Goal: Task Accomplishment & Management: Manage account settings

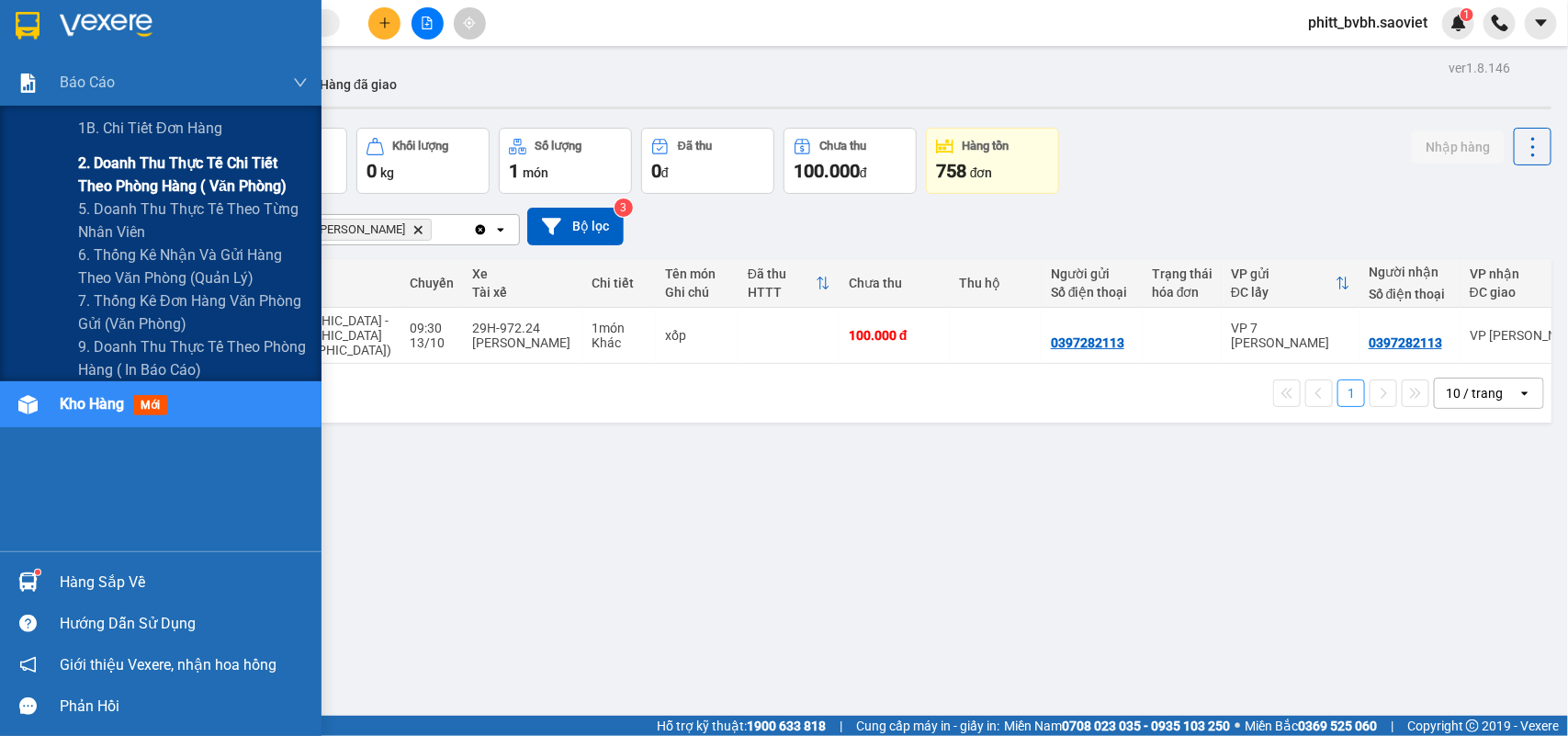
click at [89, 171] on span "2. Doanh thu thực tế chi tiết theo phòng hàng ( văn phòng)" at bounding box center [193, 175] width 230 height 46
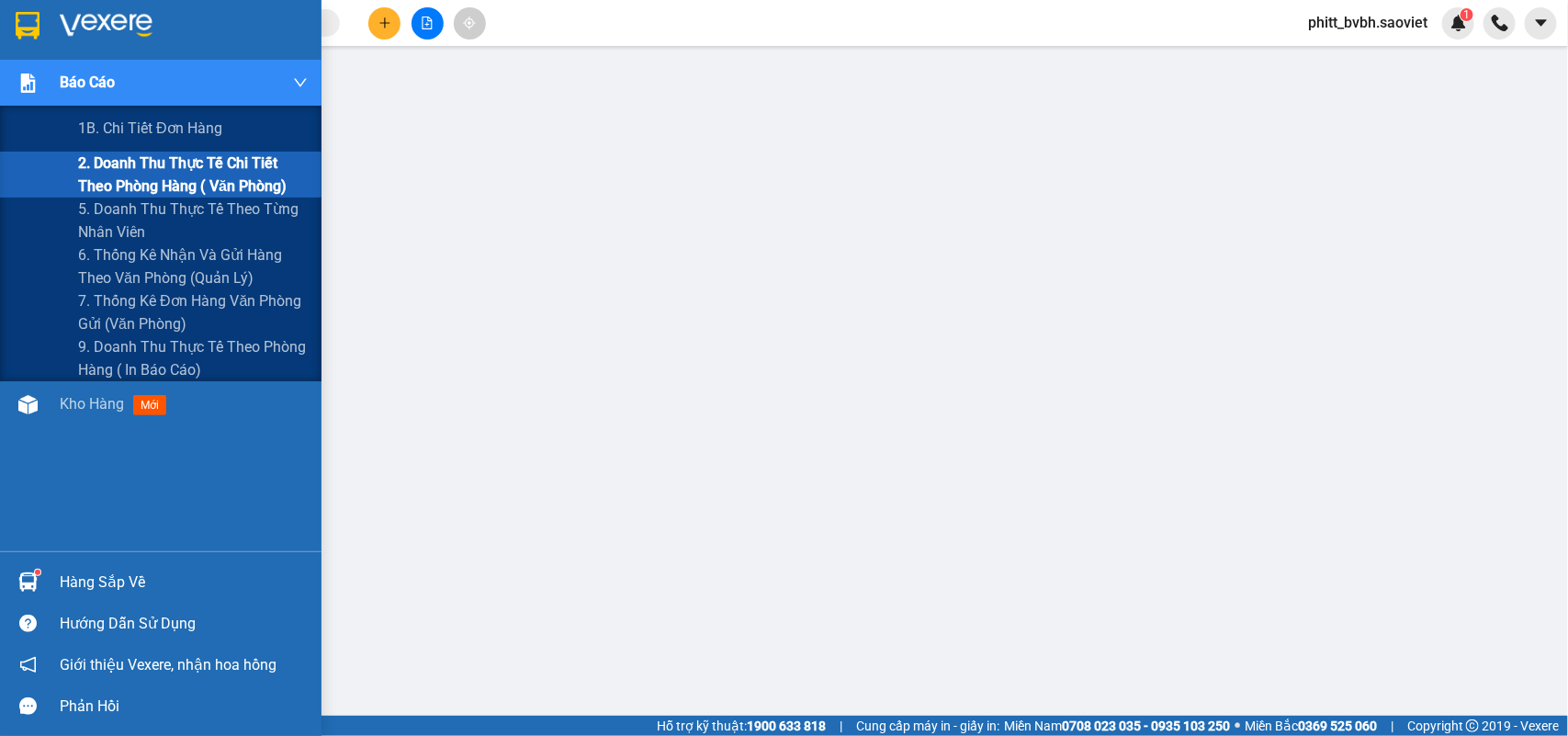
click at [104, 166] on span "2. Doanh thu thực tế chi tiết theo phòng hàng ( văn phòng)" at bounding box center [193, 175] width 230 height 46
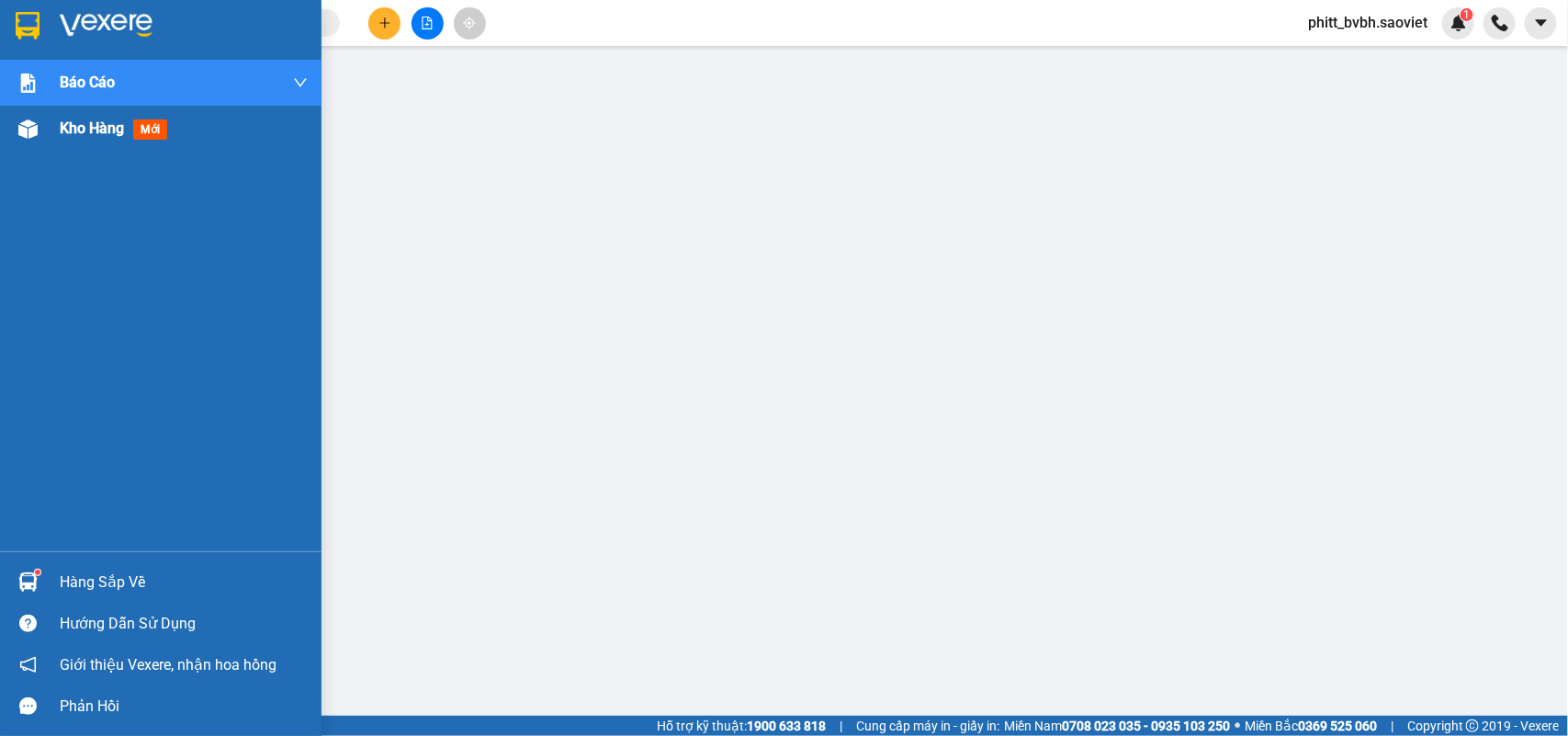
click at [83, 130] on span "Kho hàng" at bounding box center [92, 128] width 65 height 17
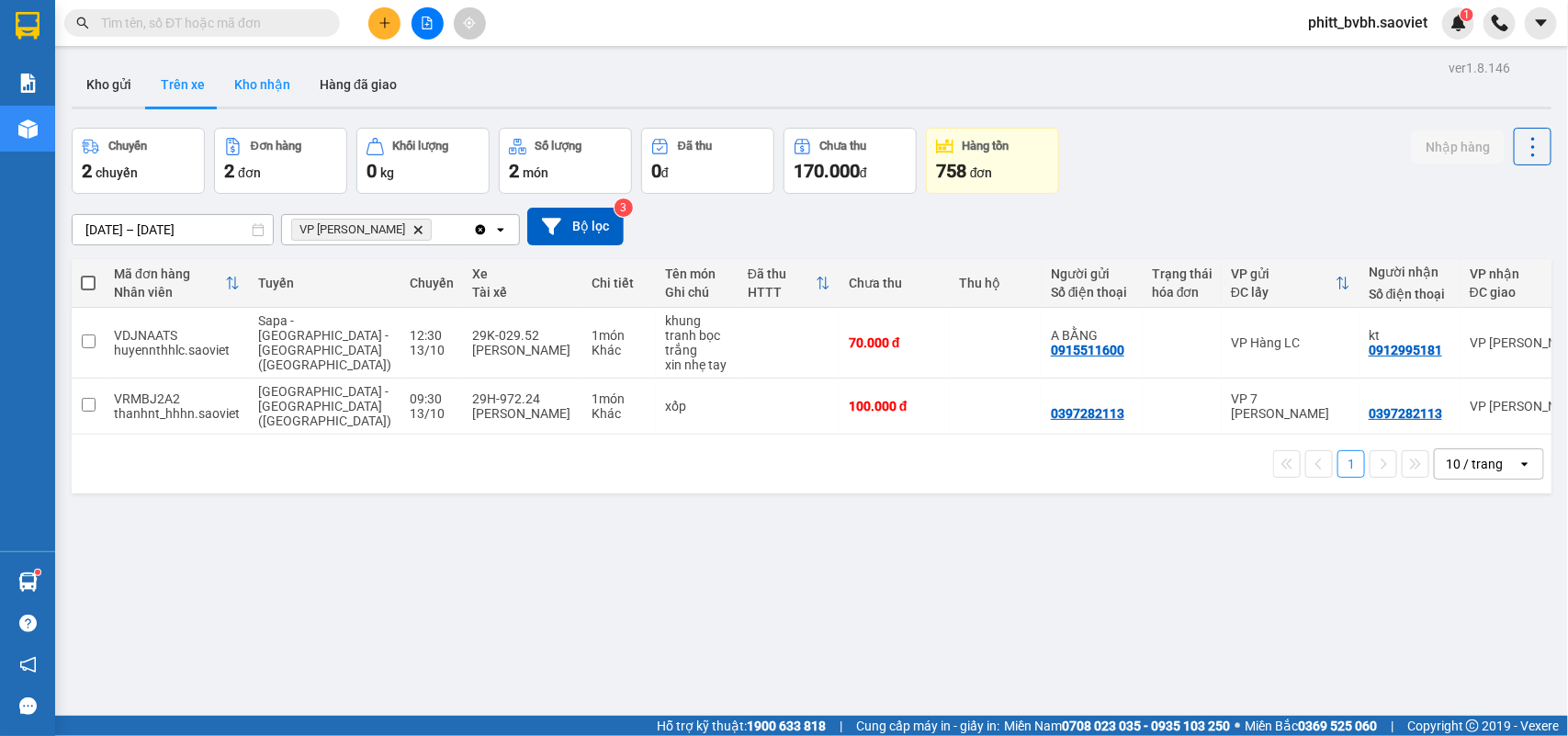
click at [274, 94] on button "Kho nhận" at bounding box center [262, 85] width 86 height 44
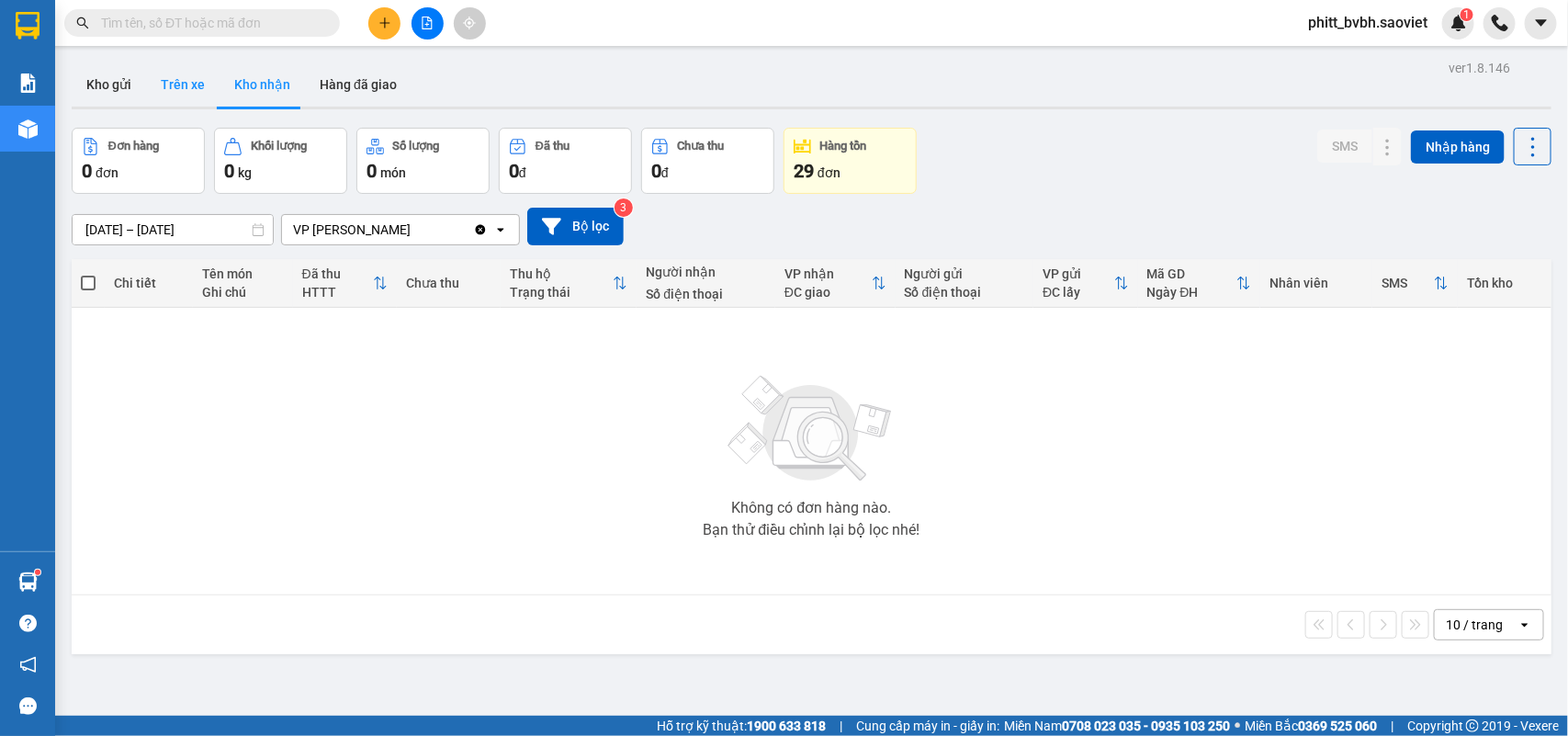
click at [182, 88] on button "Trên xe" at bounding box center [182, 85] width 73 height 44
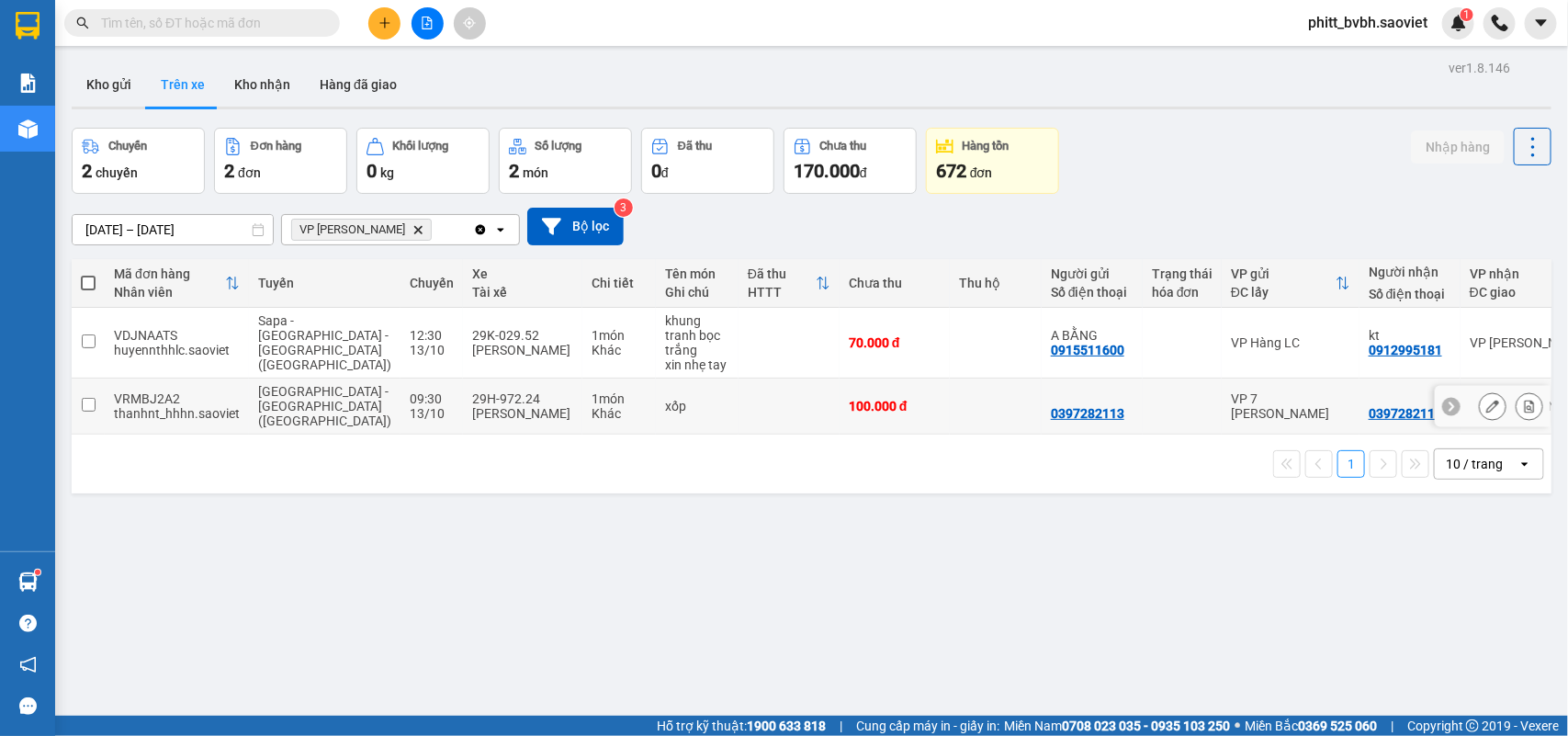
click at [473, 392] on div "29H-972.24" at bounding box center [523, 398] width 101 height 14
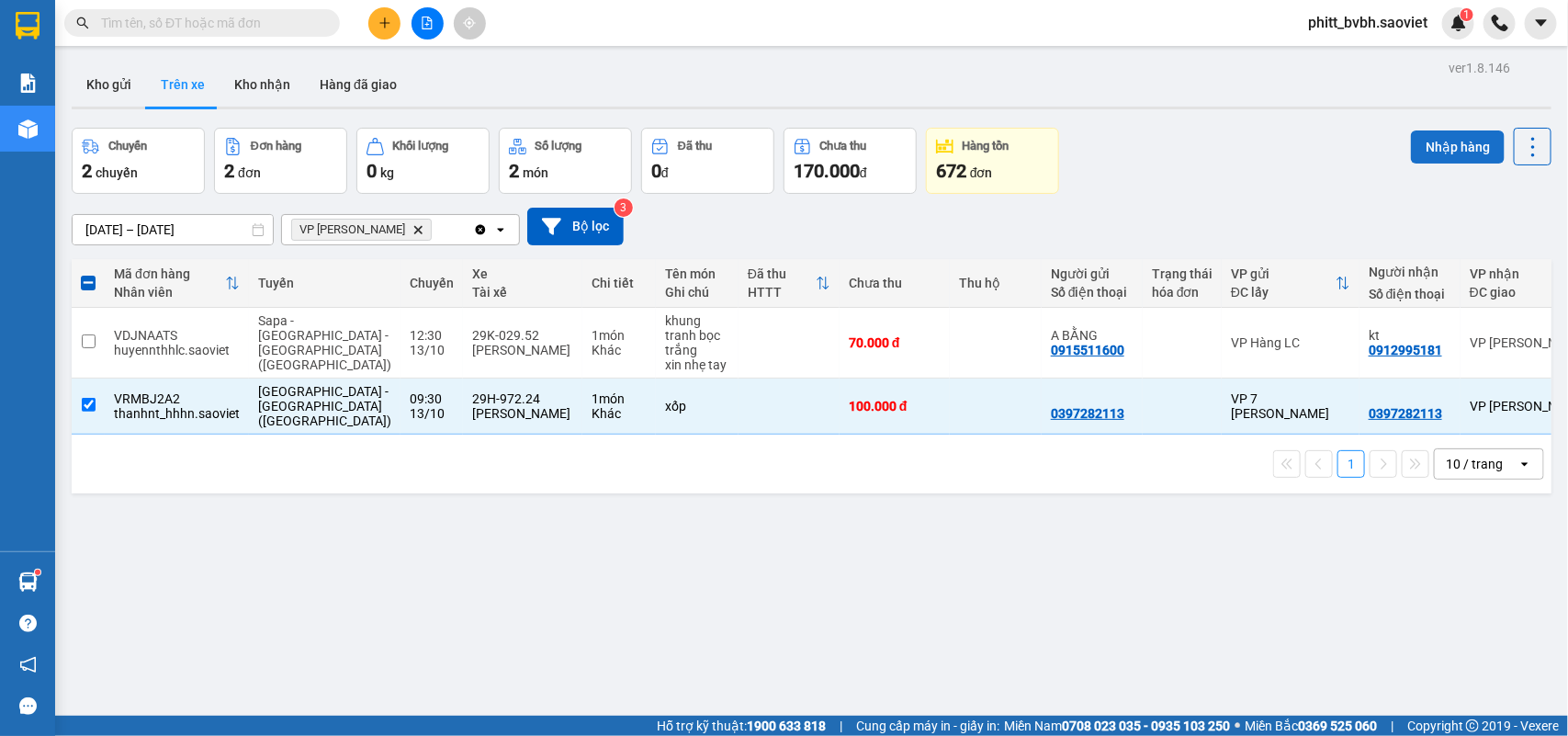
click at [1420, 145] on button "Nhập hàng" at bounding box center [1457, 147] width 94 height 33
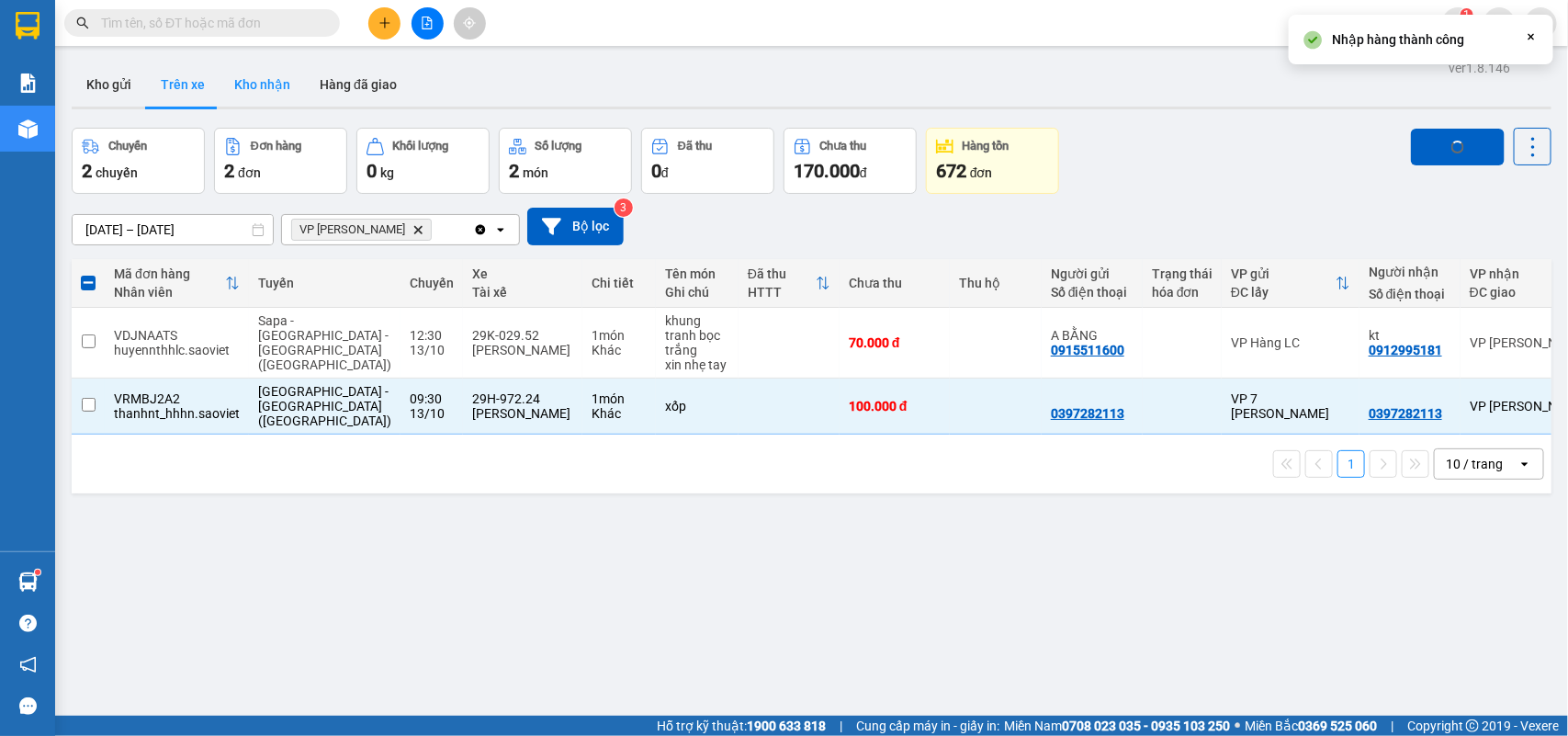
checkbox input "false"
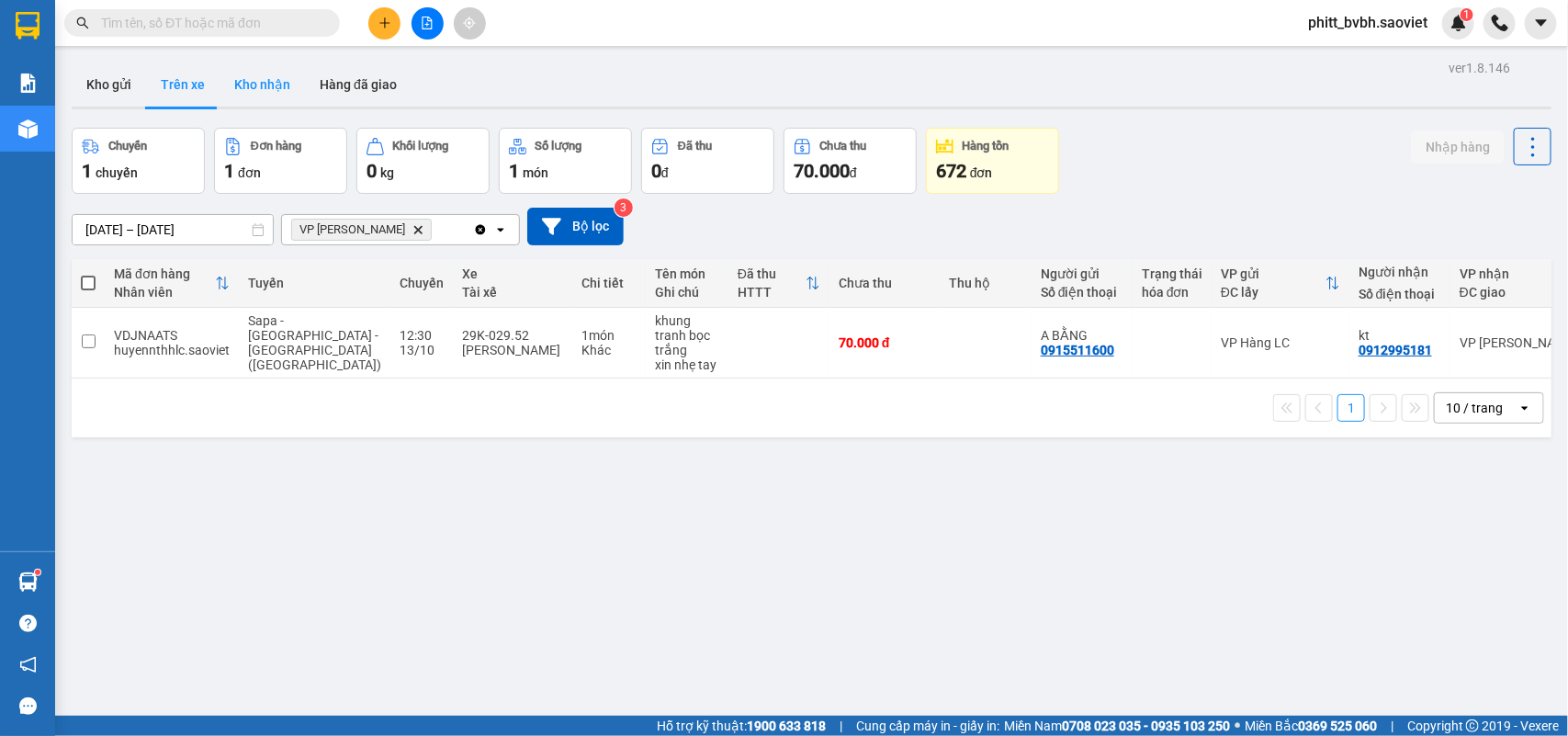
click at [256, 88] on button "Kho nhận" at bounding box center [262, 85] width 86 height 44
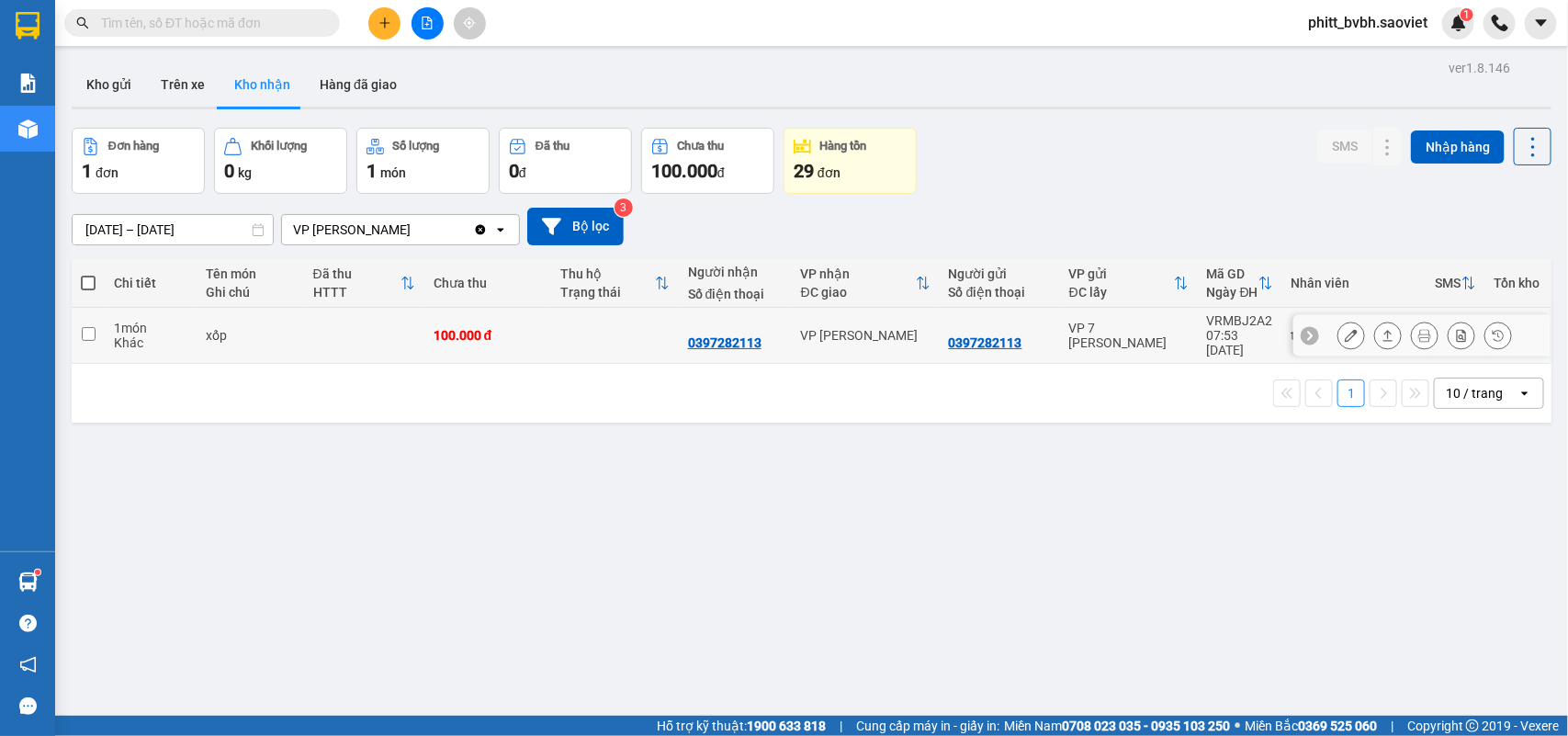
click at [375, 329] on td at bounding box center [364, 336] width 121 height 56
checkbox input "true"
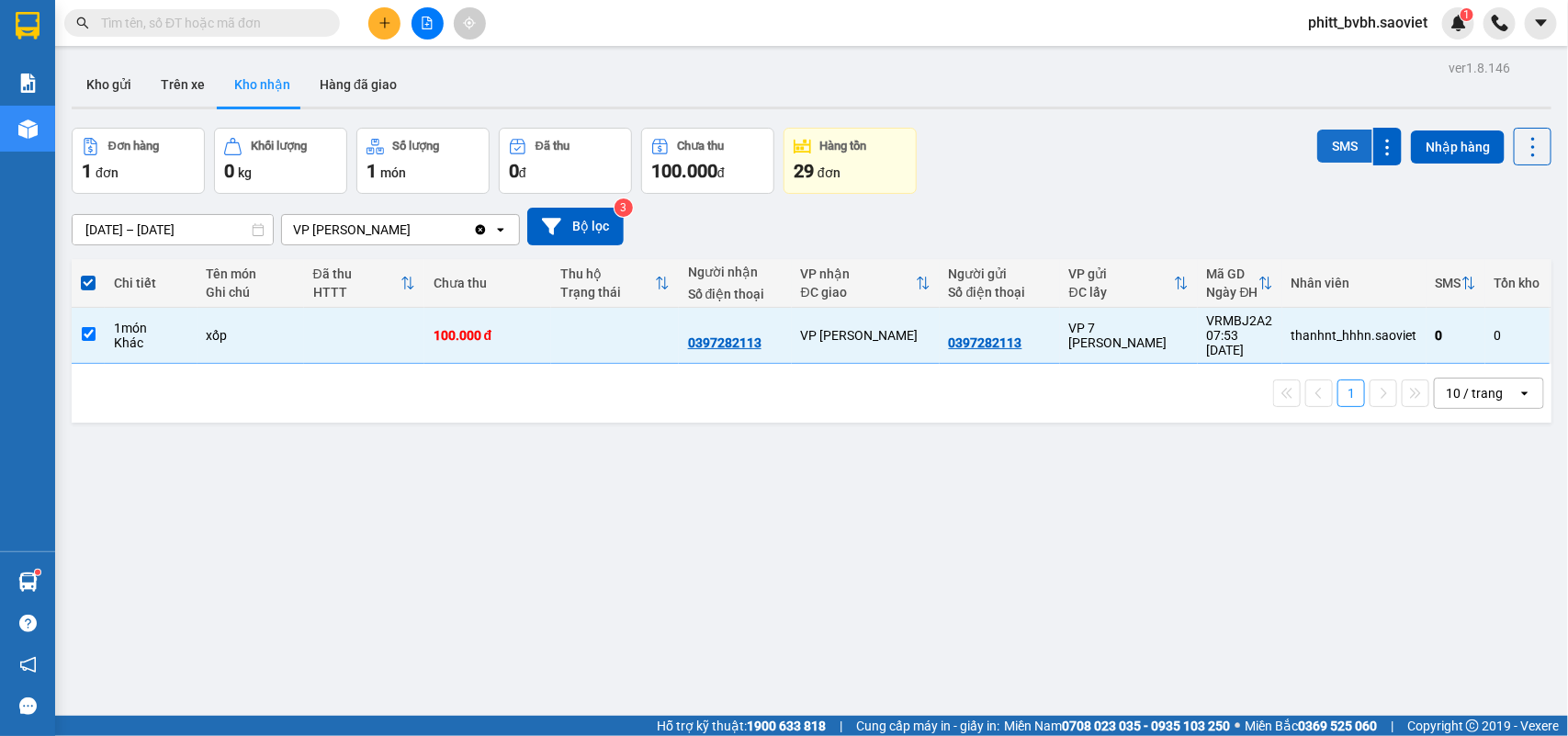
click at [1329, 130] on button "SMS" at bounding box center [1344, 146] width 55 height 33
click at [97, 226] on input "[DATE] – [DATE]" at bounding box center [173, 230] width 201 height 29
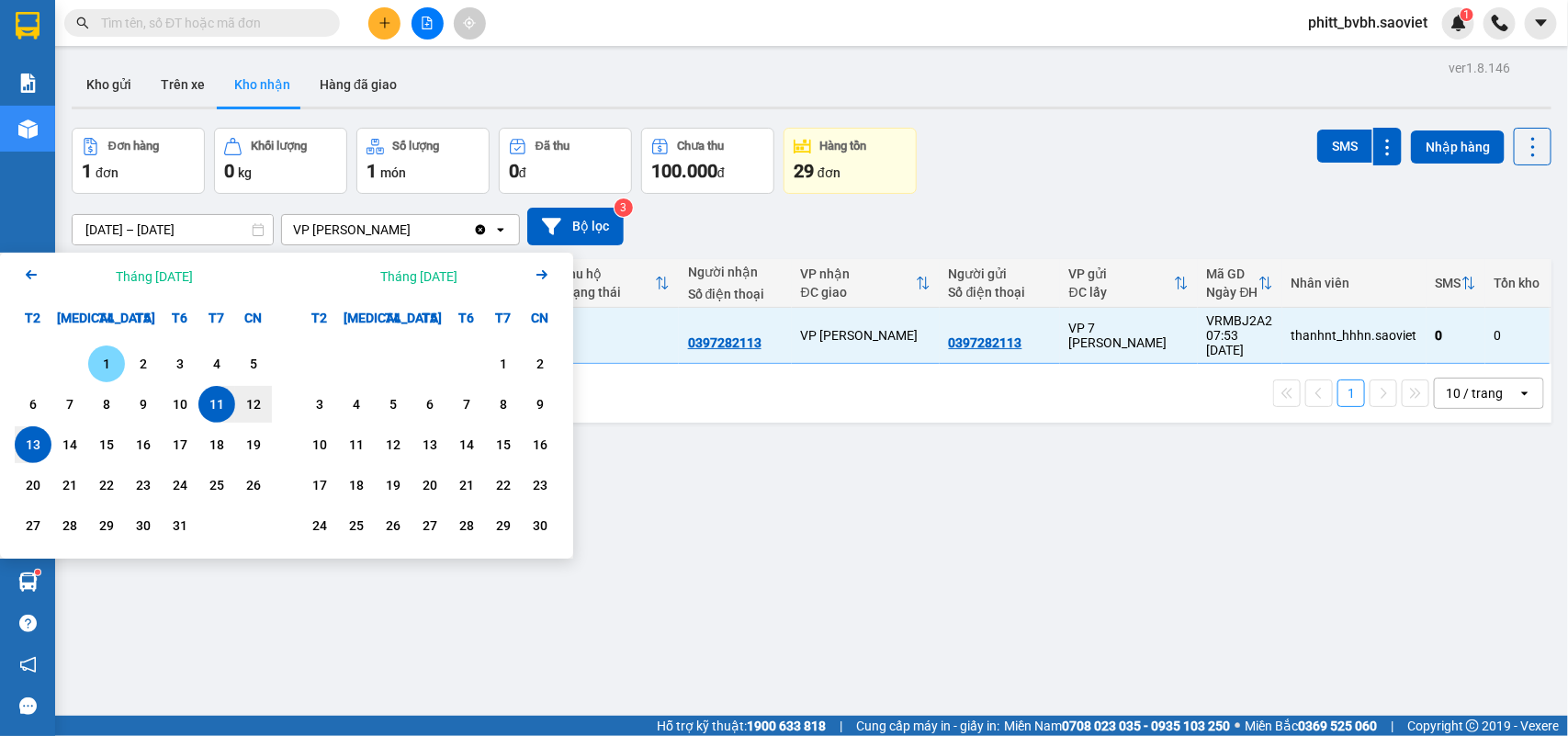
click at [101, 364] on div "1" at bounding box center [106, 364] width 26 height 22
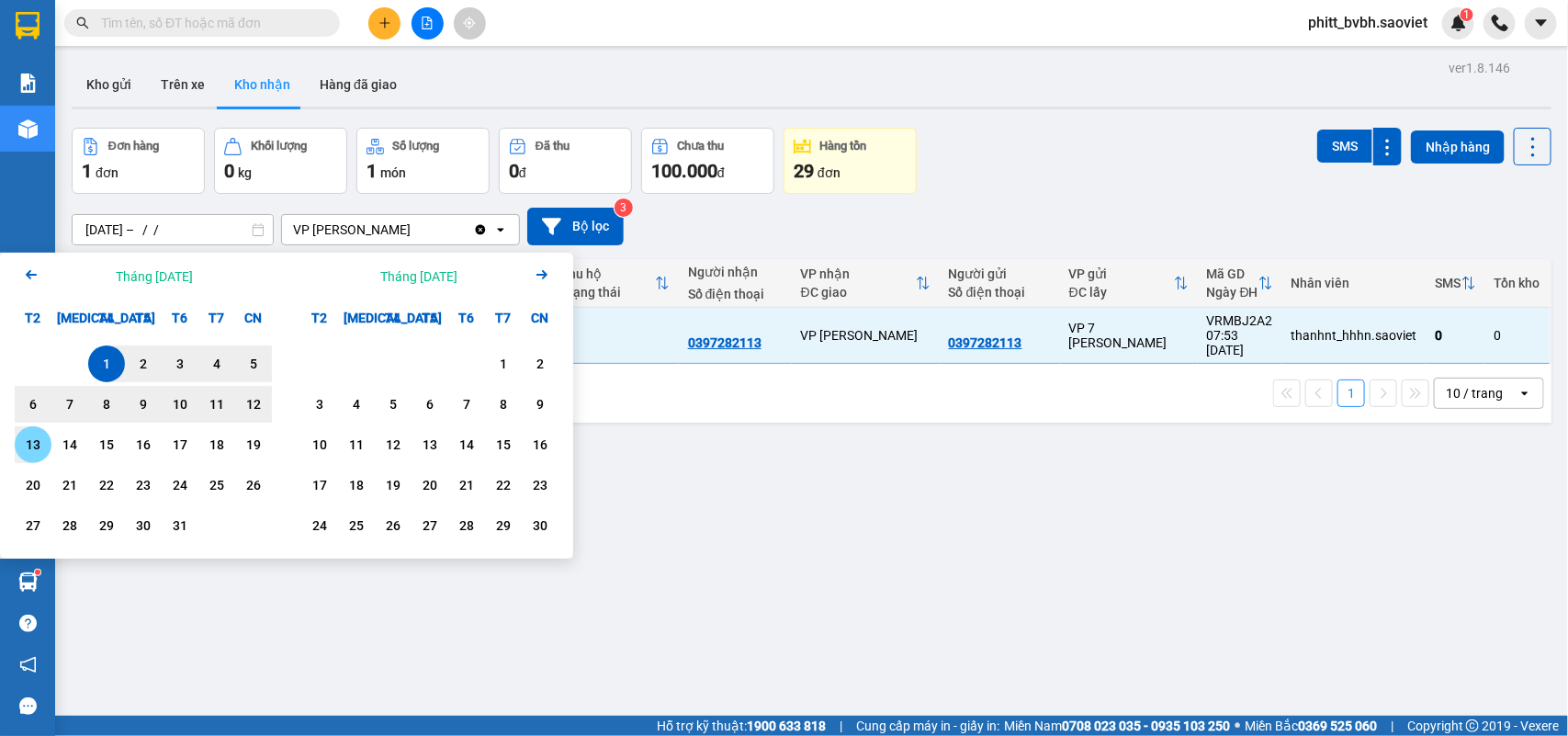
click at [40, 438] on div "13" at bounding box center [33, 445] width 26 height 22
type input "[DATE] – [DATE]"
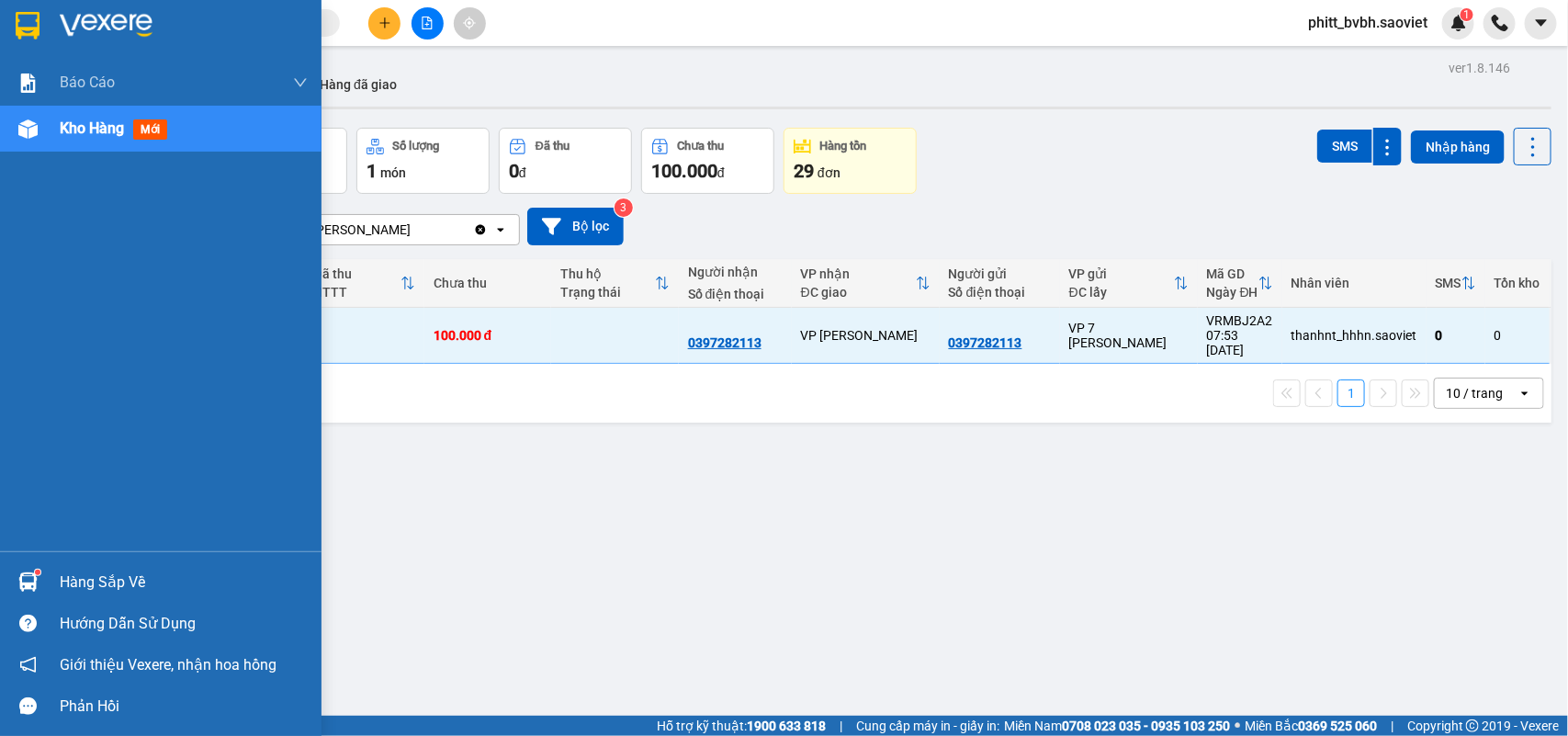
checkbox input "false"
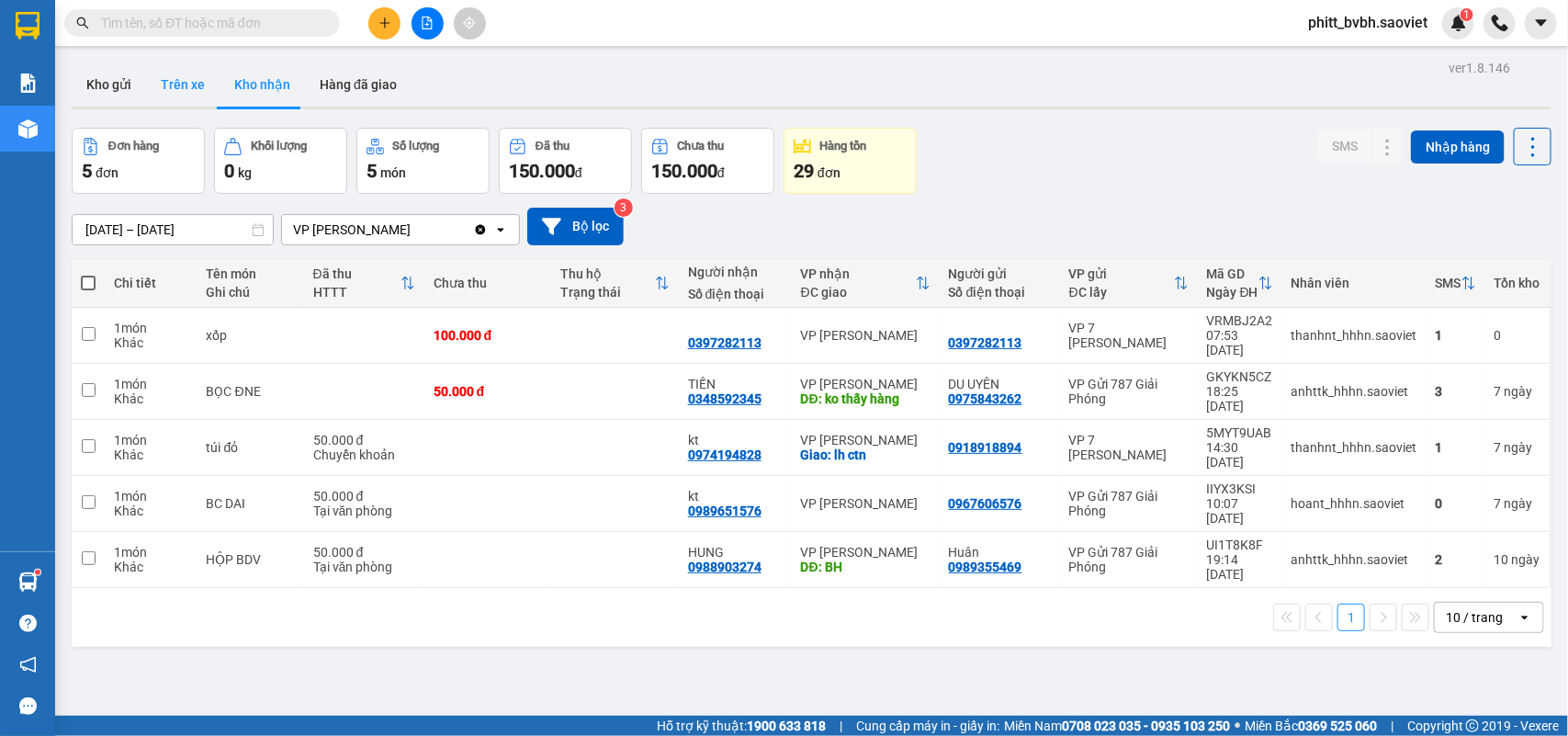
click at [190, 84] on button "Trên xe" at bounding box center [182, 85] width 73 height 44
type input "[DATE] – [DATE]"
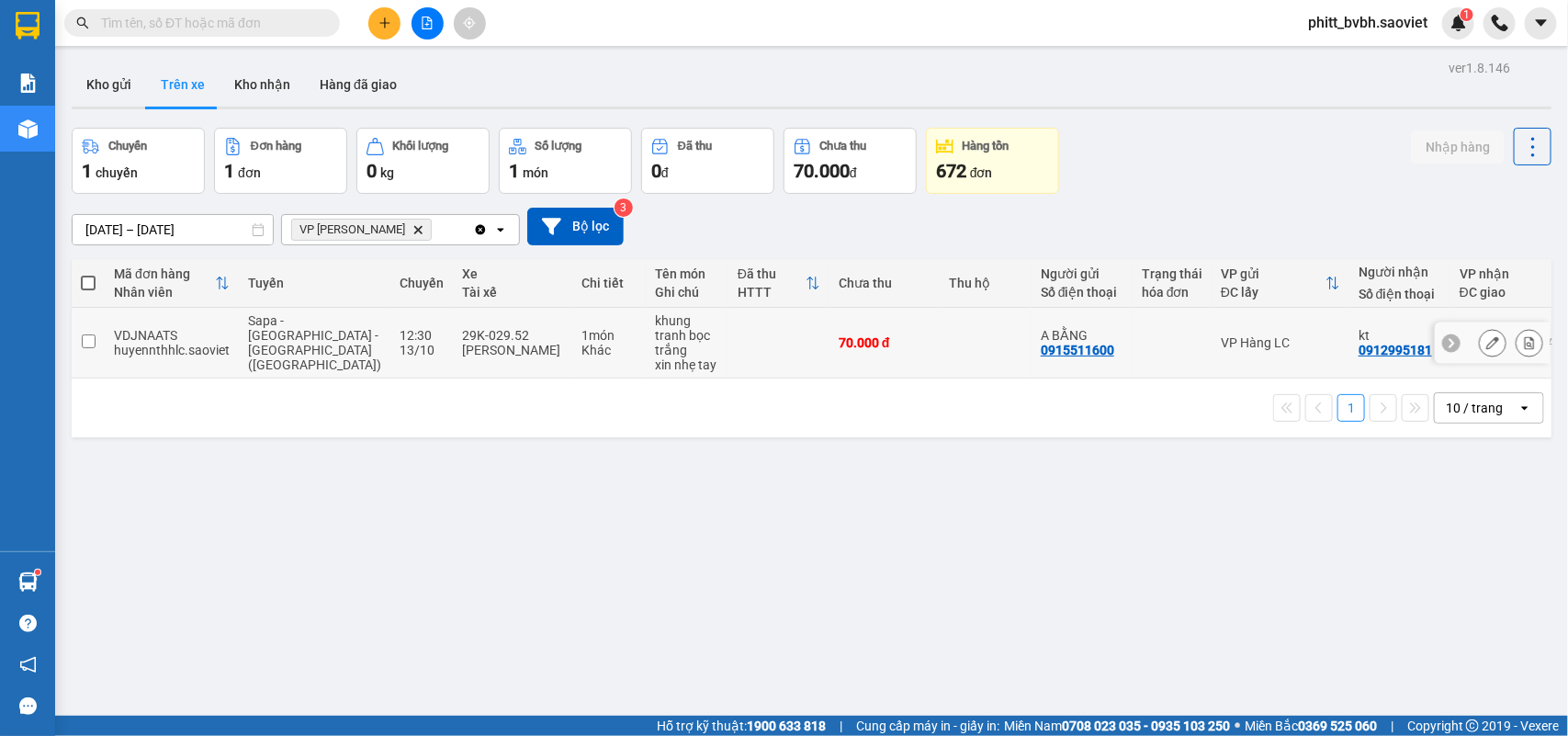
click at [662, 333] on td "khung tranh bọc trắng xin nhẹ tay" at bounding box center [688, 342] width 83 height 70
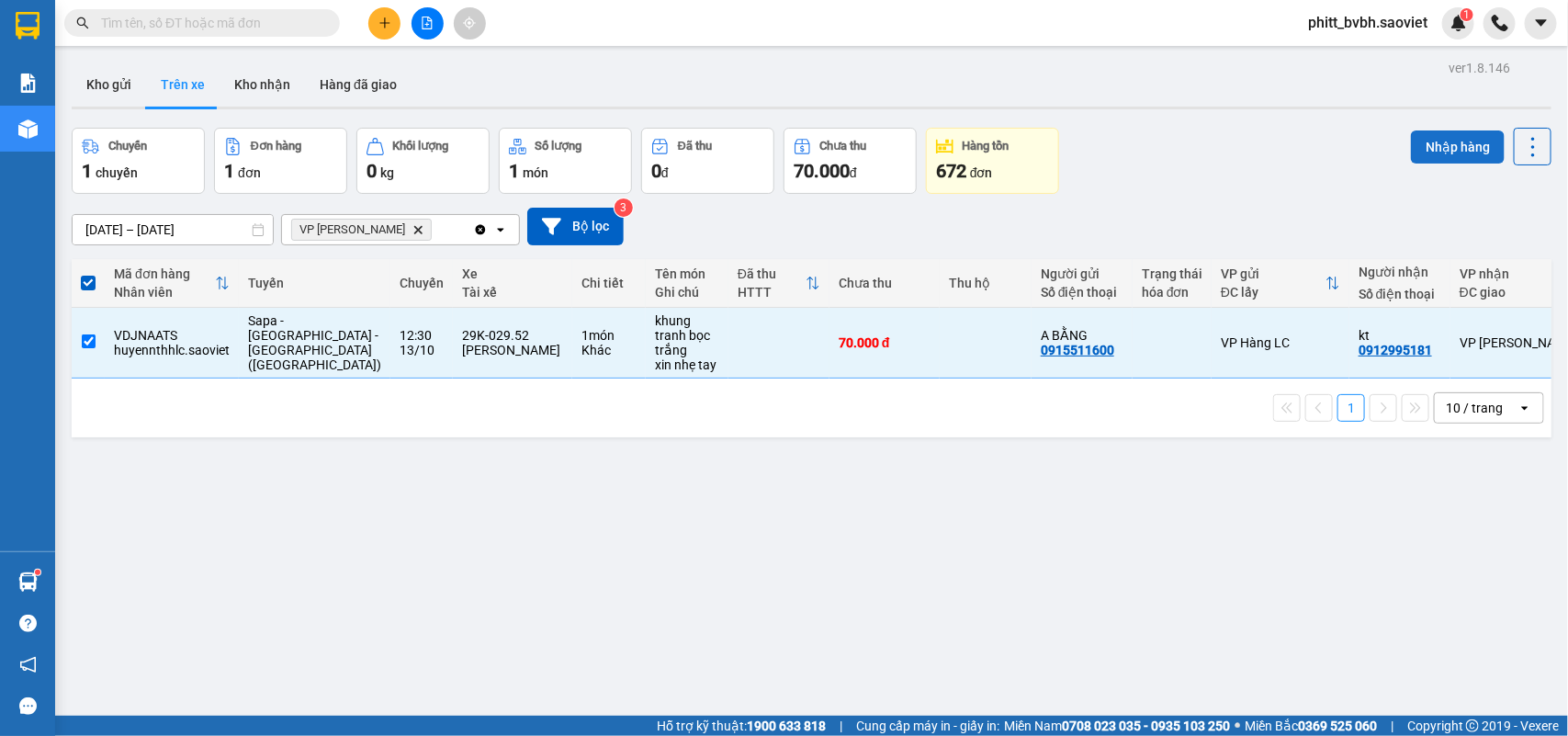
click at [1426, 157] on button "Nhập hàng" at bounding box center [1457, 147] width 94 height 33
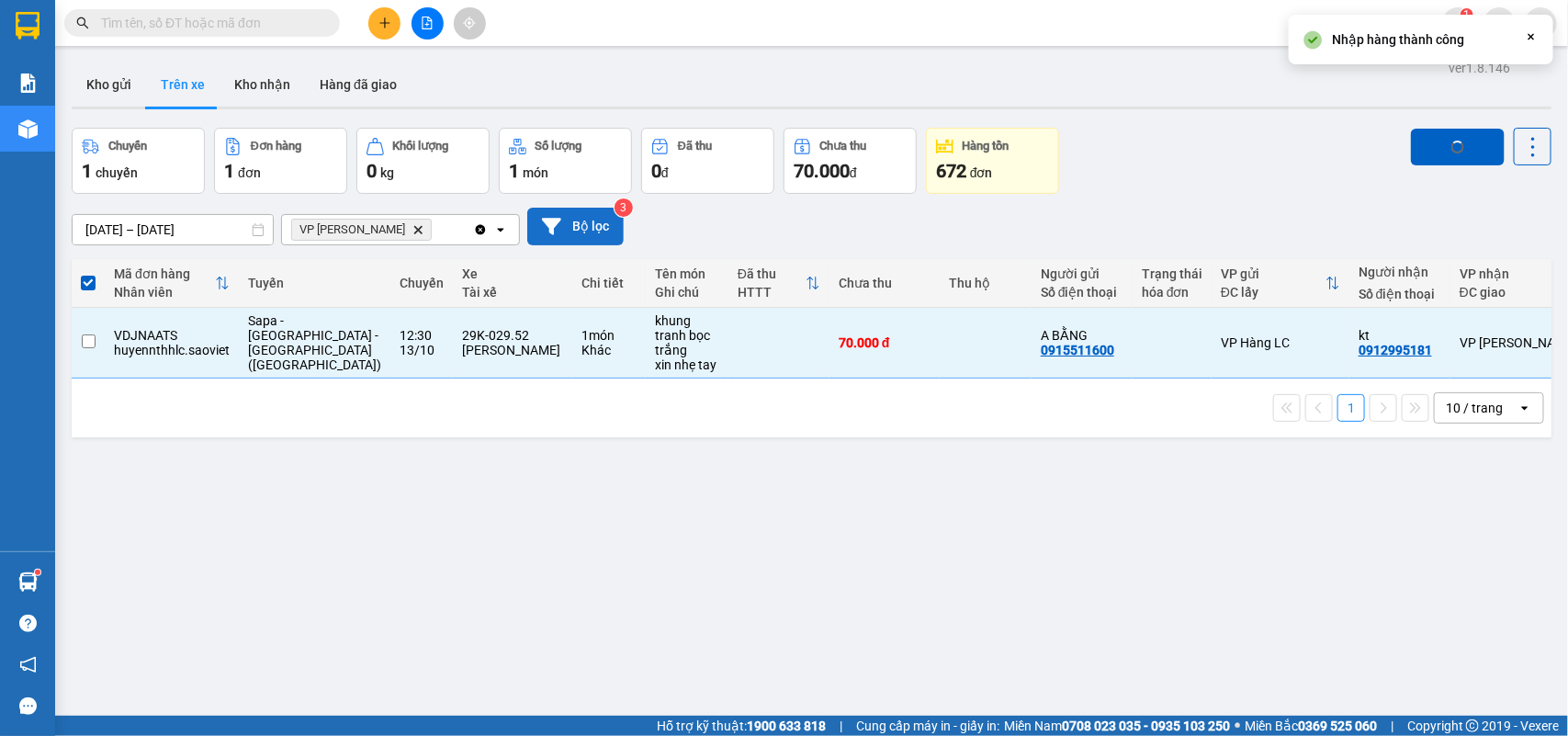
checkbox input "false"
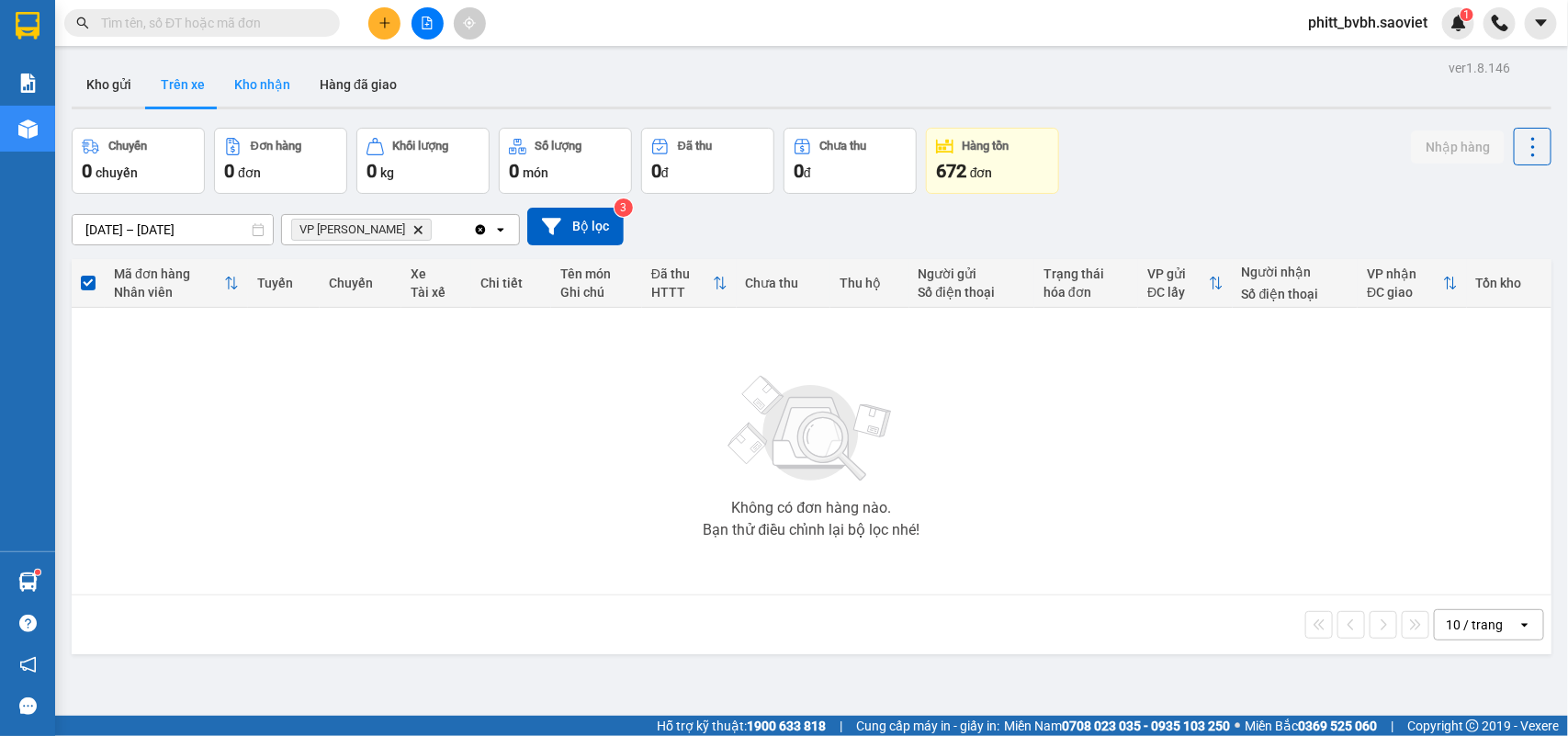
click at [249, 92] on button "Kho nhận" at bounding box center [262, 85] width 86 height 44
type input "[DATE] – [DATE]"
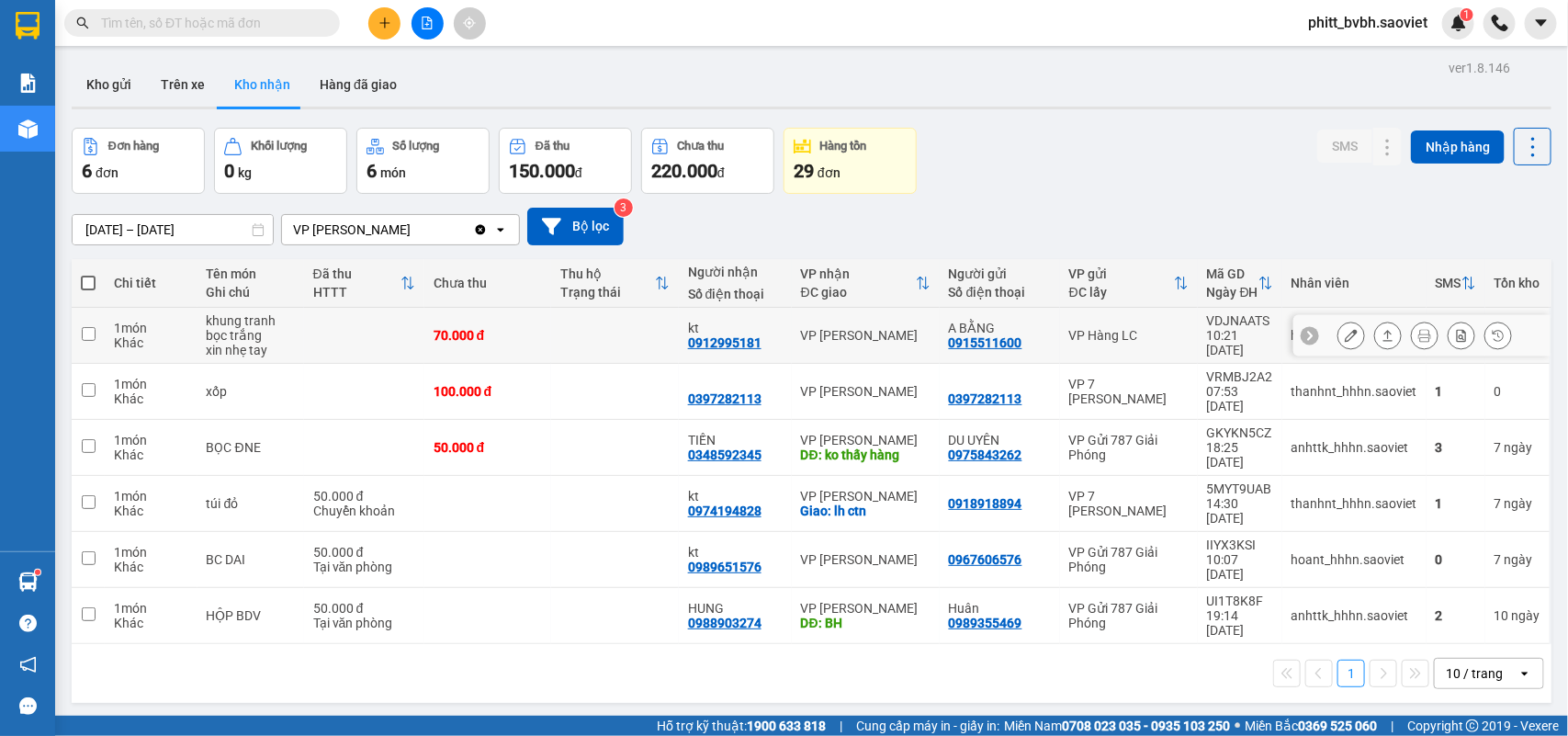
click at [455, 324] on td "70.000 đ" at bounding box center [488, 336] width 127 height 56
checkbox input "true"
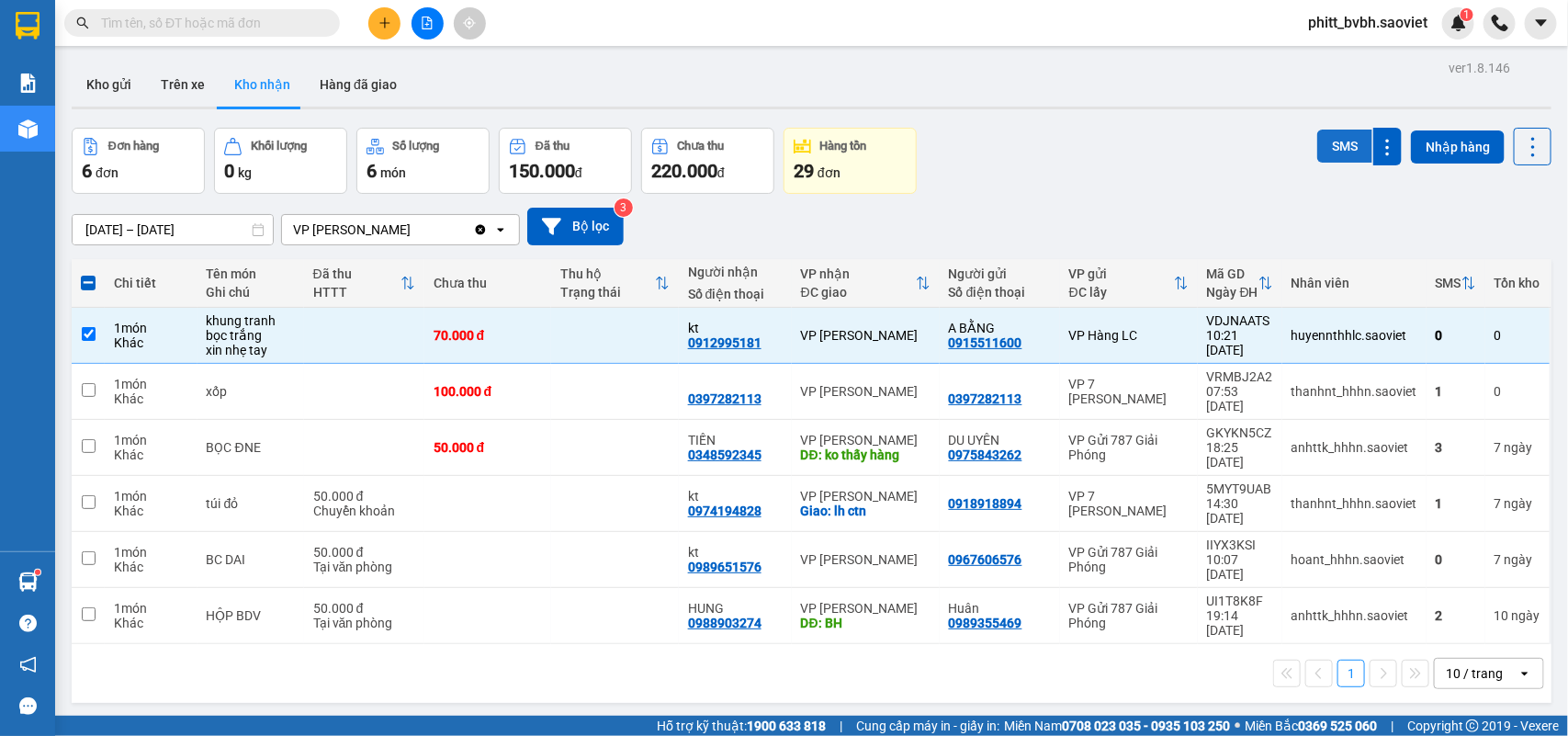
click at [1338, 139] on button "SMS" at bounding box center [1344, 146] width 55 height 33
click at [166, 69] on button "Trên xe" at bounding box center [182, 85] width 73 height 44
type input "[DATE] – [DATE]"
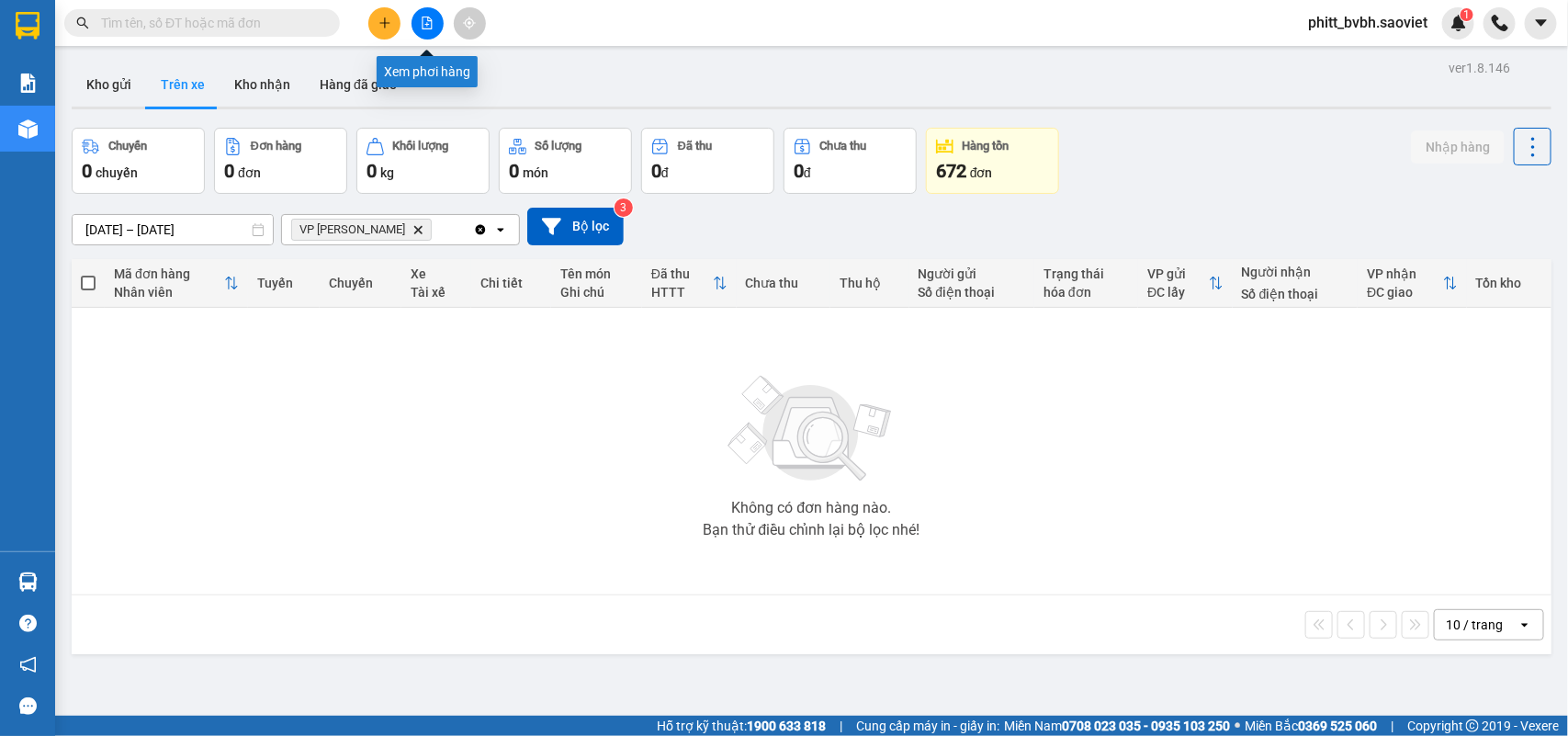
click at [424, 18] on icon "file-add" at bounding box center [426, 22] width 13 height 13
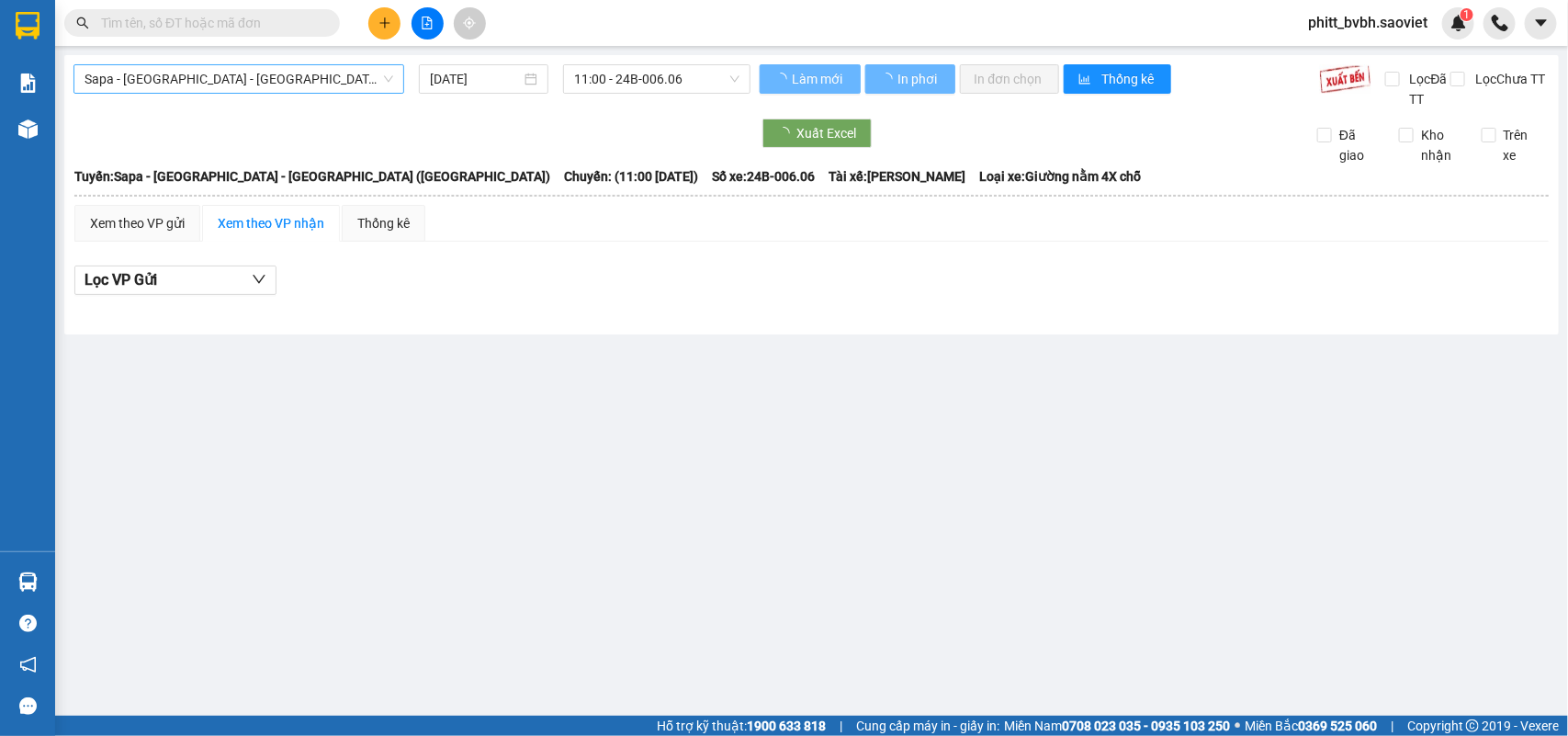
click at [322, 79] on span "Sapa - [GEOGRAPHIC_DATA] - [GEOGRAPHIC_DATA] ([GEOGRAPHIC_DATA])" at bounding box center [239, 79] width 309 height 28
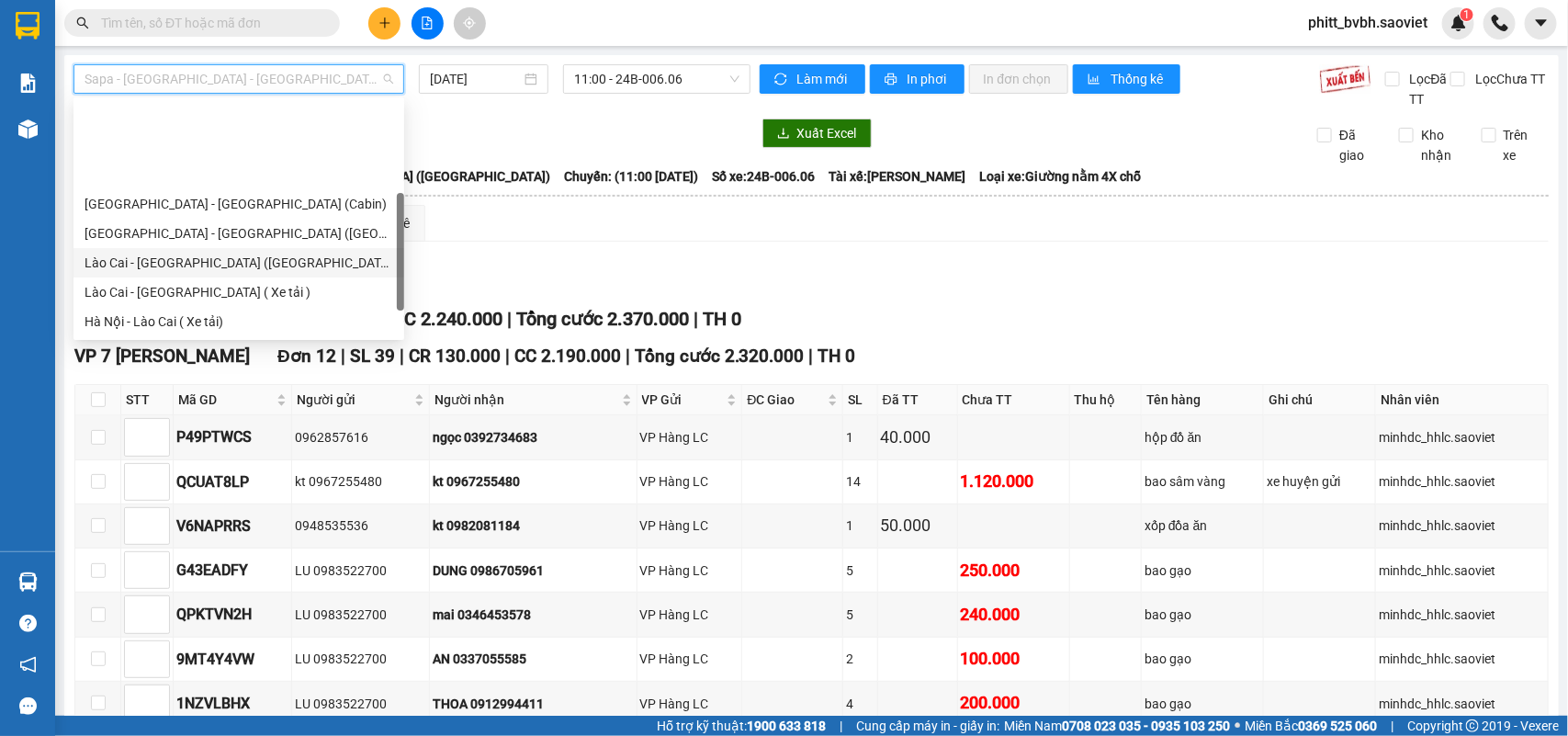
scroll to position [115, 0]
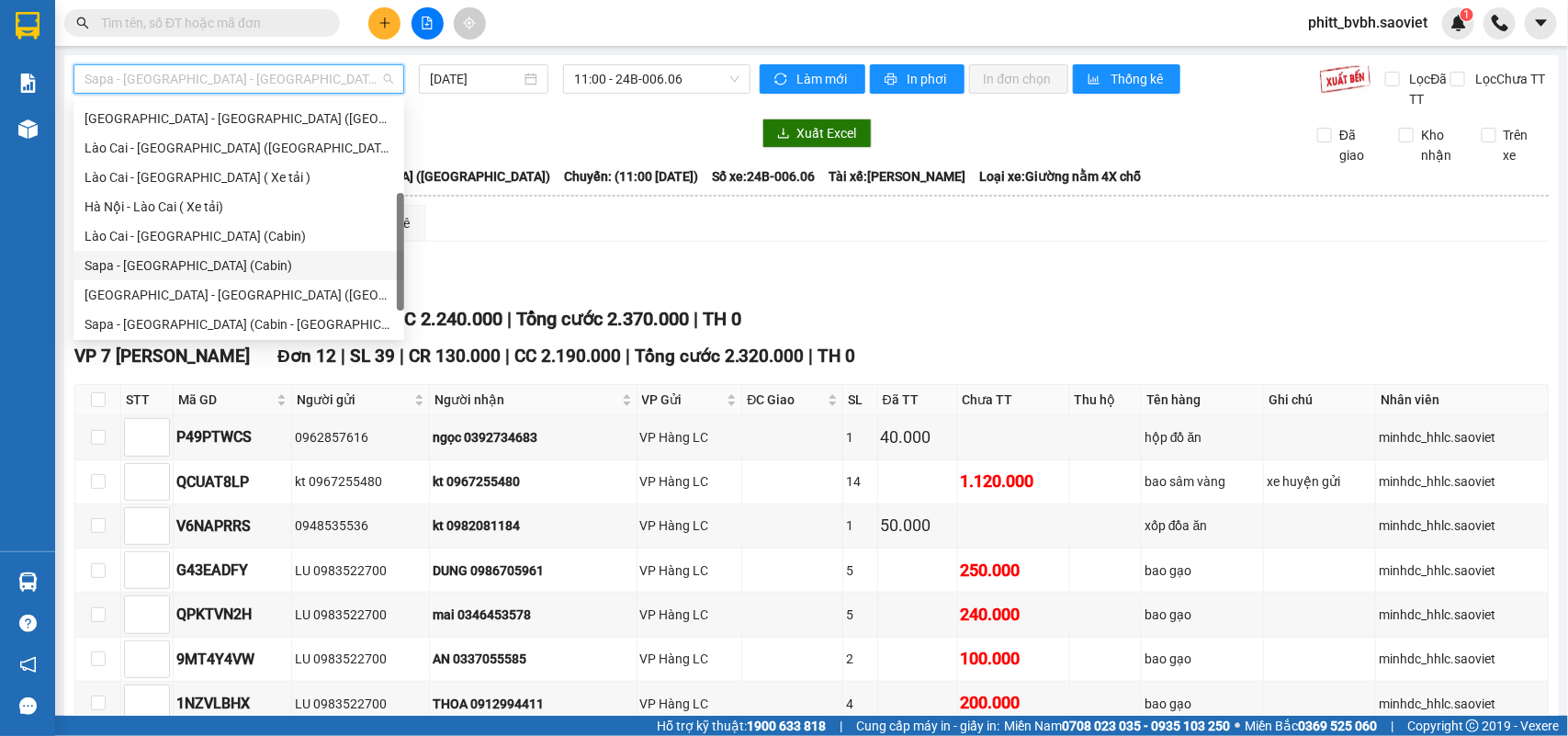
click at [181, 262] on div "Sapa - Hà Nội (Cabin)" at bounding box center [239, 265] width 309 height 20
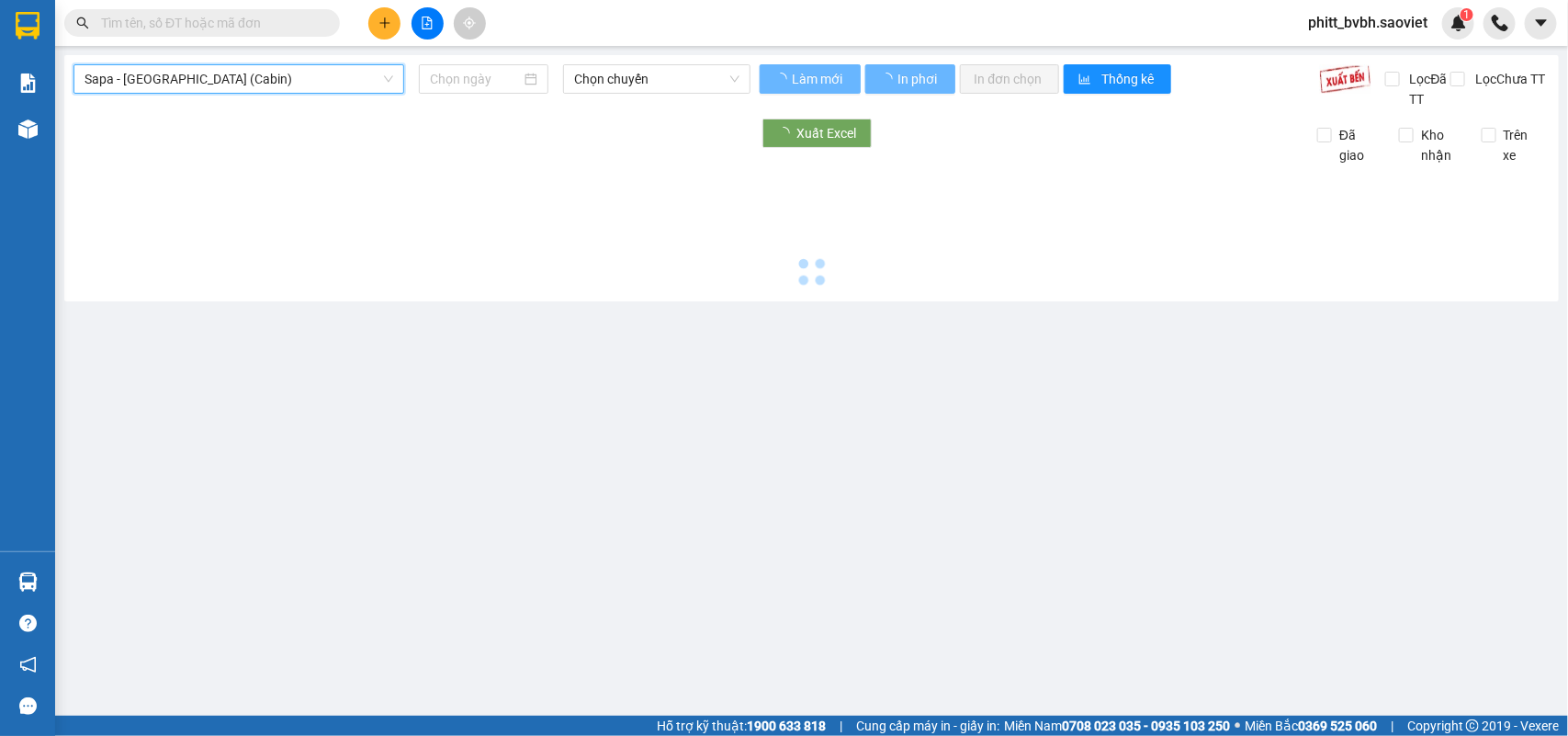
type input "13/10/2025"
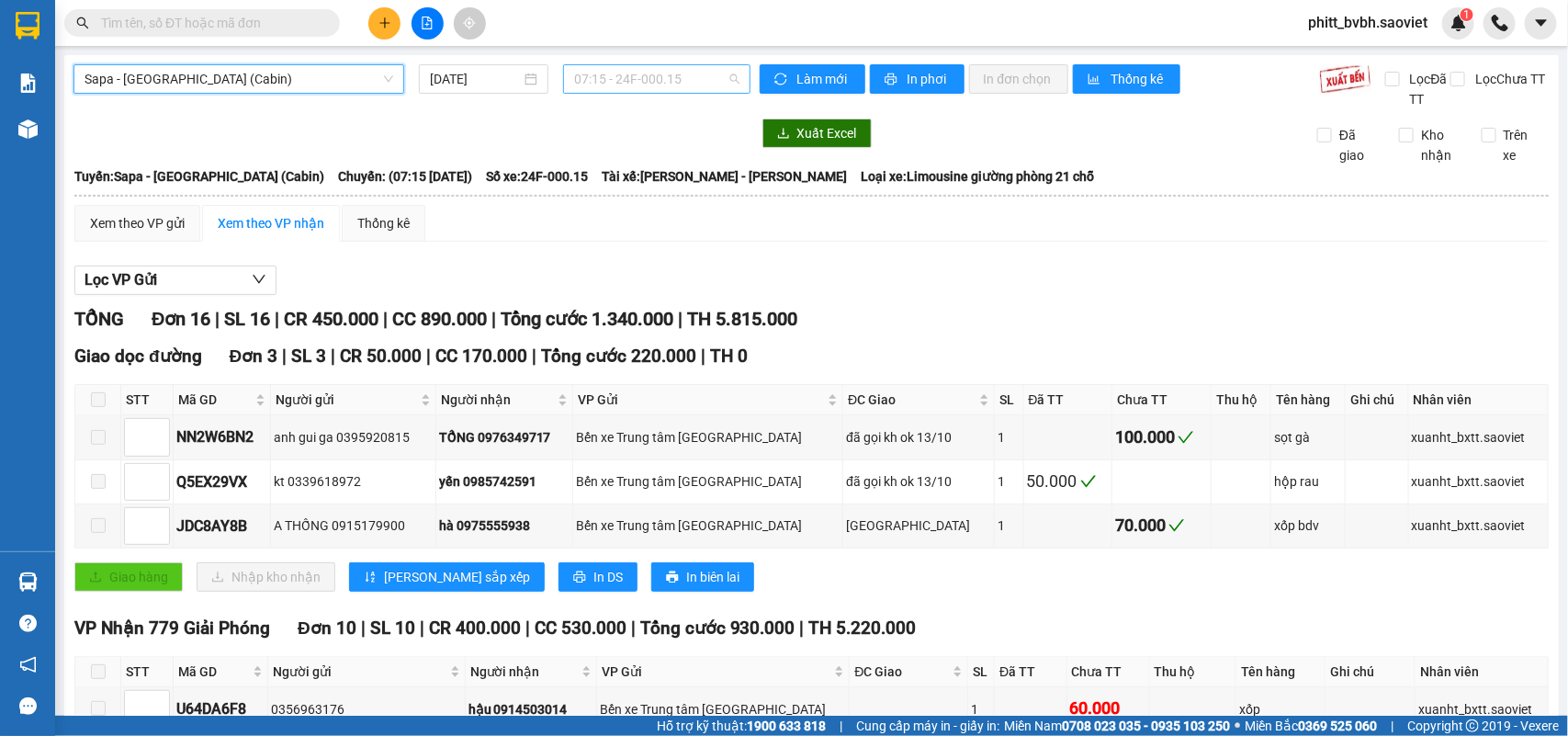
click at [654, 86] on span "07:15 - 24F-000.15" at bounding box center [656, 79] width 165 height 28
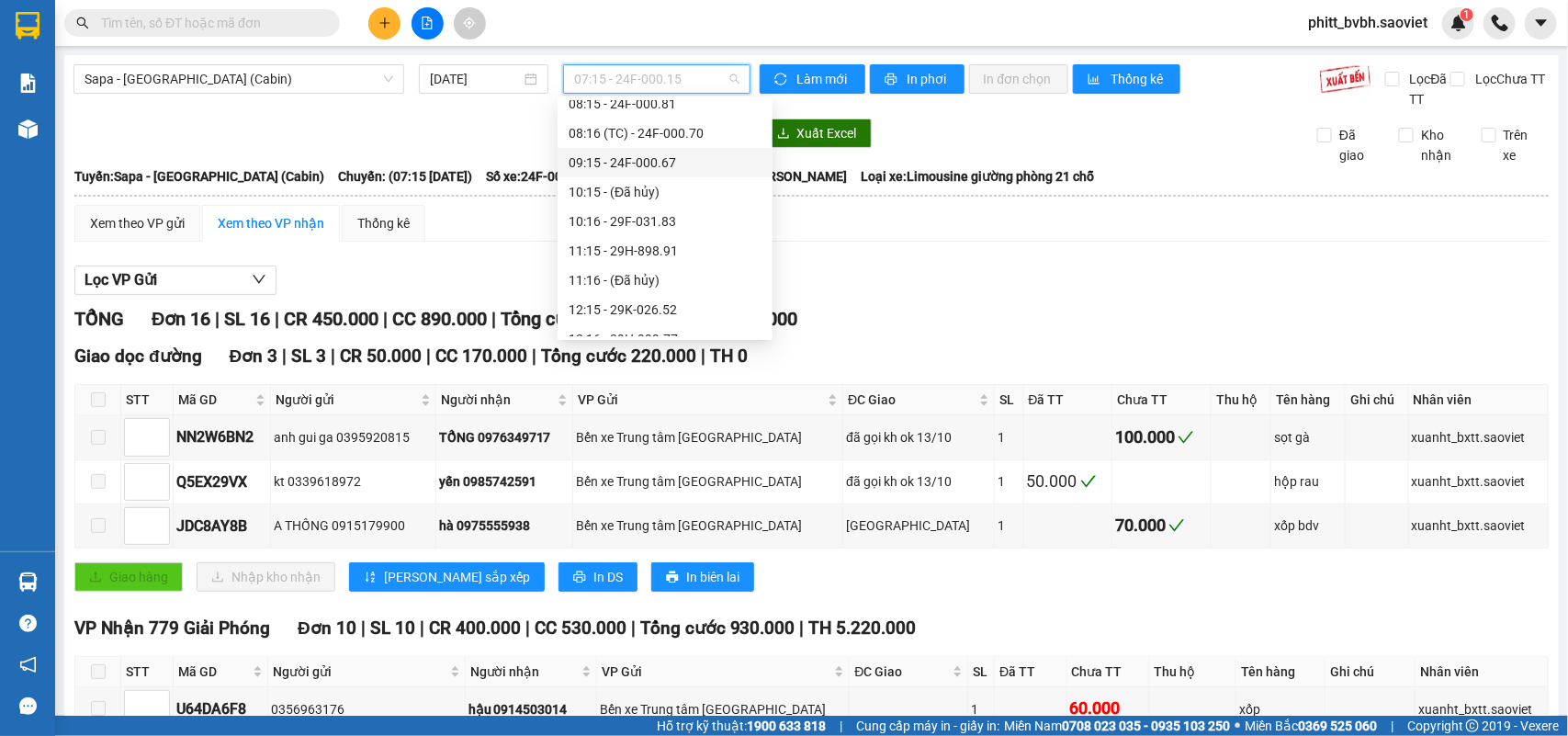
scroll to position [230, 0]
click at [701, 255] on div "14:15 - 29H-898.39" at bounding box center [664, 268] width 215 height 29
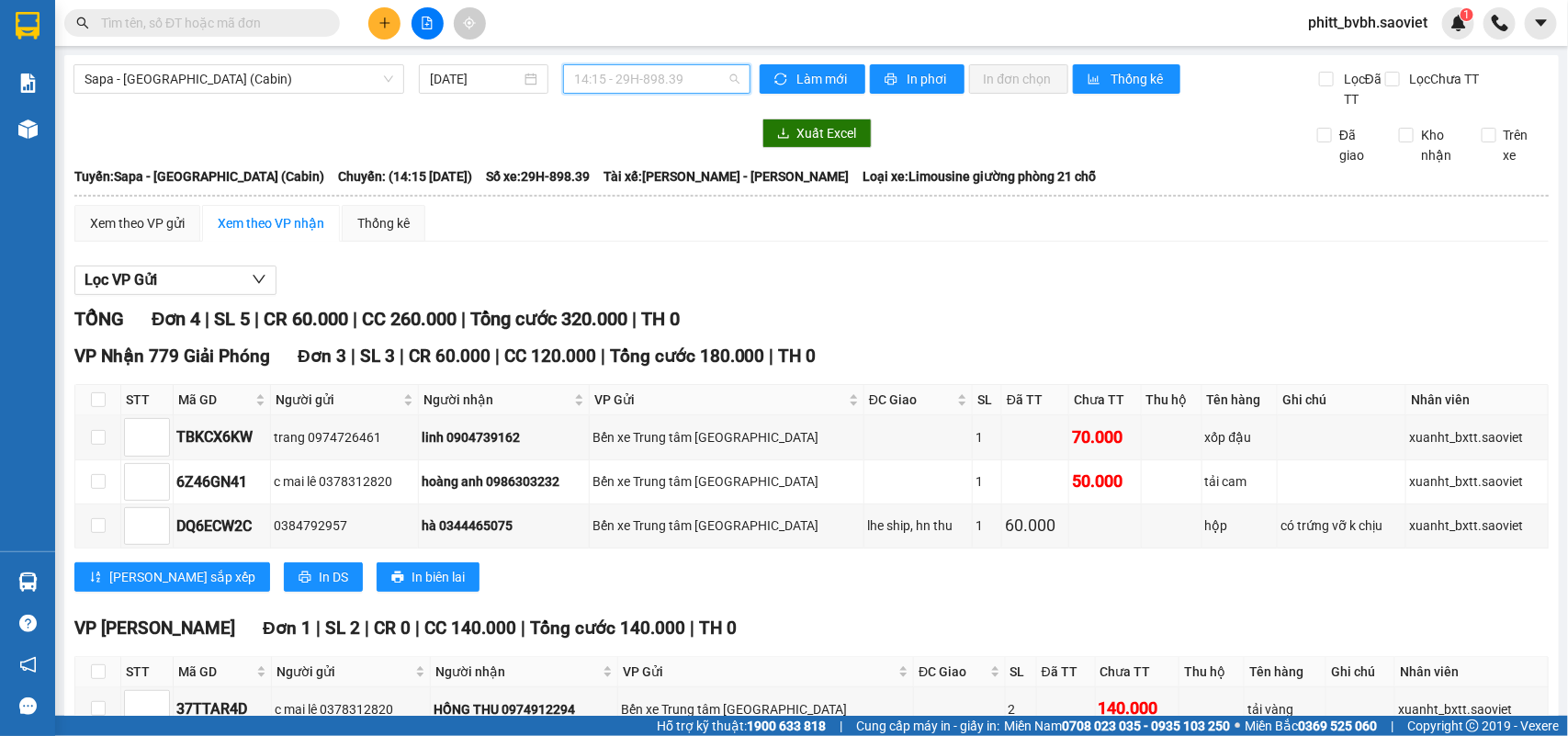
click at [683, 79] on span "14:15 - 29H-898.39" at bounding box center [656, 79] width 165 height 28
click at [1211, 141] on div "Xuất Excel" at bounding box center [1023, 133] width 527 height 29
click at [383, 14] on button at bounding box center [384, 23] width 32 height 32
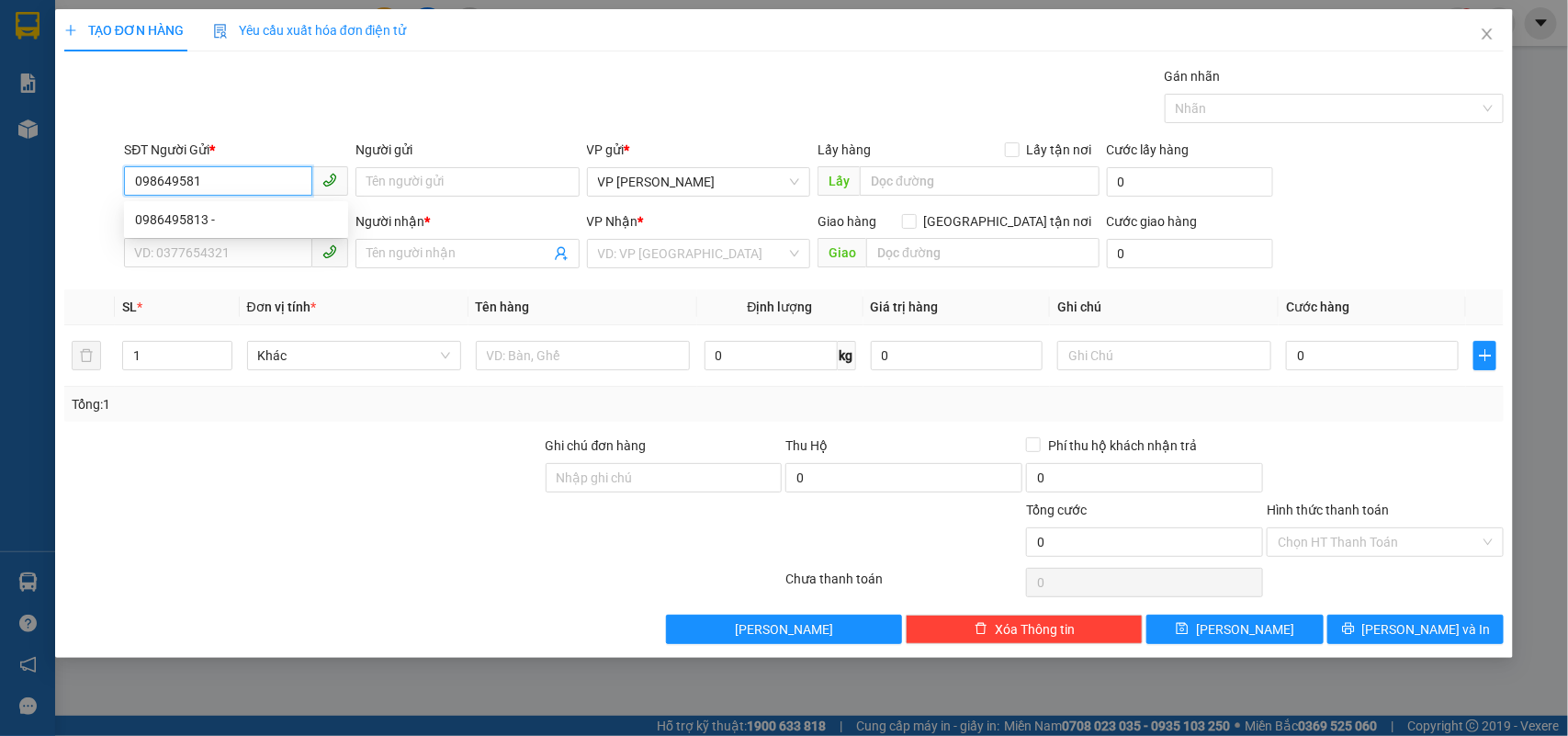
type input "0986495813"
click at [166, 217] on div "0986495813 -" at bounding box center [236, 219] width 203 height 20
type input "0877305930"
type input "kt"
type input "km14"
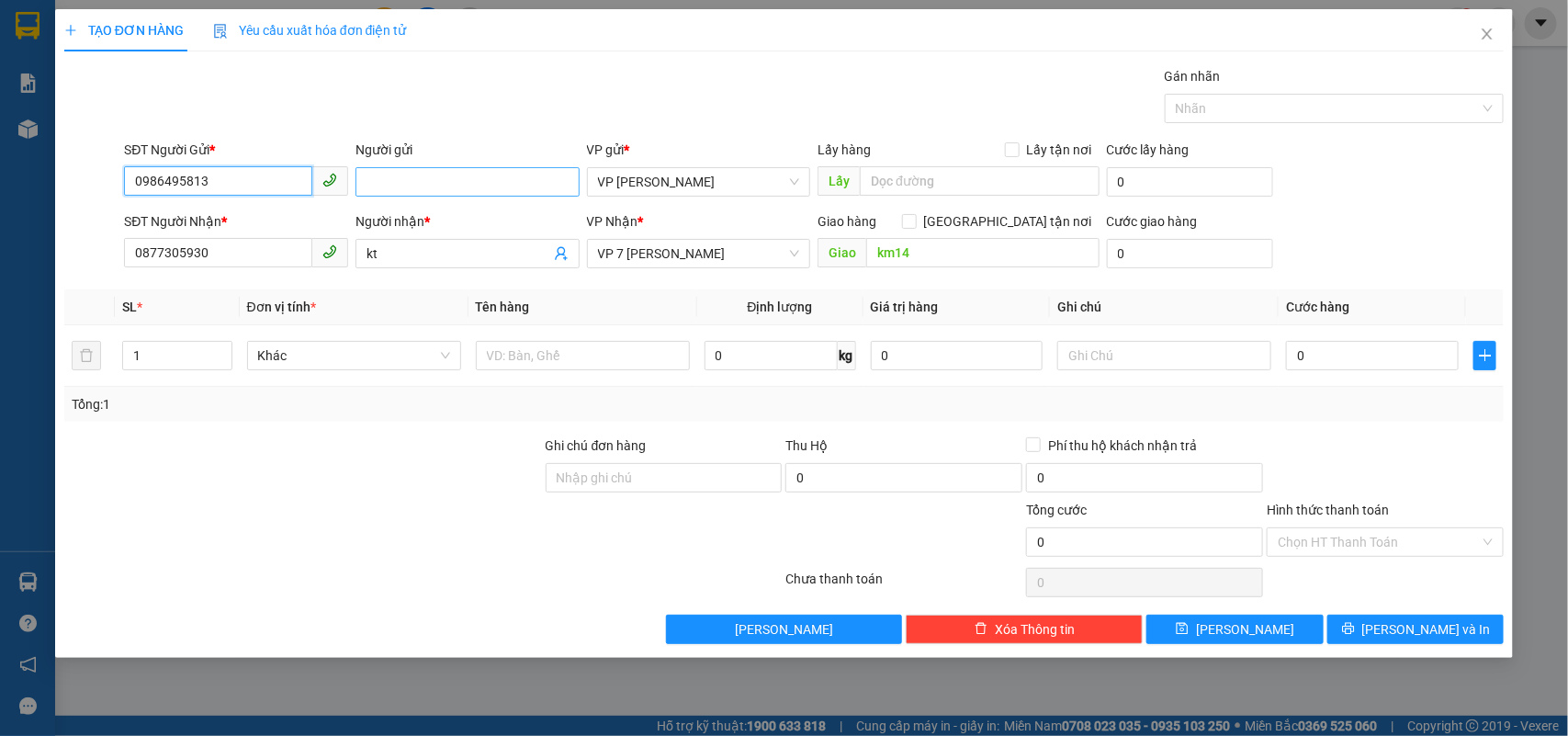
type input "0986495813"
click at [395, 190] on input "Người gửi" at bounding box center [468, 181] width 224 height 29
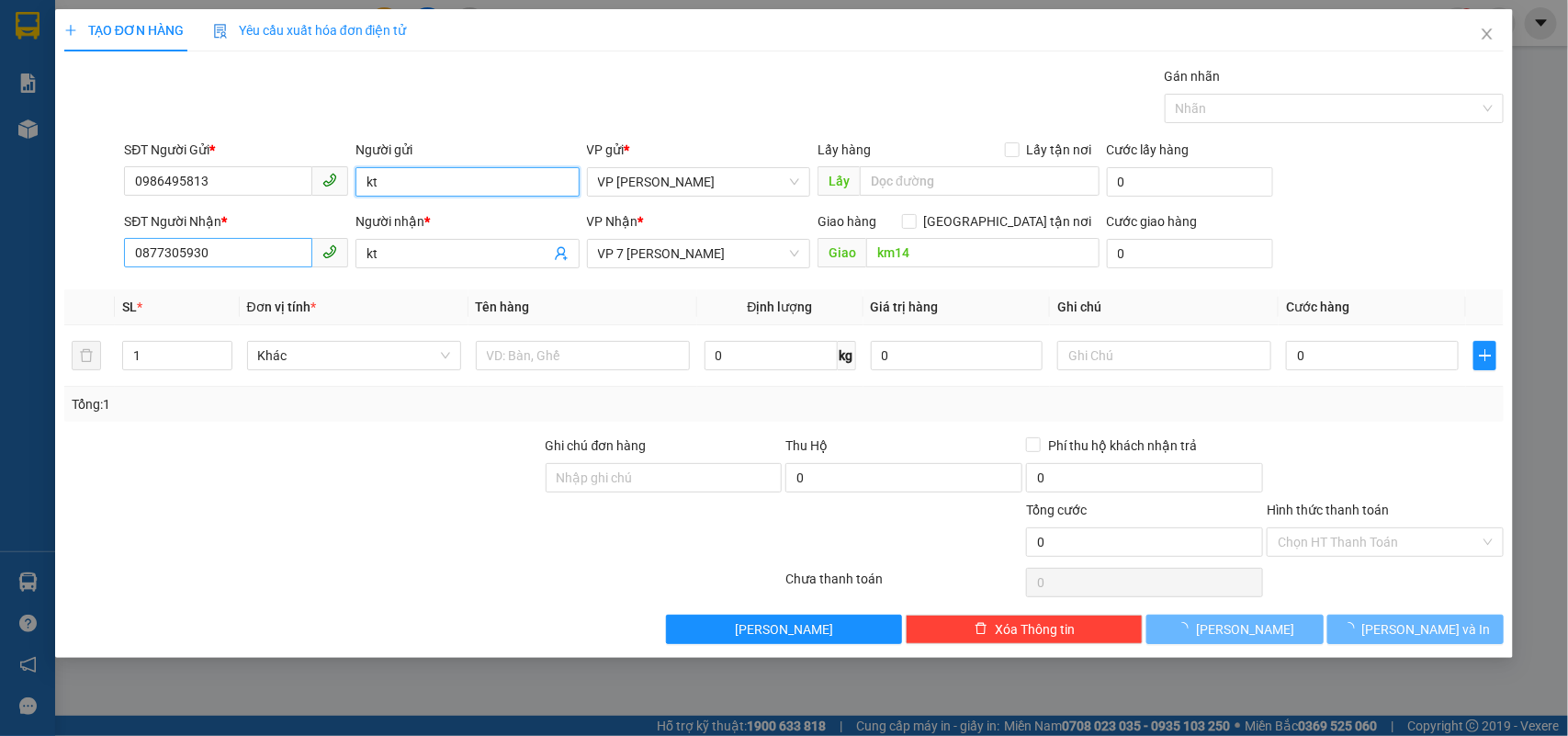
type input "kt"
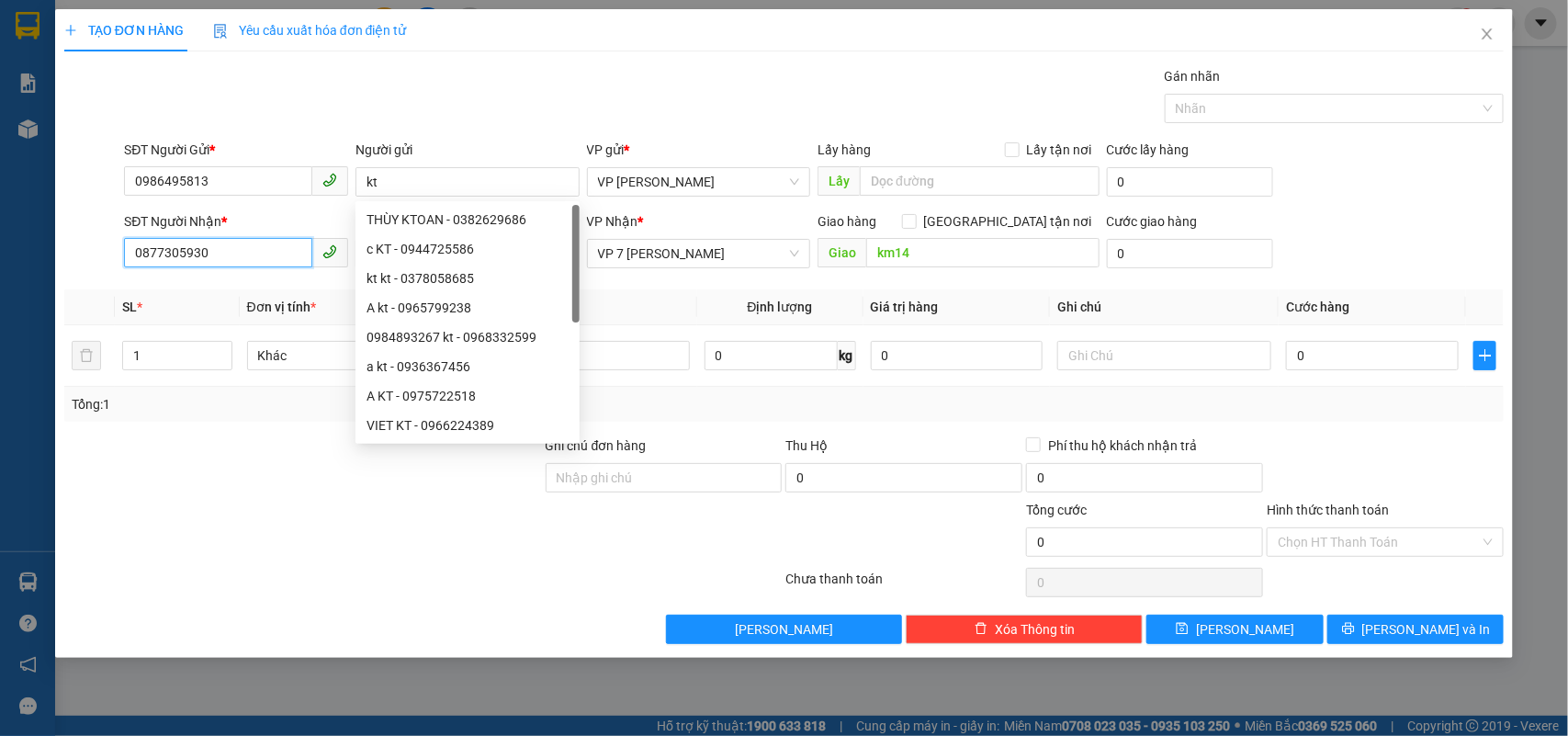
click at [251, 262] on input "0877305930" at bounding box center [218, 253] width 188 height 29
click at [251, 259] on input "0877305930" at bounding box center [218, 253] width 188 height 29
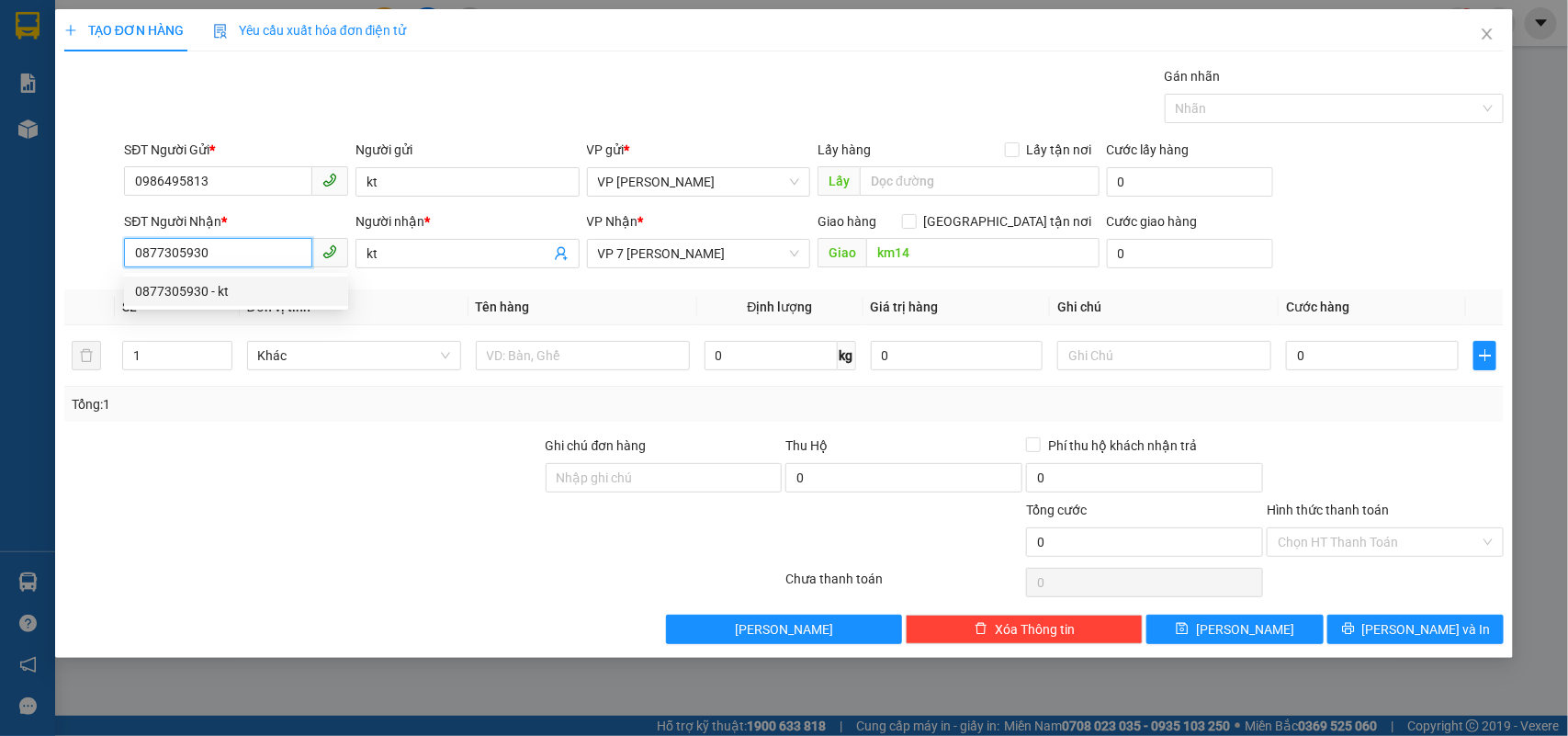
click at [254, 259] on input "0877305930" at bounding box center [218, 253] width 188 height 29
type input "0339434208"
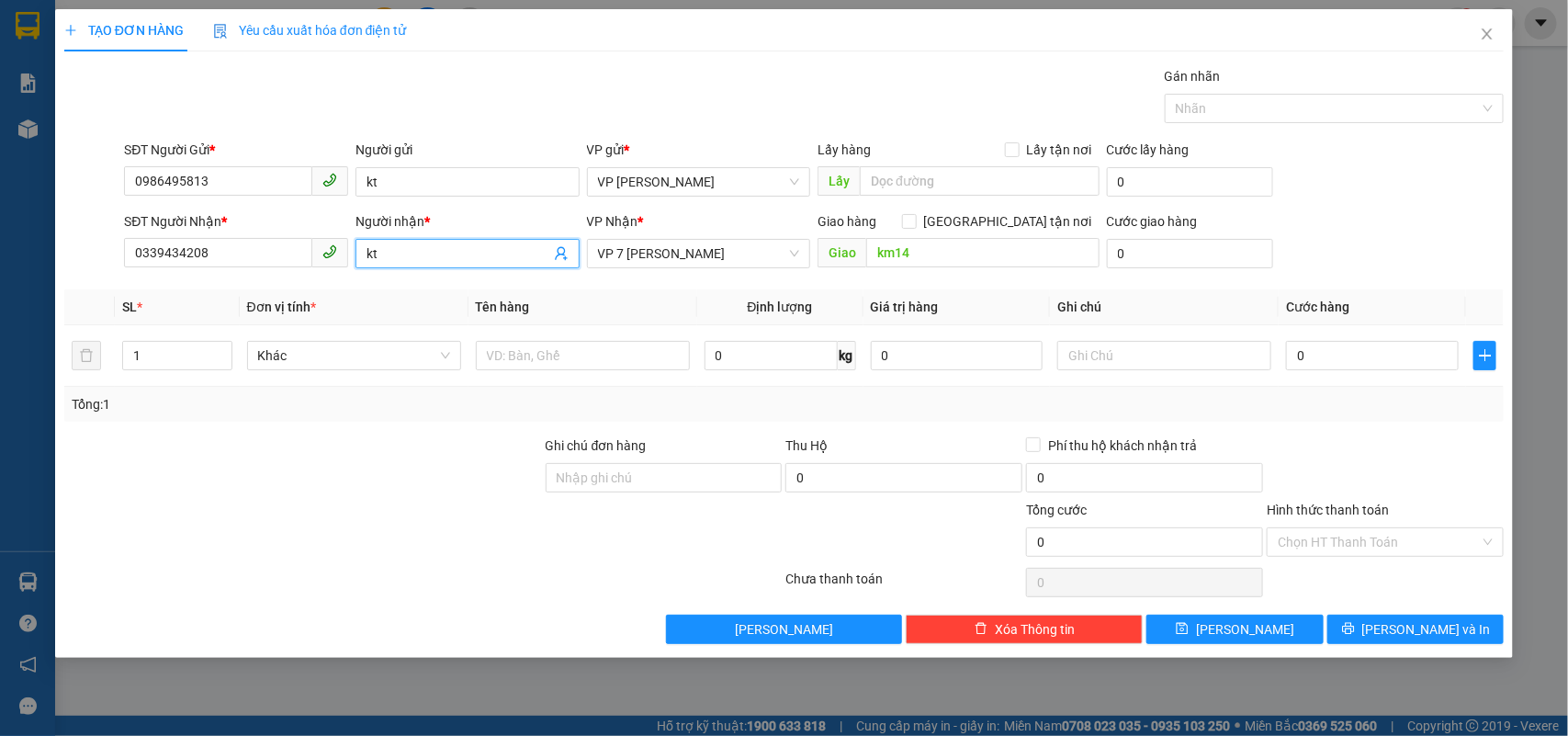
click at [378, 249] on input "kt" at bounding box center [458, 253] width 184 height 20
click at [378, 248] on input "kt" at bounding box center [458, 253] width 184 height 20
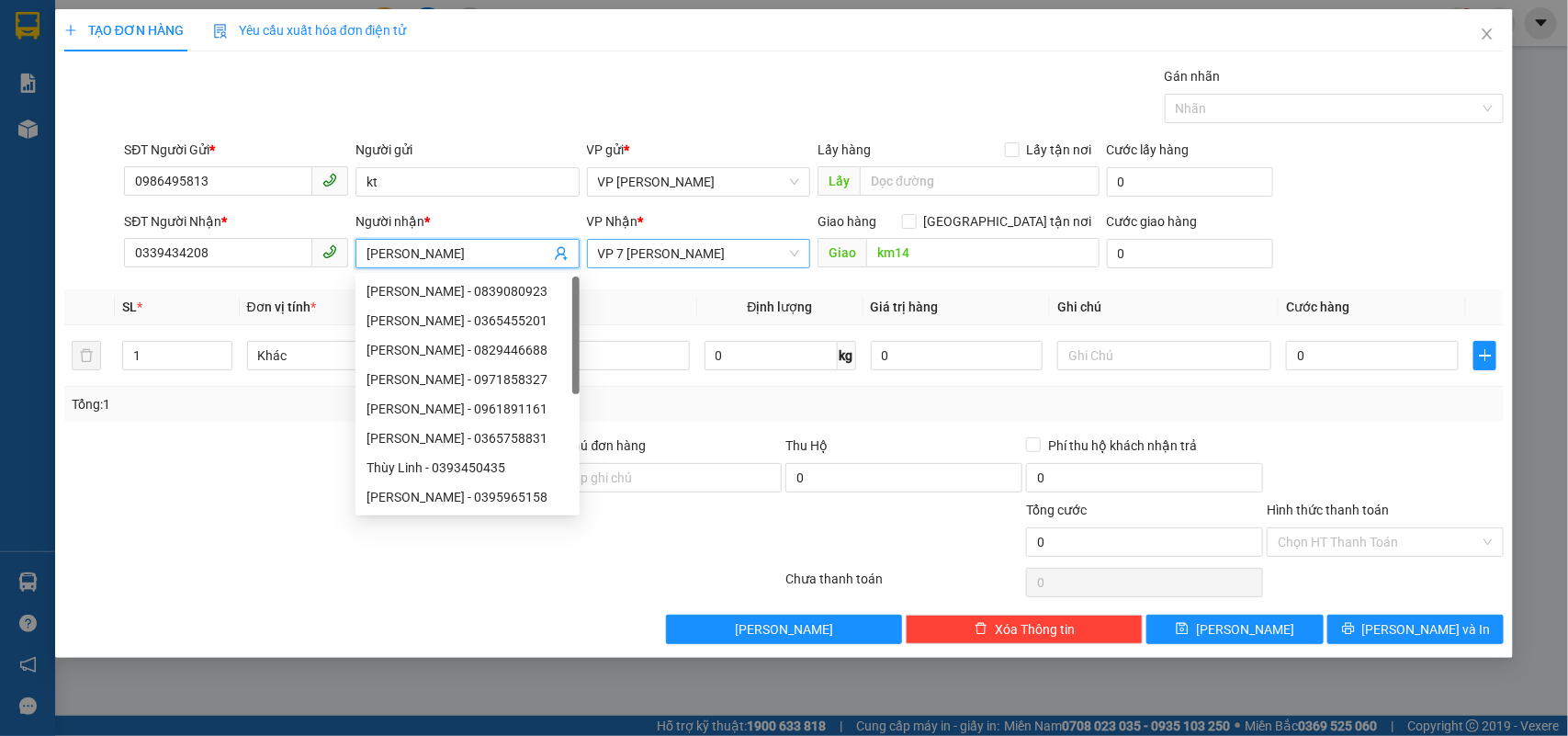
click at [747, 255] on span "VP 7 [PERSON_NAME]" at bounding box center [699, 254] width 203 height 28
type input "Thuy Linh"
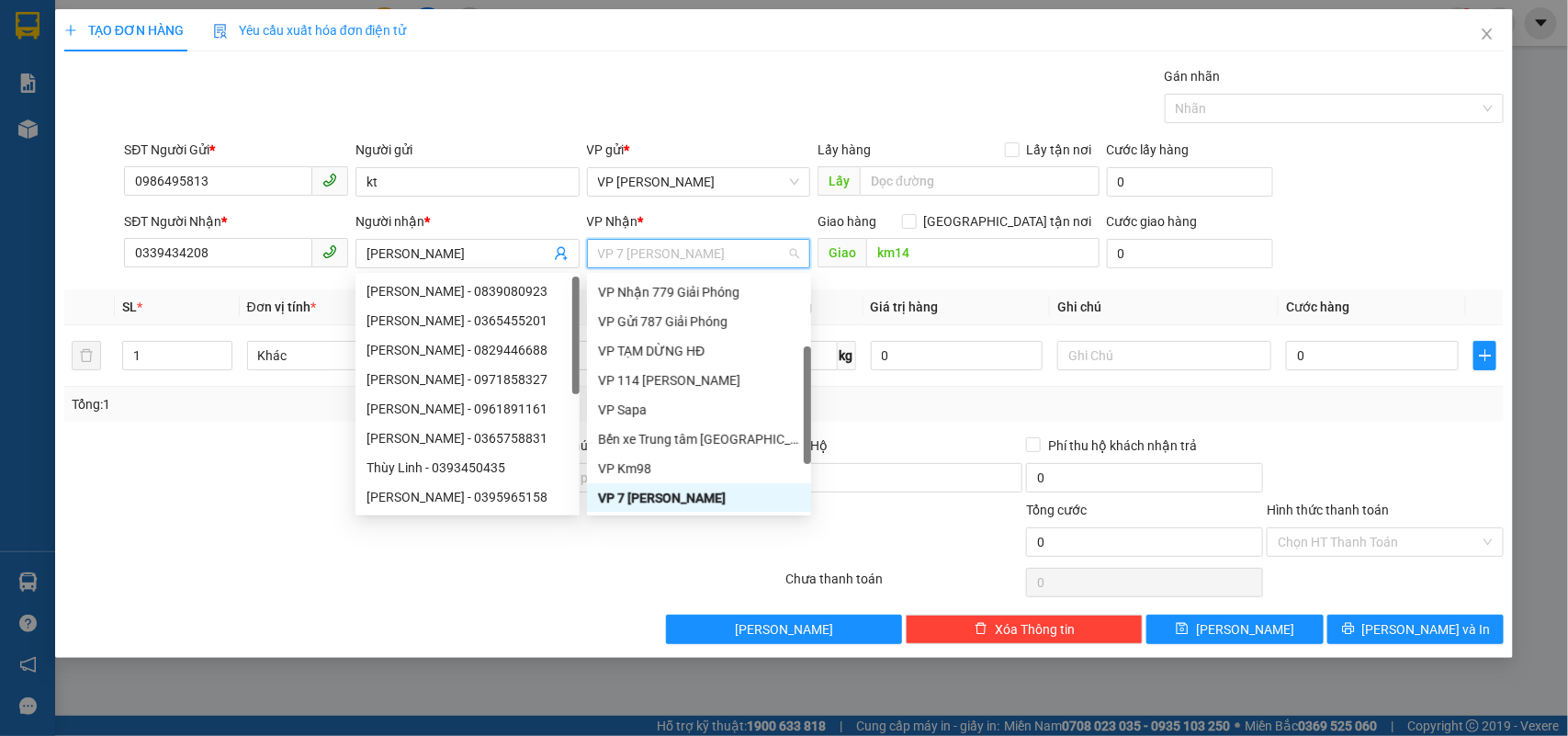
click at [747, 255] on span "VP 7 [PERSON_NAME]" at bounding box center [699, 254] width 203 height 28
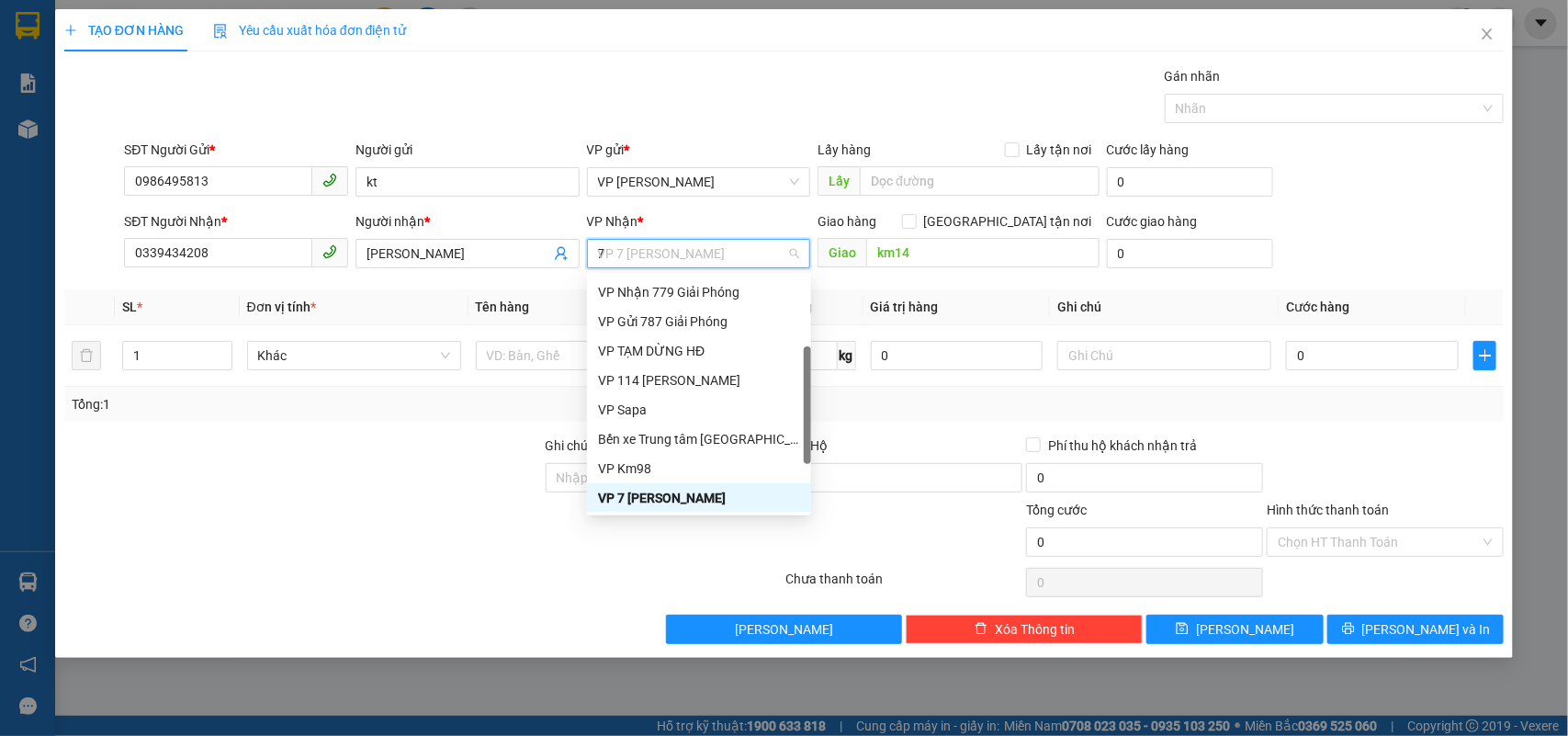
scroll to position [0, 0]
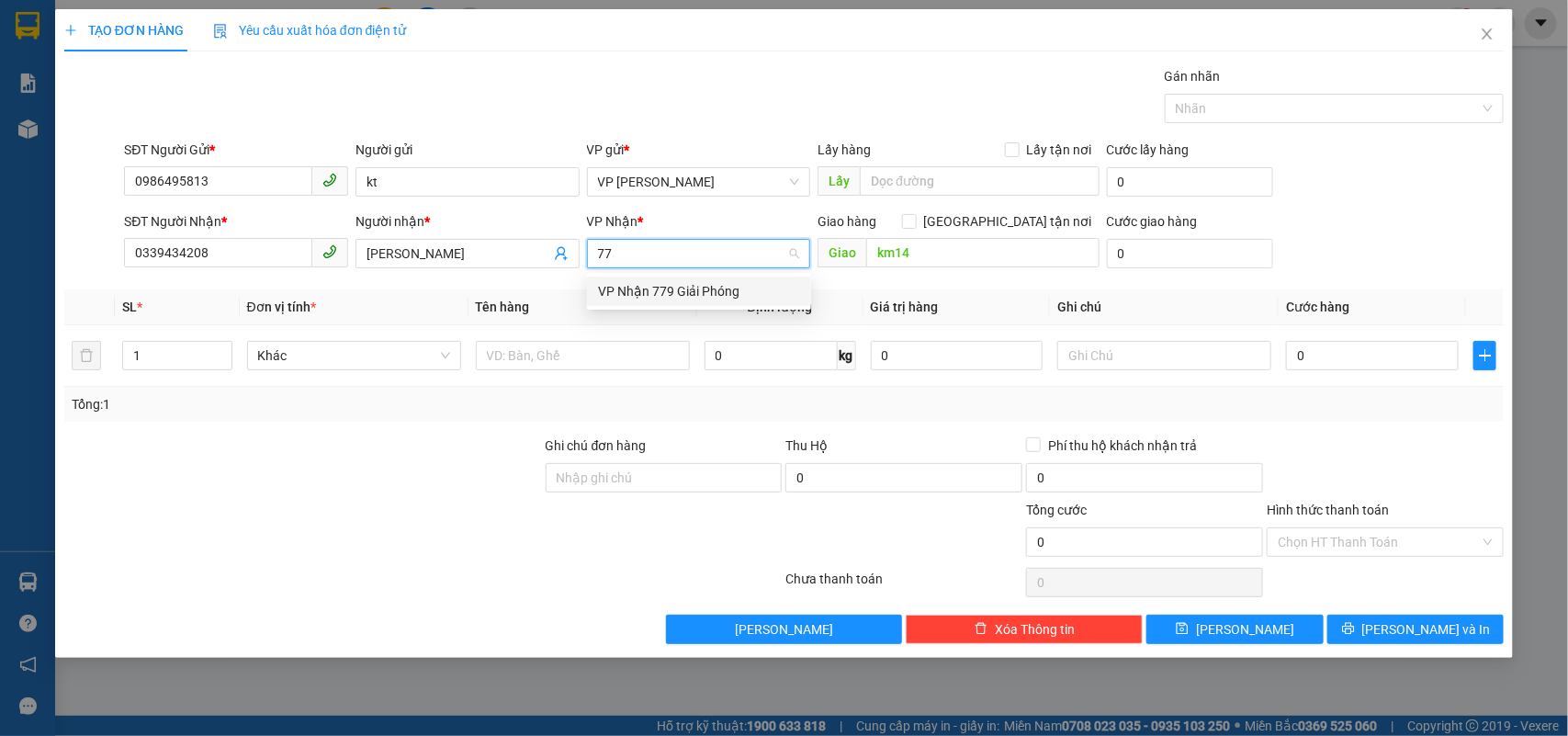
type input "779"
click at [709, 292] on div "VP Nhận 779 Giải Phóng" at bounding box center [699, 291] width 203 height 20
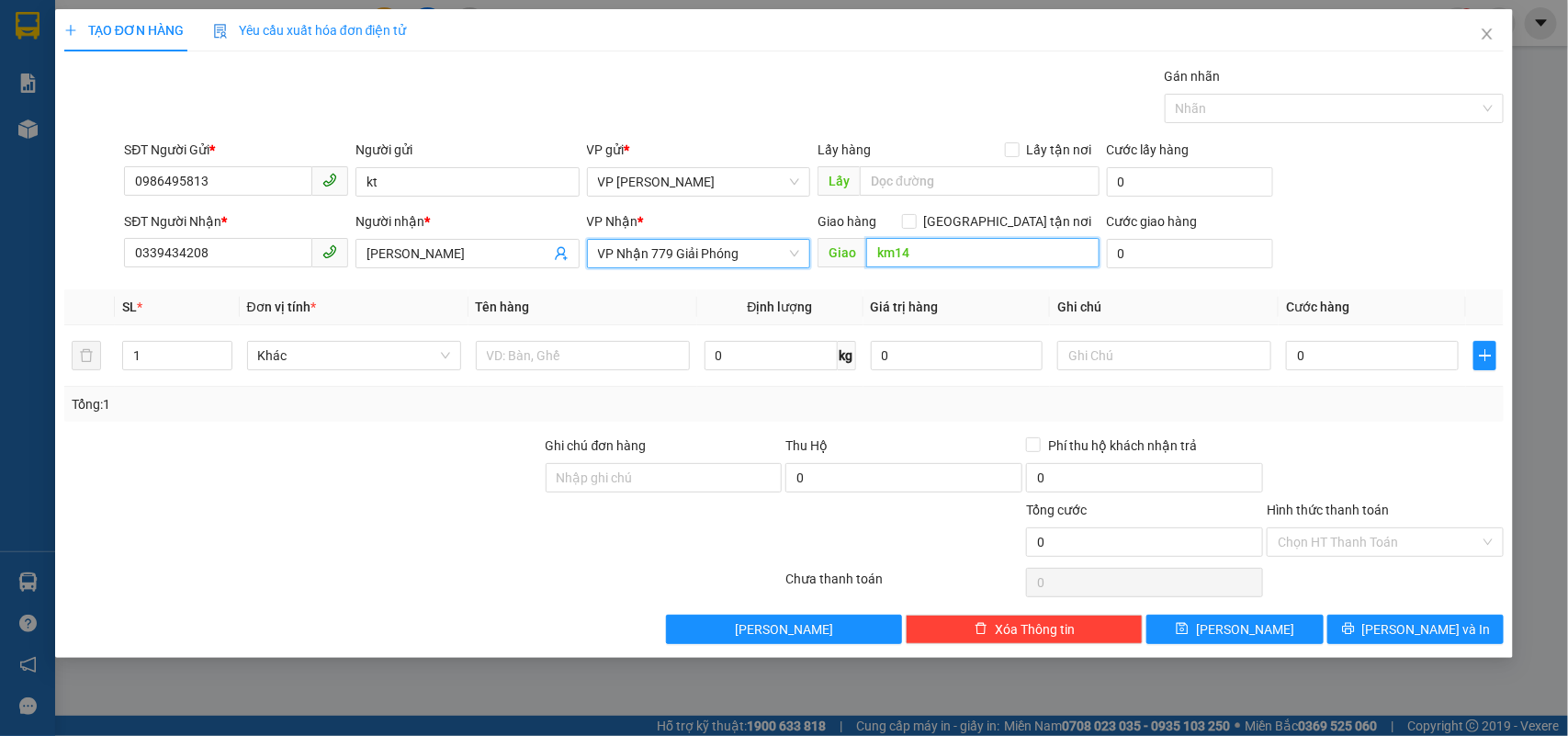
click at [979, 250] on input "km14" at bounding box center [983, 253] width 233 height 29
click at [1352, 543] on input "Hình thức thanh toán" at bounding box center [1379, 542] width 203 height 28
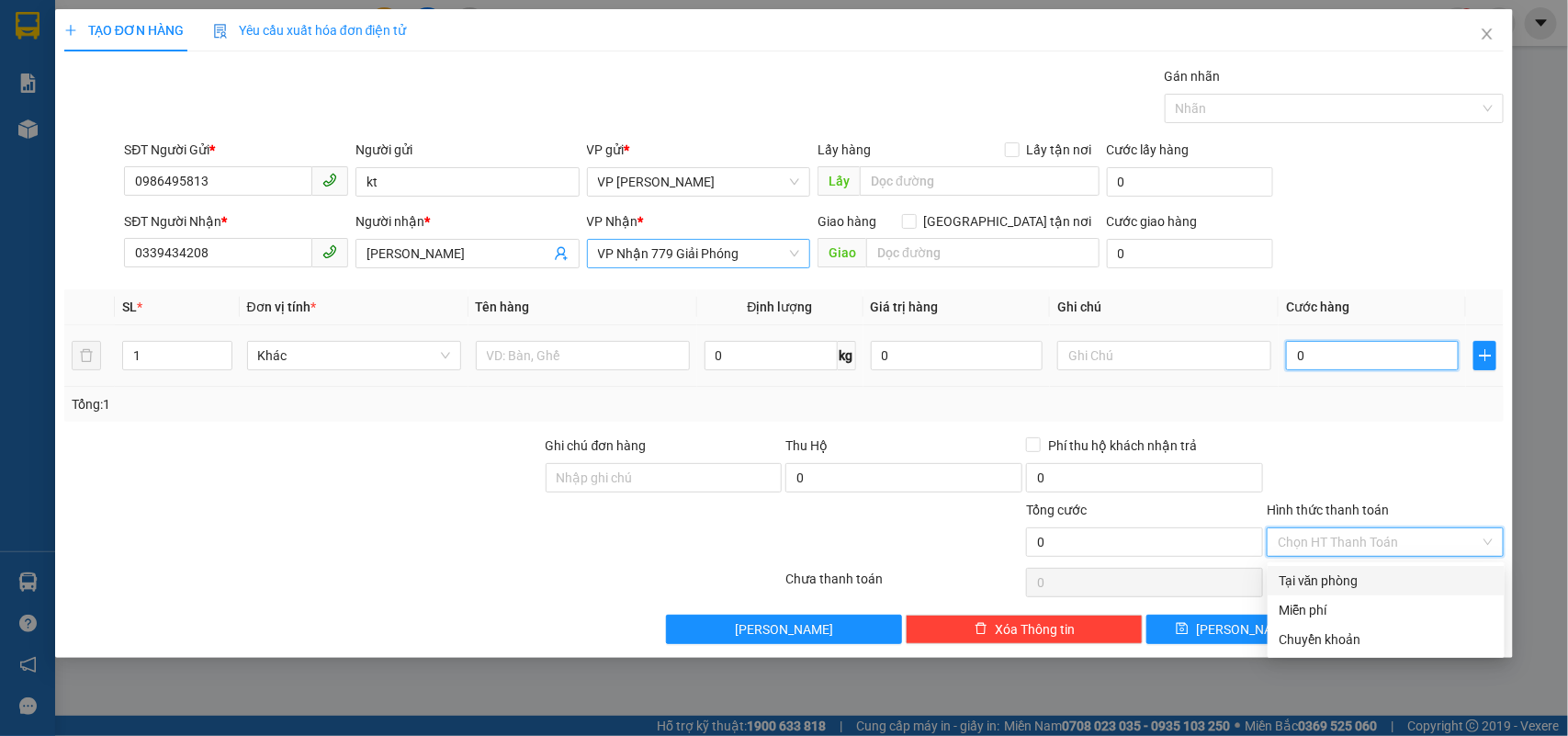
click at [1358, 363] on input "0" at bounding box center [1372, 355] width 173 height 29
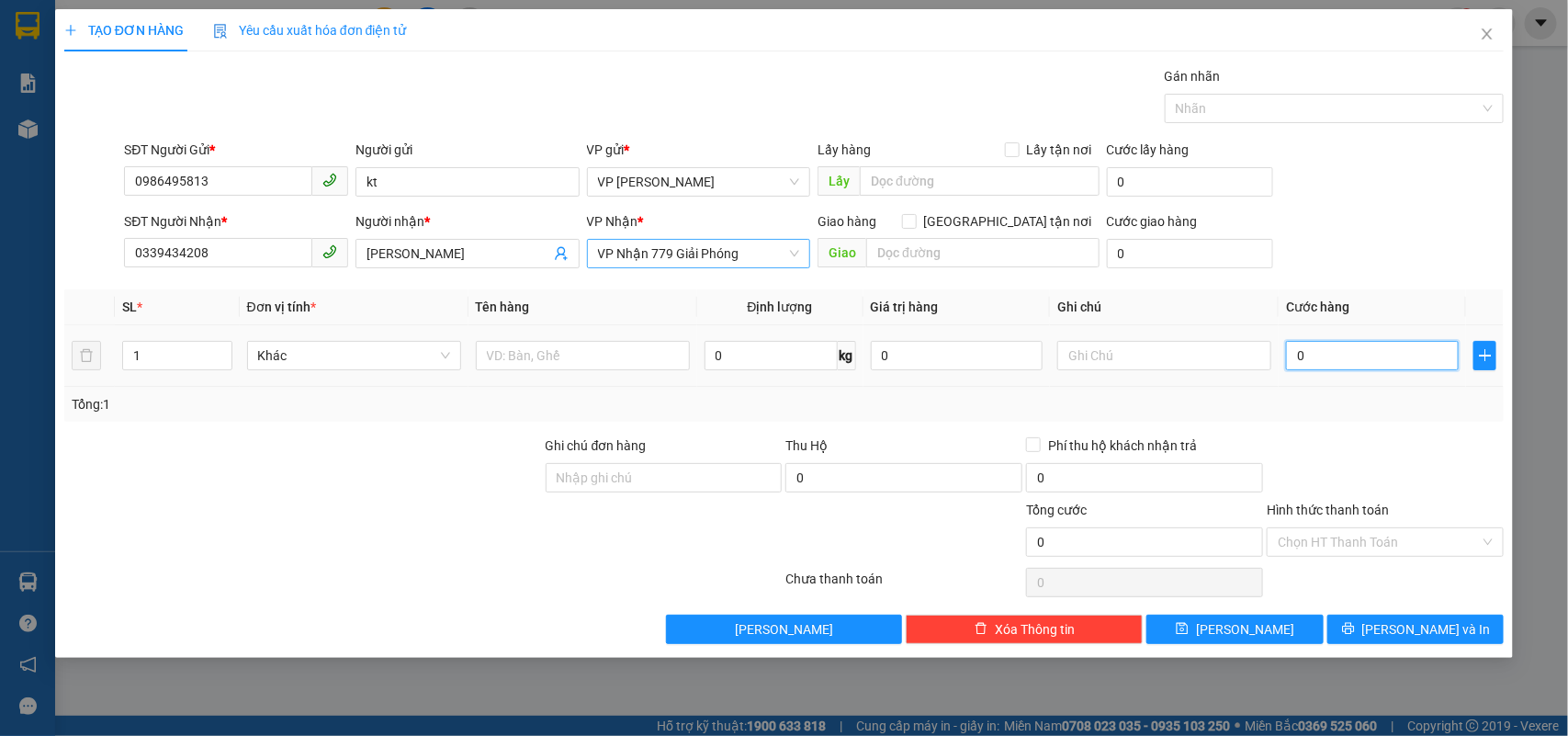
type input "3"
type input "30"
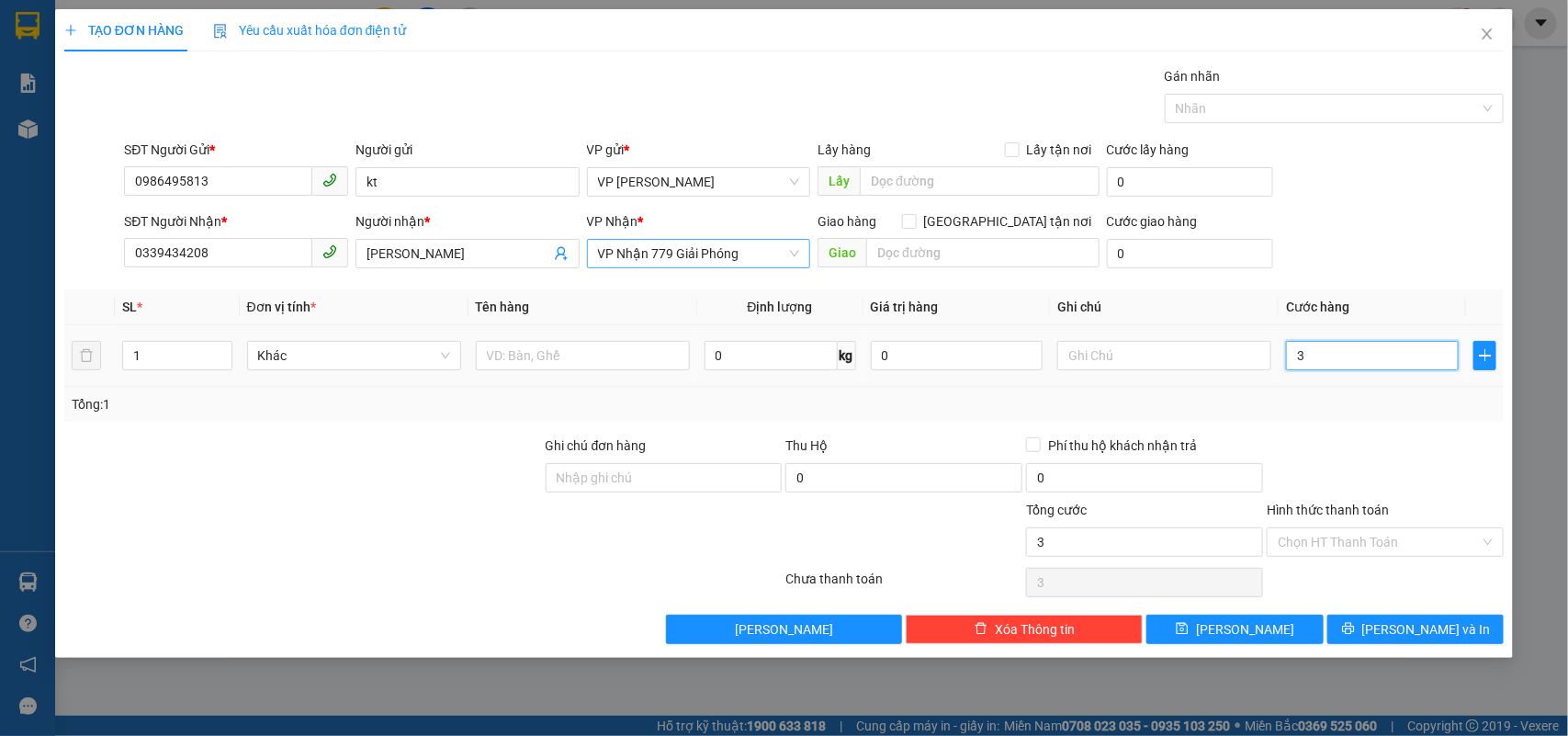
type input "30"
type input "300"
type input "3.000"
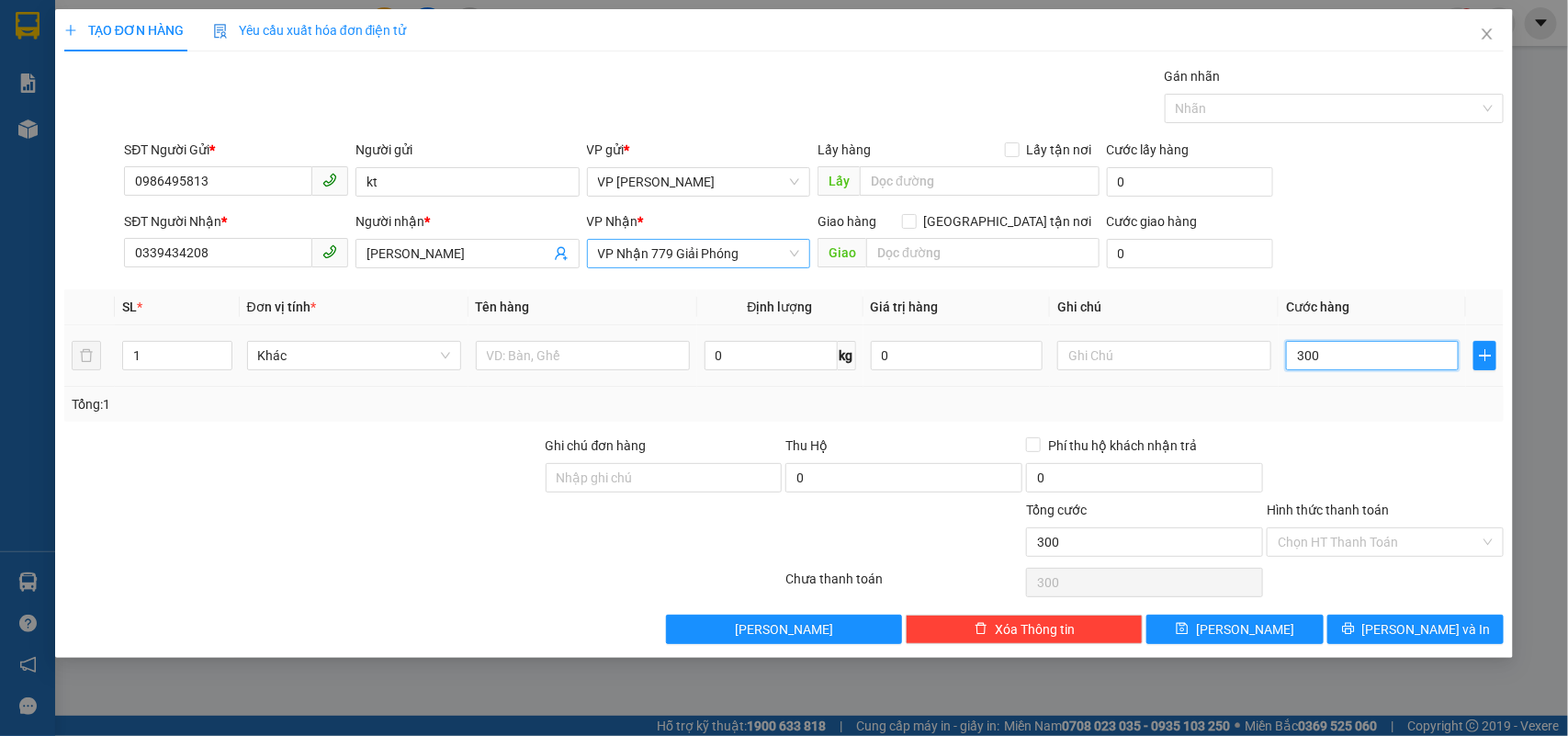
type input "3.000"
type input "30.000"
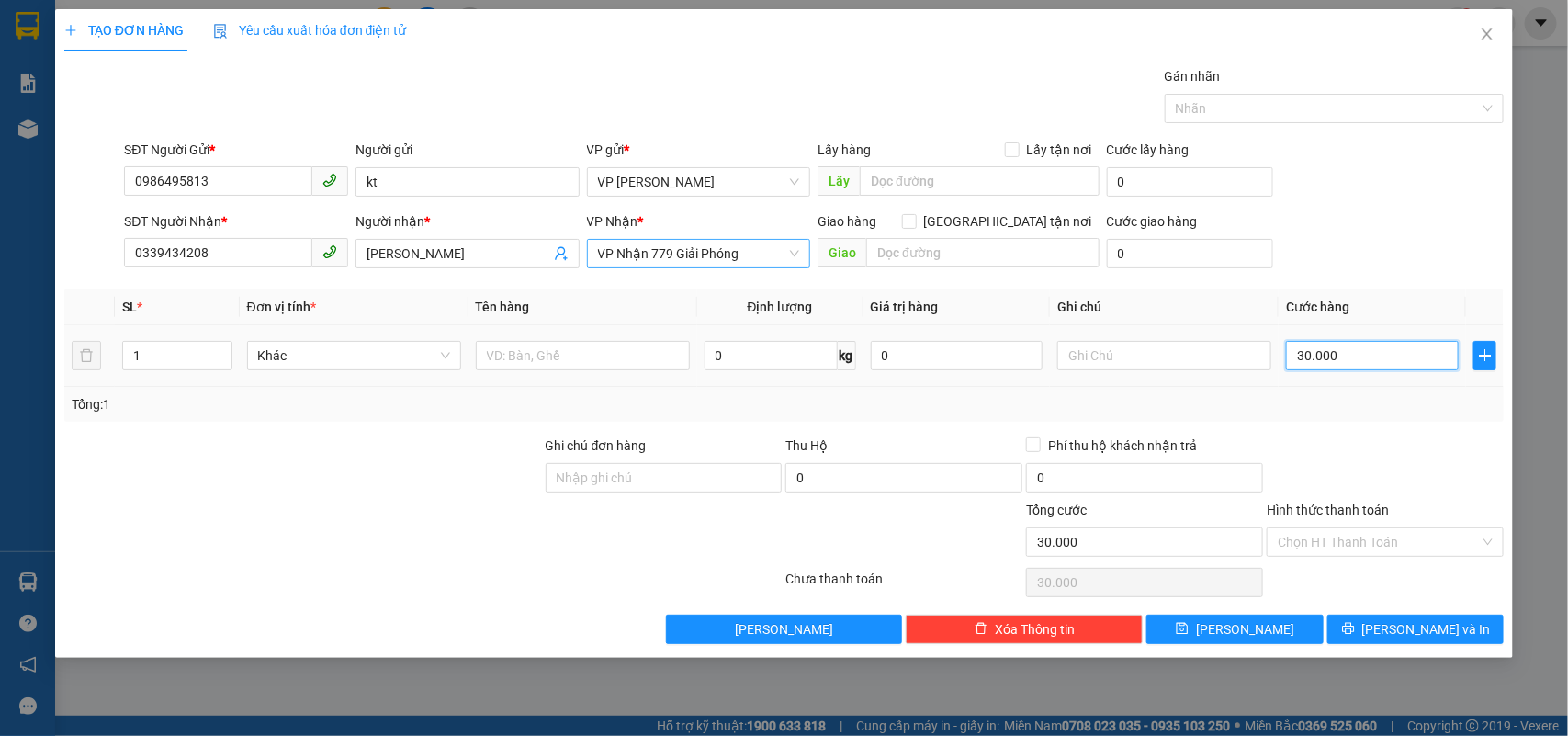
type input "300.000"
click at [563, 354] on input "text" at bounding box center [583, 355] width 214 height 29
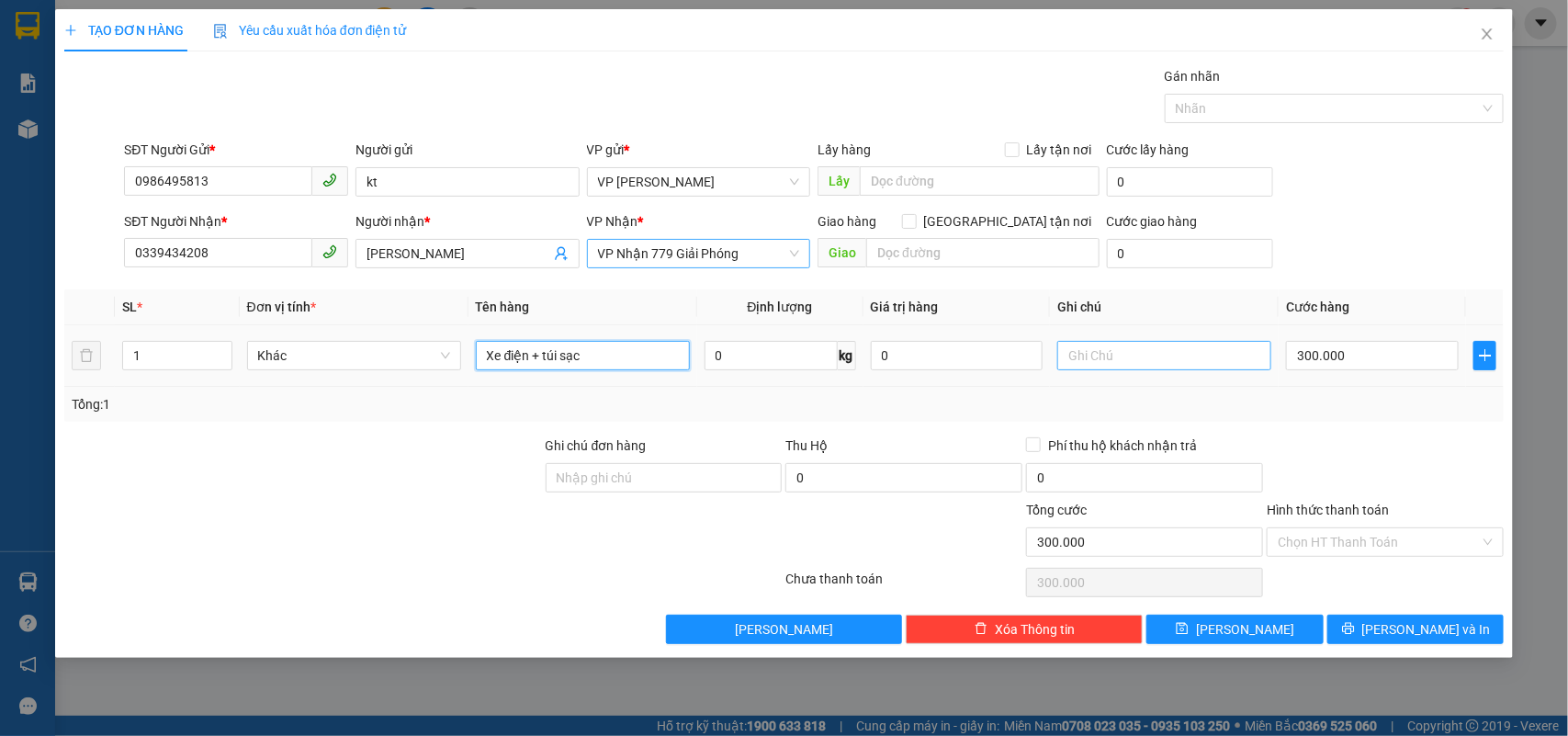
type input "Xe điện + túi sạc"
click at [1136, 357] on input "text" at bounding box center [1165, 355] width 214 height 29
type input "Xước không chịu"
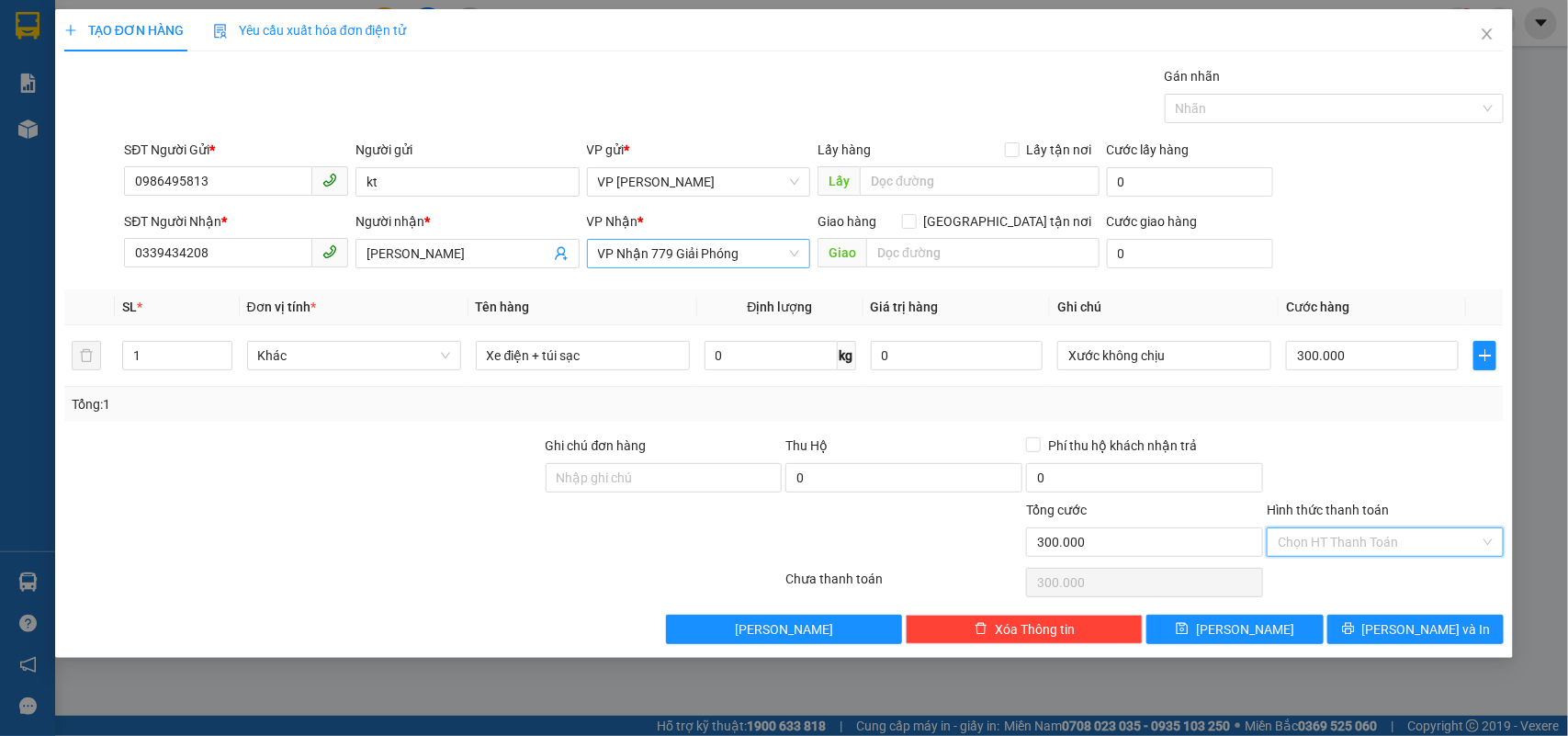
click at [1370, 545] on input "Hình thức thanh toán" at bounding box center [1379, 542] width 203 height 28
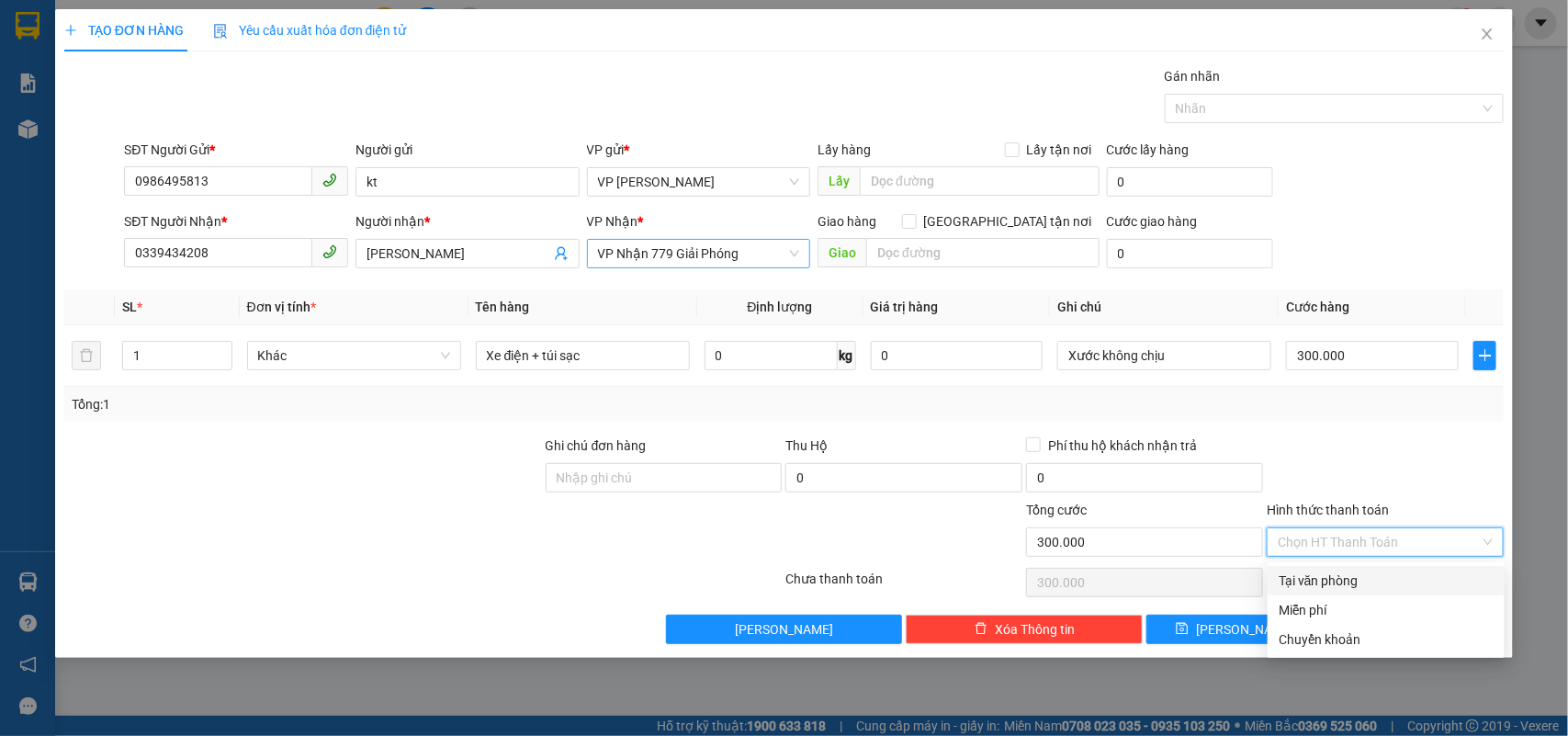
click at [1339, 577] on div "Tại văn phòng" at bounding box center [1386, 581] width 215 height 20
type input "0"
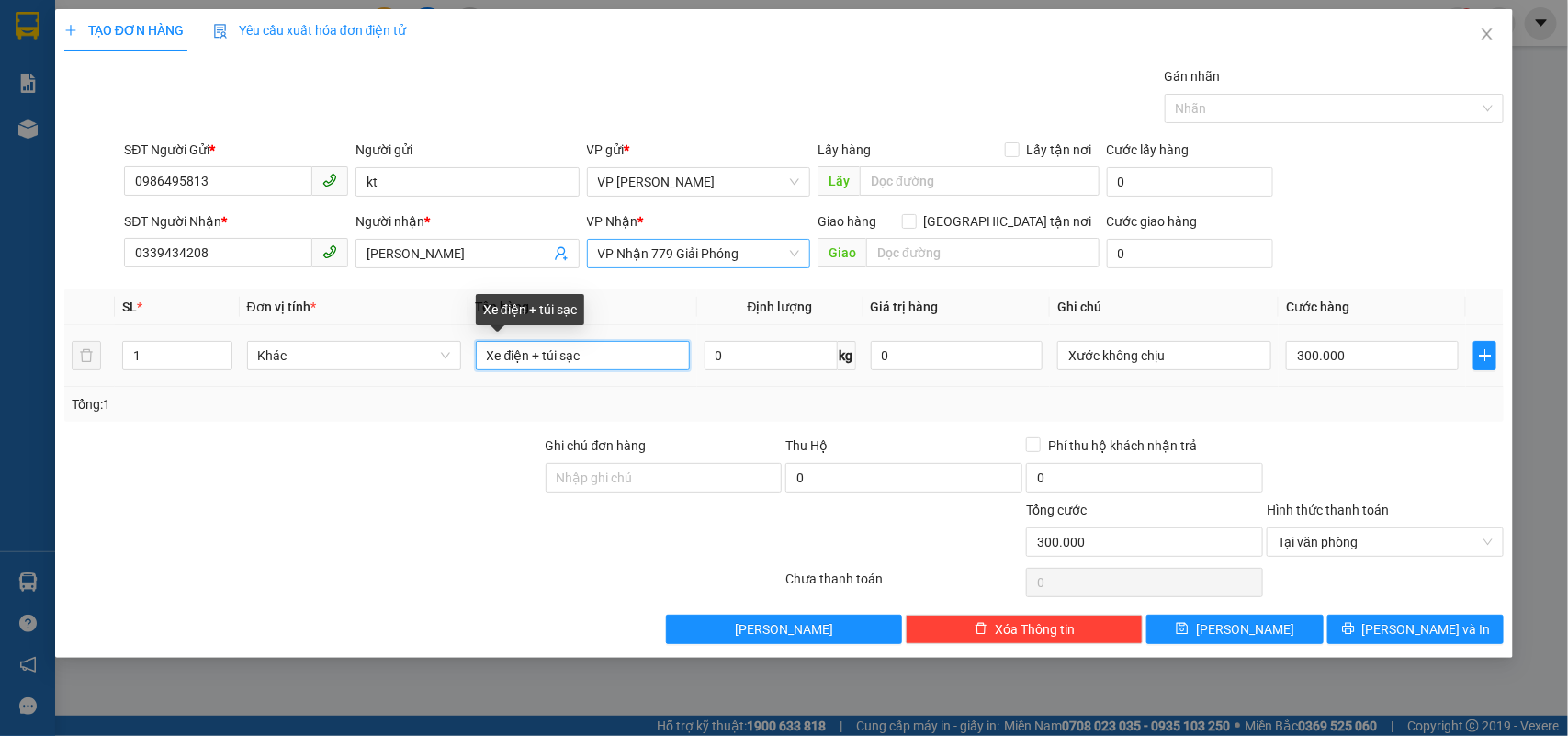
click at [539, 355] on input "Xe điện + túi sạc" at bounding box center [583, 355] width 214 height 29
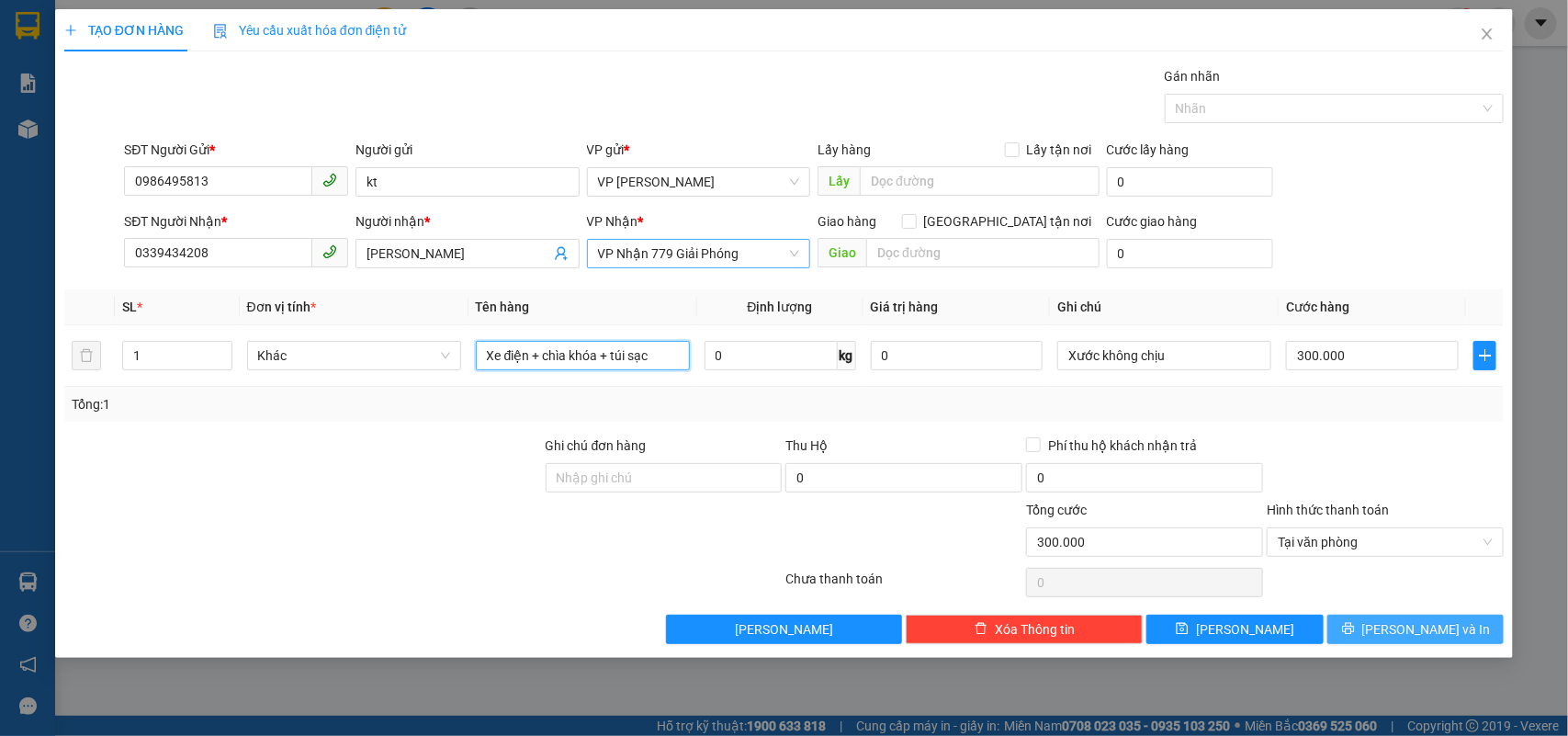
type input "Xe điện + chìa khóa + túi sạc"
click at [1406, 620] on span "Lưu và In" at bounding box center [1426, 629] width 128 height 20
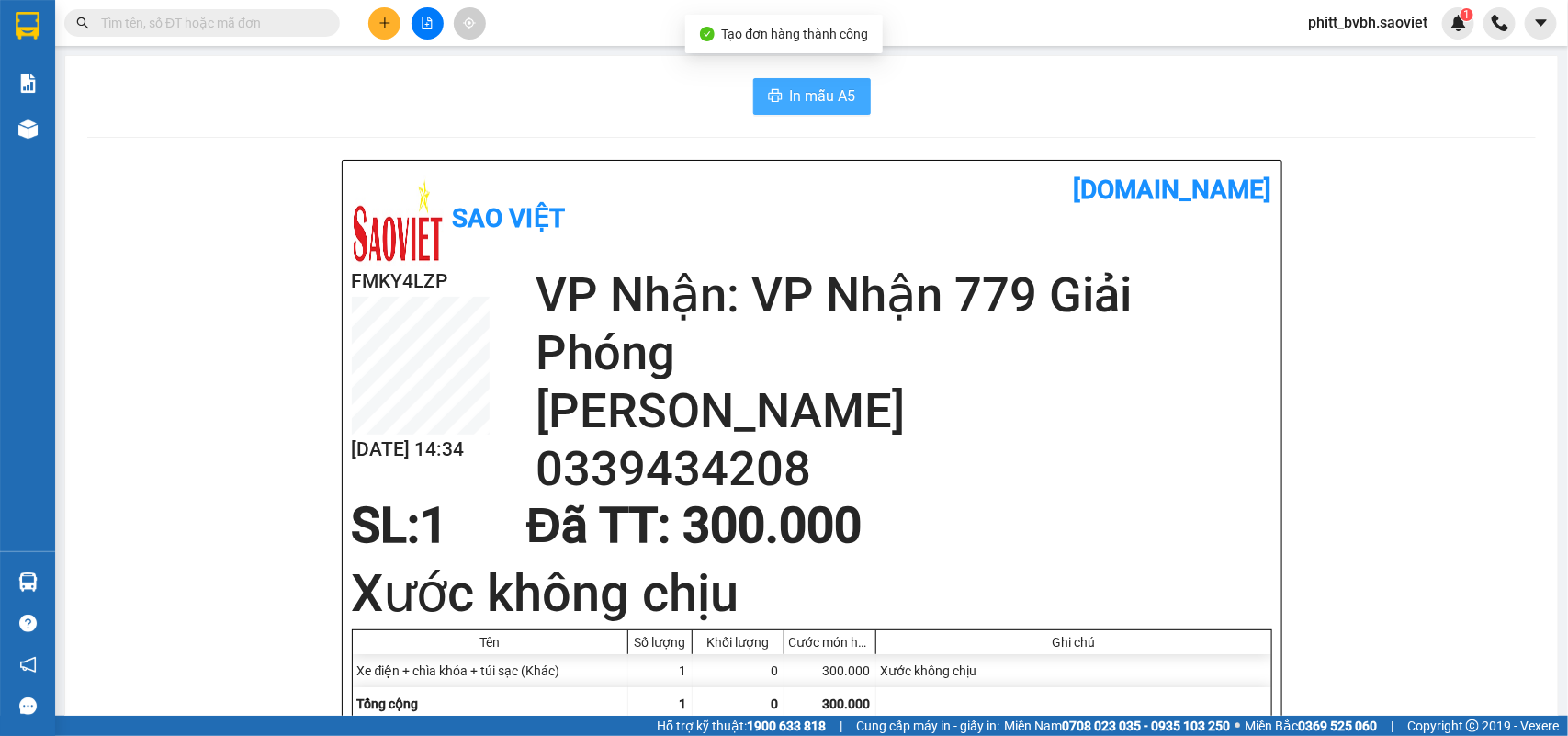
click at [825, 99] on span "In mẫu A5" at bounding box center [823, 96] width 67 height 23
click at [846, 96] on span "In mẫu A5" at bounding box center [823, 96] width 67 height 23
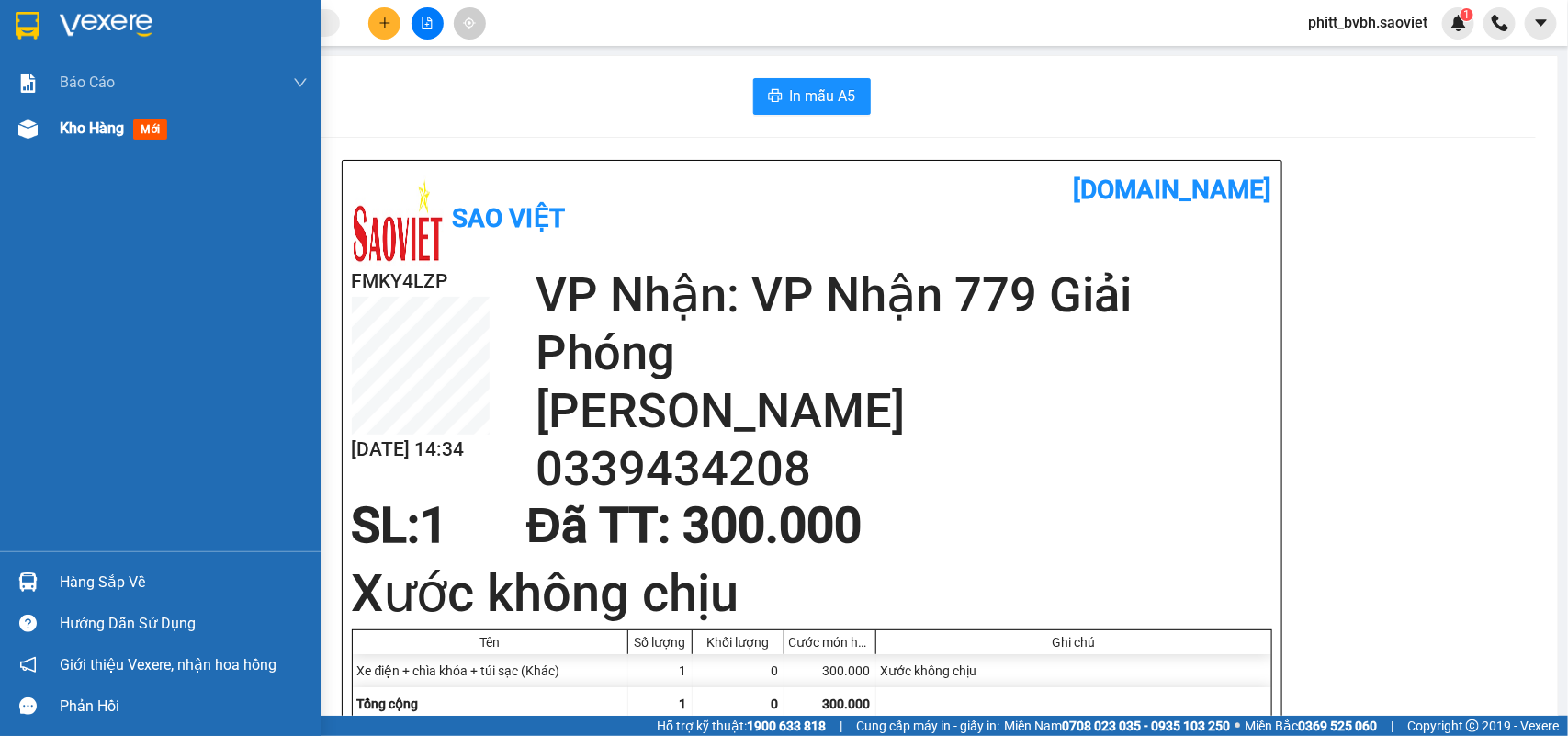
click at [55, 123] on div "Kho hàng mới" at bounding box center [160, 129] width 321 height 46
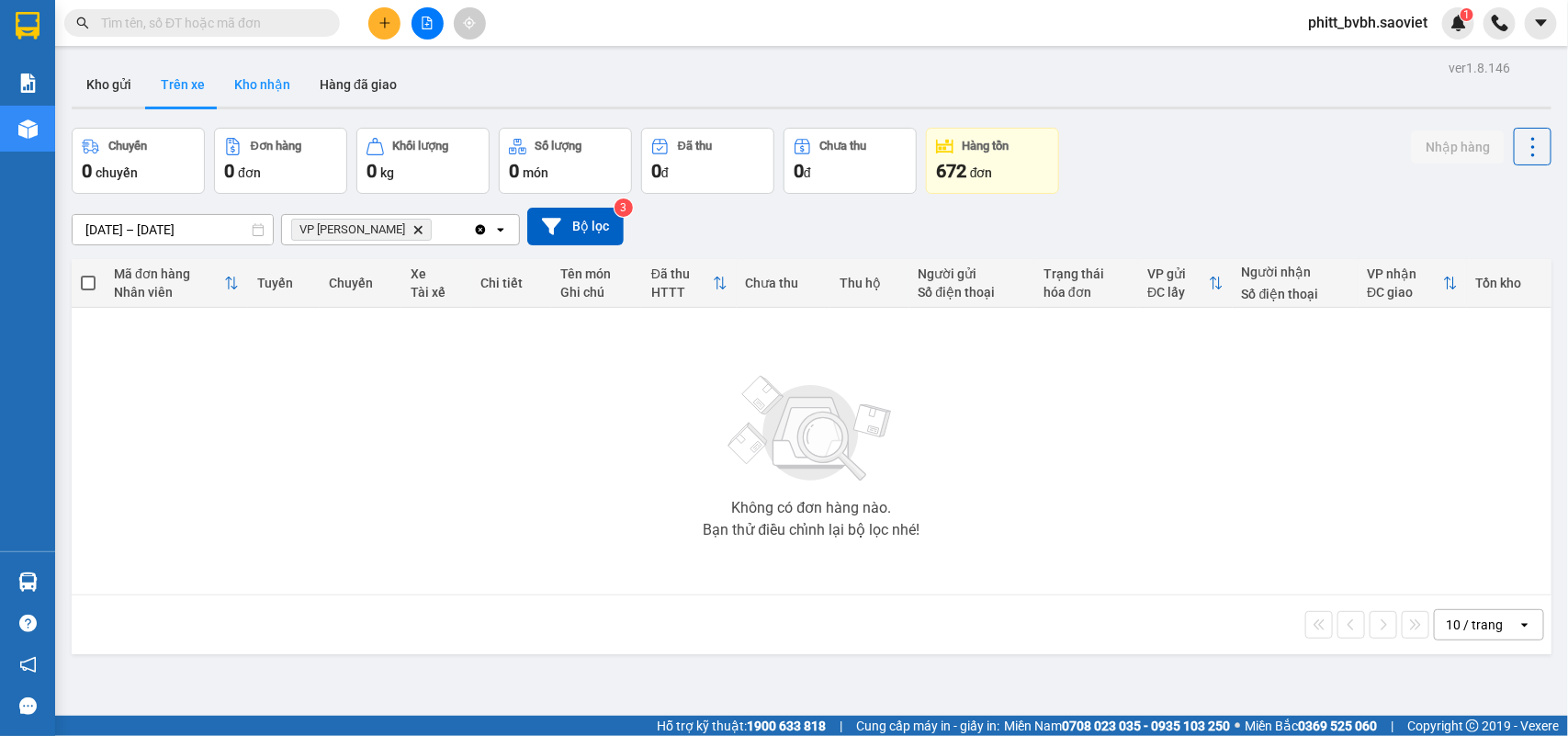
click at [269, 83] on button "Kho nhận" at bounding box center [262, 85] width 86 height 44
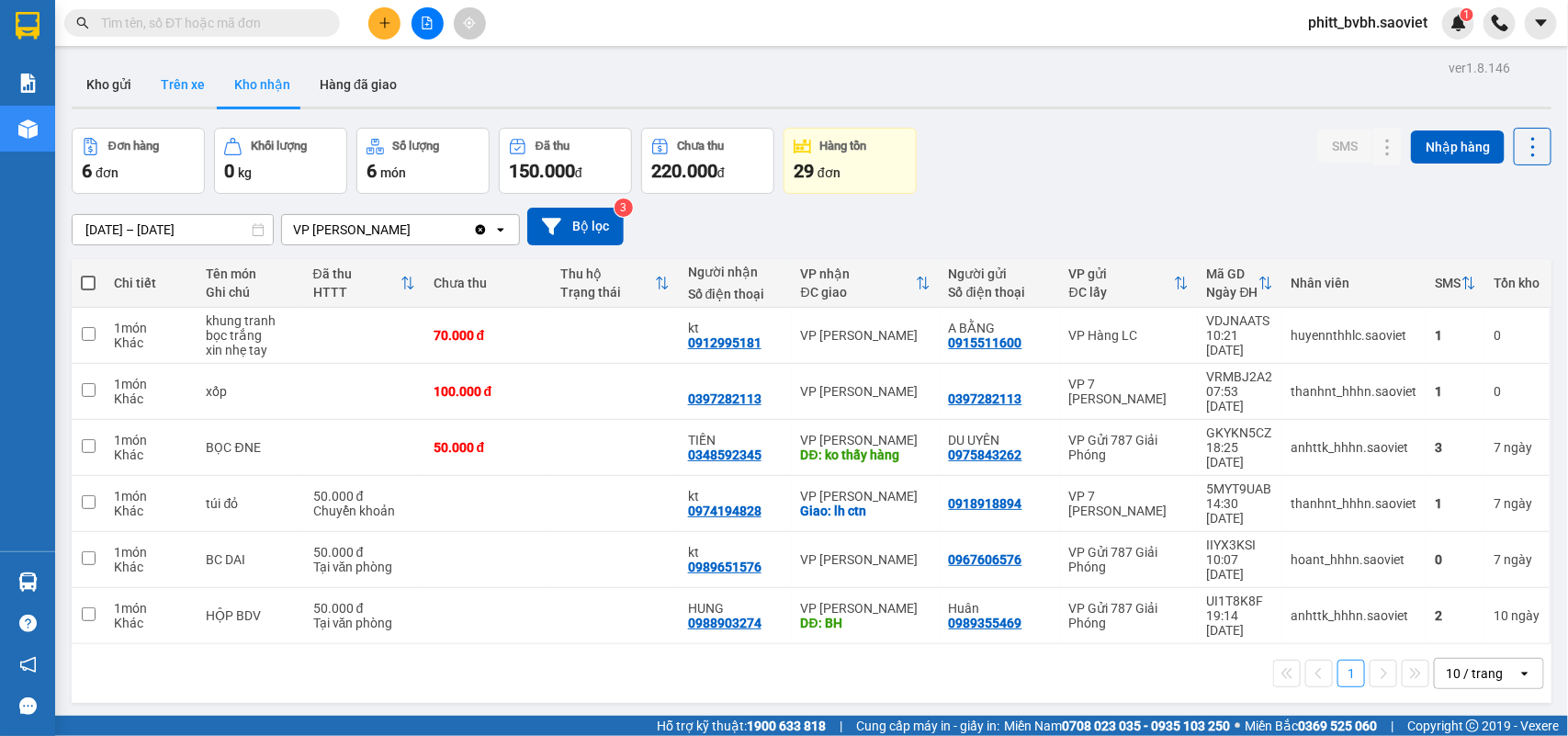
click at [182, 86] on button "Trên xe" at bounding box center [182, 85] width 73 height 44
type input "[DATE] – [DATE]"
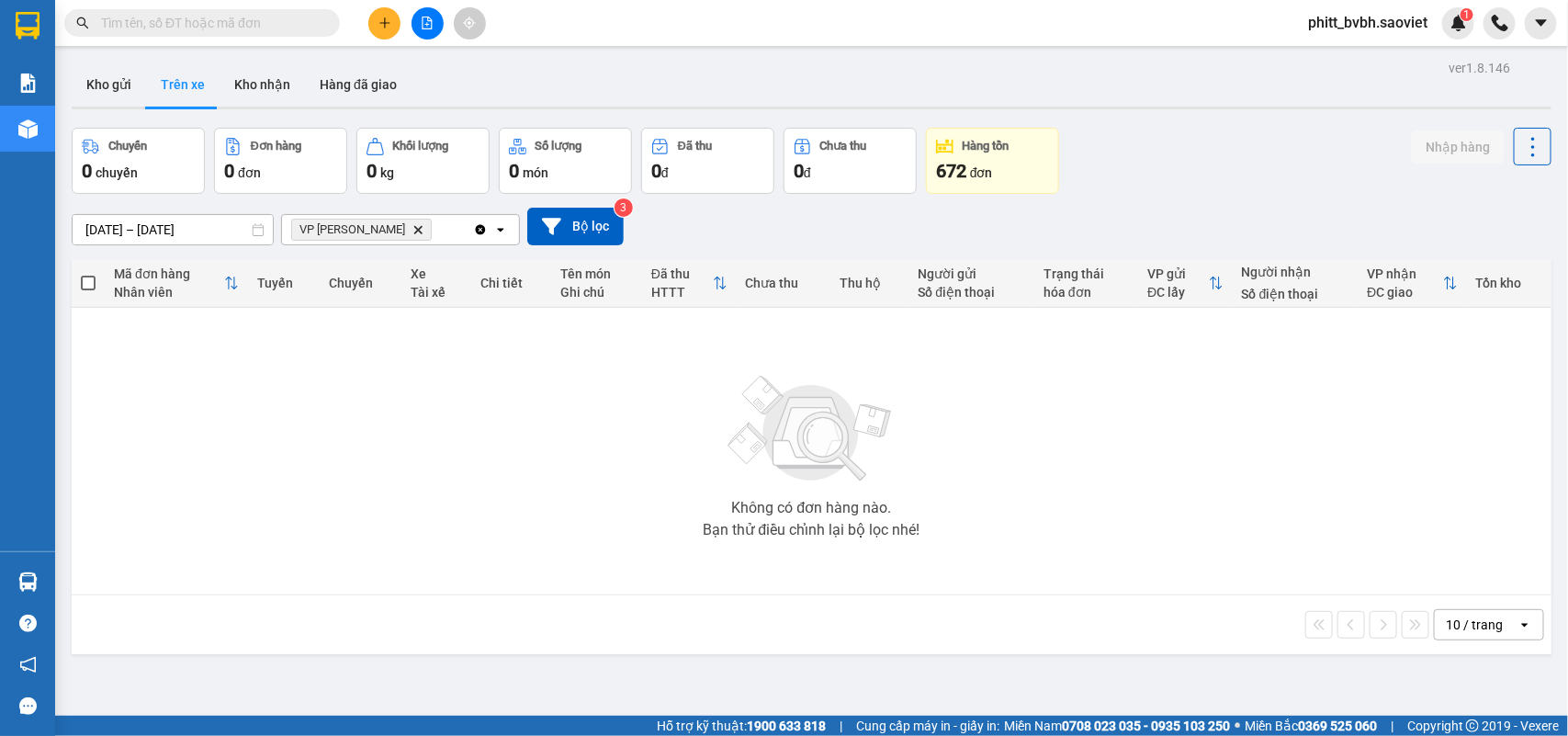
click at [254, 23] on input "text" at bounding box center [209, 22] width 217 height 20
click at [277, 30] on input "text" at bounding box center [209, 22] width 217 height 20
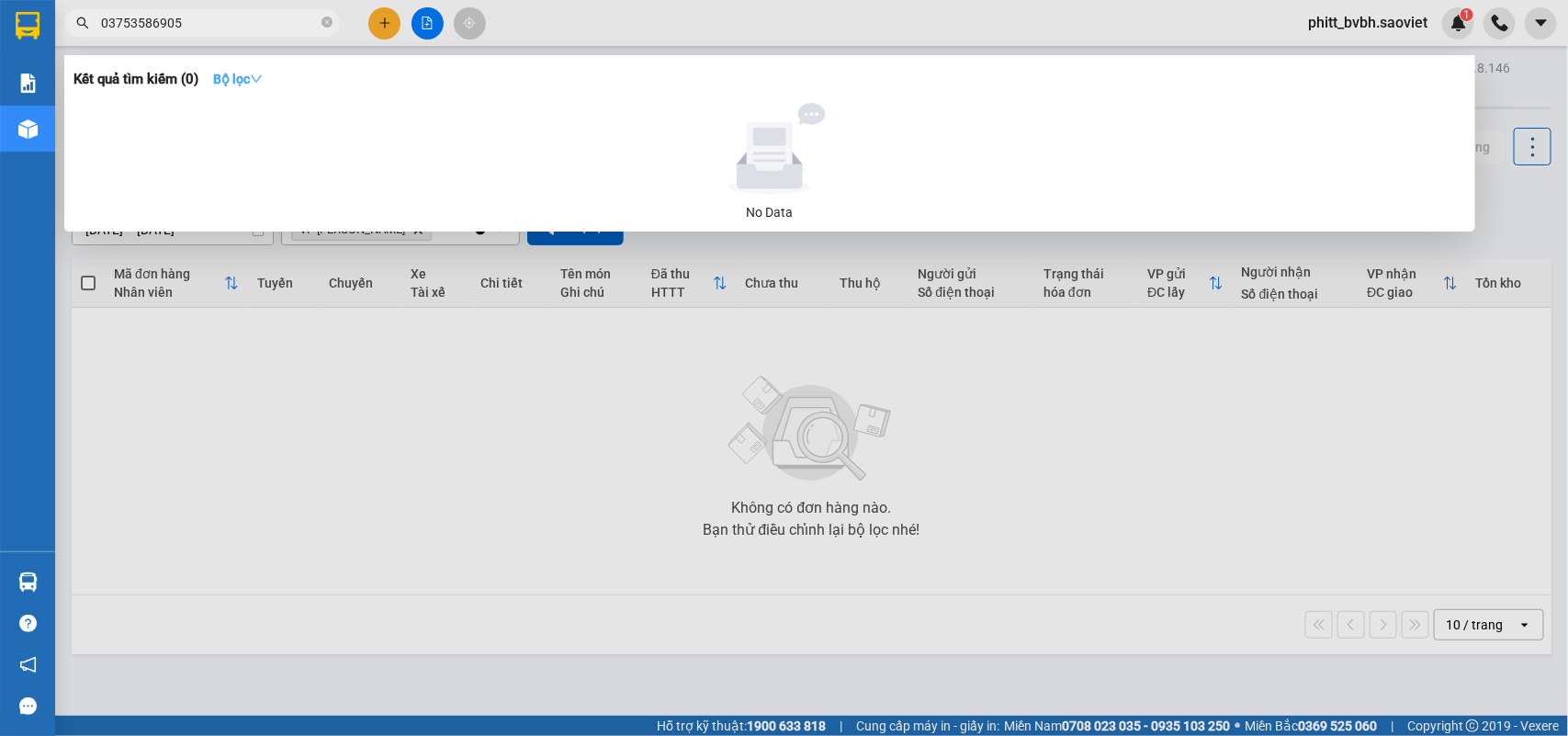
type input "03753586905"
click at [256, 75] on icon "down" at bounding box center [256, 78] width 13 height 13
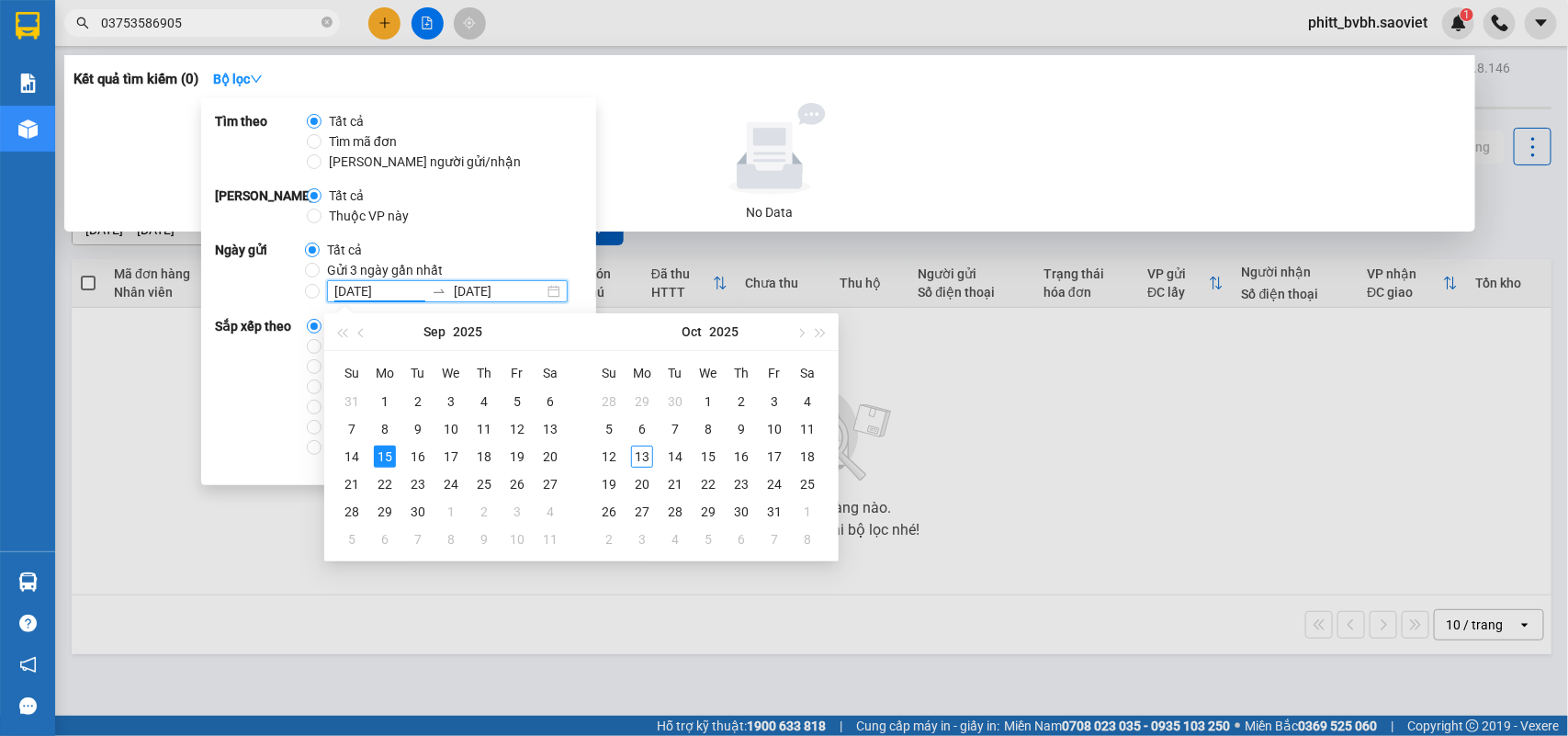
drag, startPoint x: 344, startPoint y: 289, endPoint x: 317, endPoint y: 289, distance: 27.0
click at [320, 289] on span "15/09/2025 15/09/2025" at bounding box center [447, 291] width 256 height 22
click at [442, 286] on icon "swap-right" at bounding box center [439, 290] width 14 height 14
click at [464, 291] on input "15/09/2025" at bounding box center [499, 291] width 90 height 20
drag, startPoint x: 464, startPoint y: 291, endPoint x: 447, endPoint y: 291, distance: 17.0
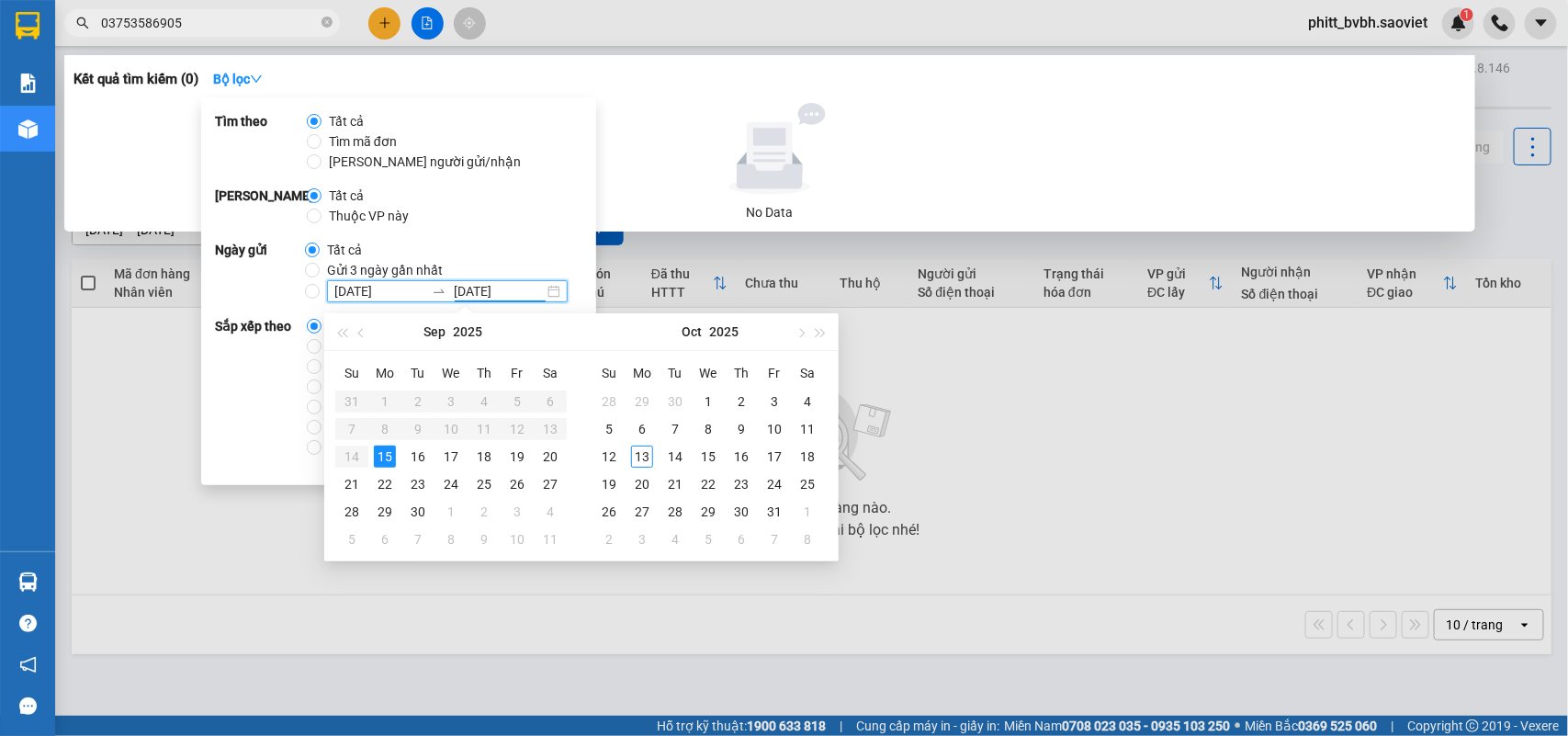
click at [447, 291] on div "15/09/2025 15/09/2025" at bounding box center [447, 291] width 241 height 22
click at [320, 291] on input "15/09/2025 15/09/2025" at bounding box center [311, 290] width 14 height 14
radio input "true"
radio input "false"
type input "13/10/2025"
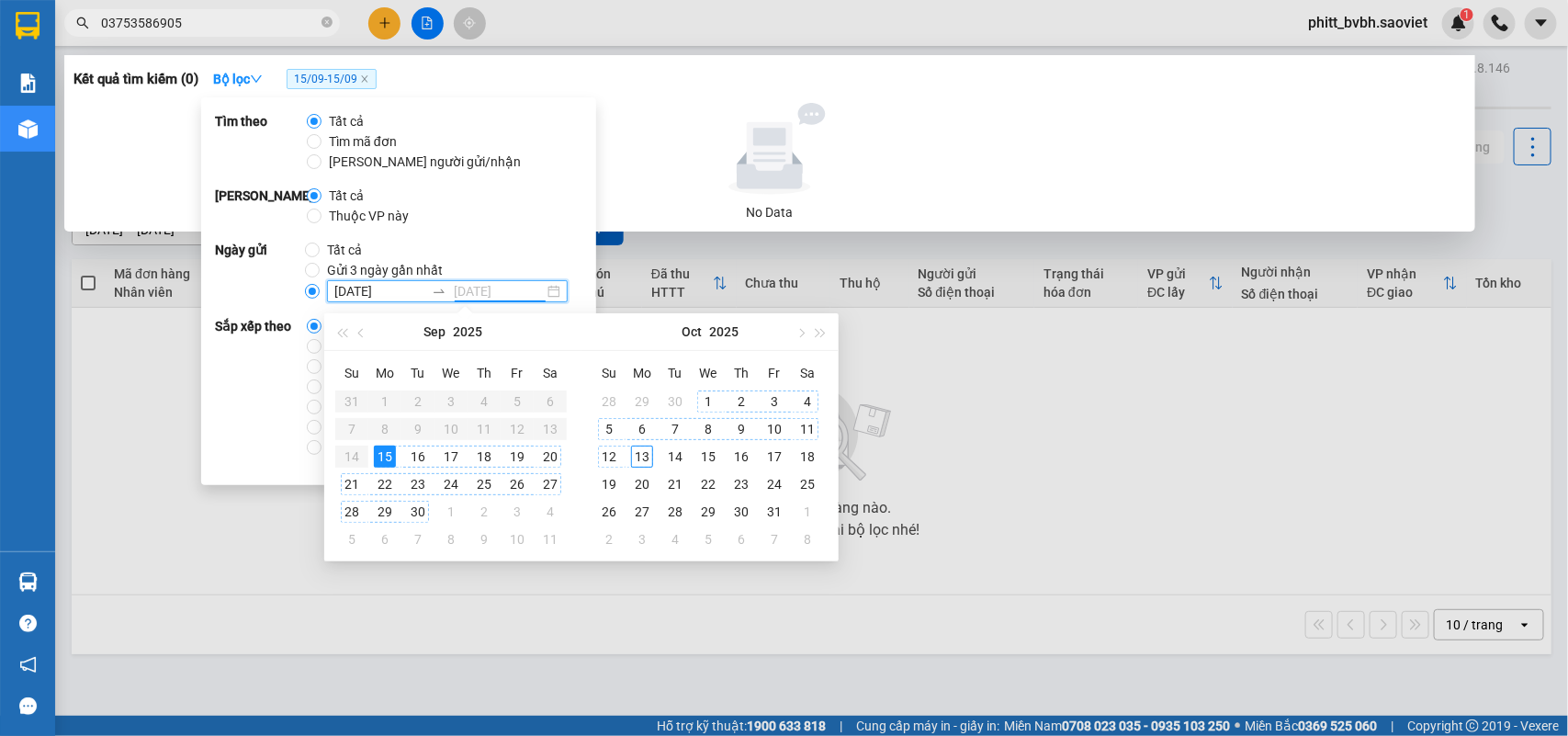
click at [636, 449] on div "13" at bounding box center [642, 456] width 22 height 22
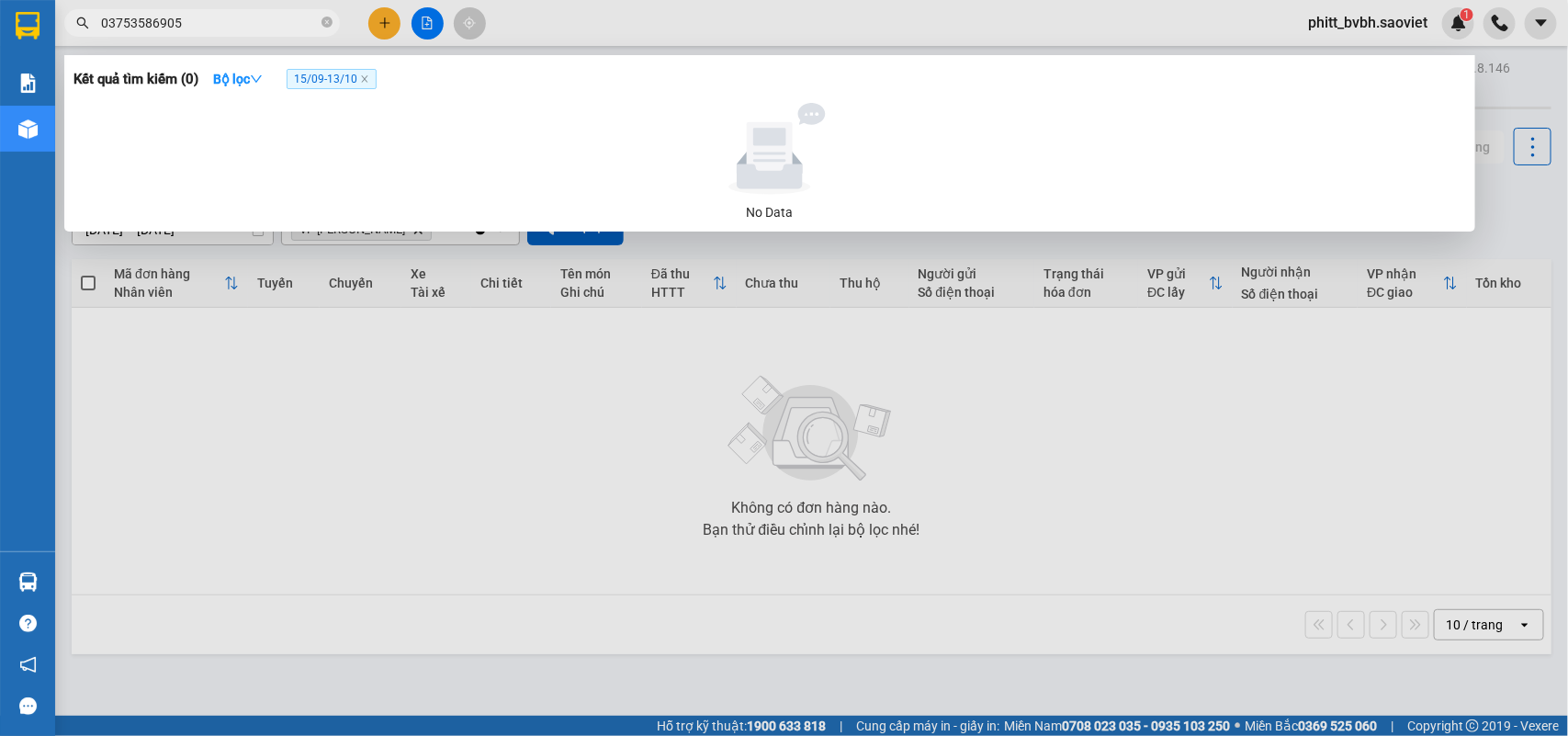
click at [658, 86] on div "Kết quả tìm kiếm ( 0 ) Bộ lọc 15/09 - 13/10" at bounding box center [770, 79] width 1392 height 29
click at [209, 21] on input "03753586905" at bounding box center [209, 22] width 217 height 20
click at [324, 20] on icon "close-circle" at bounding box center [326, 21] width 11 height 11
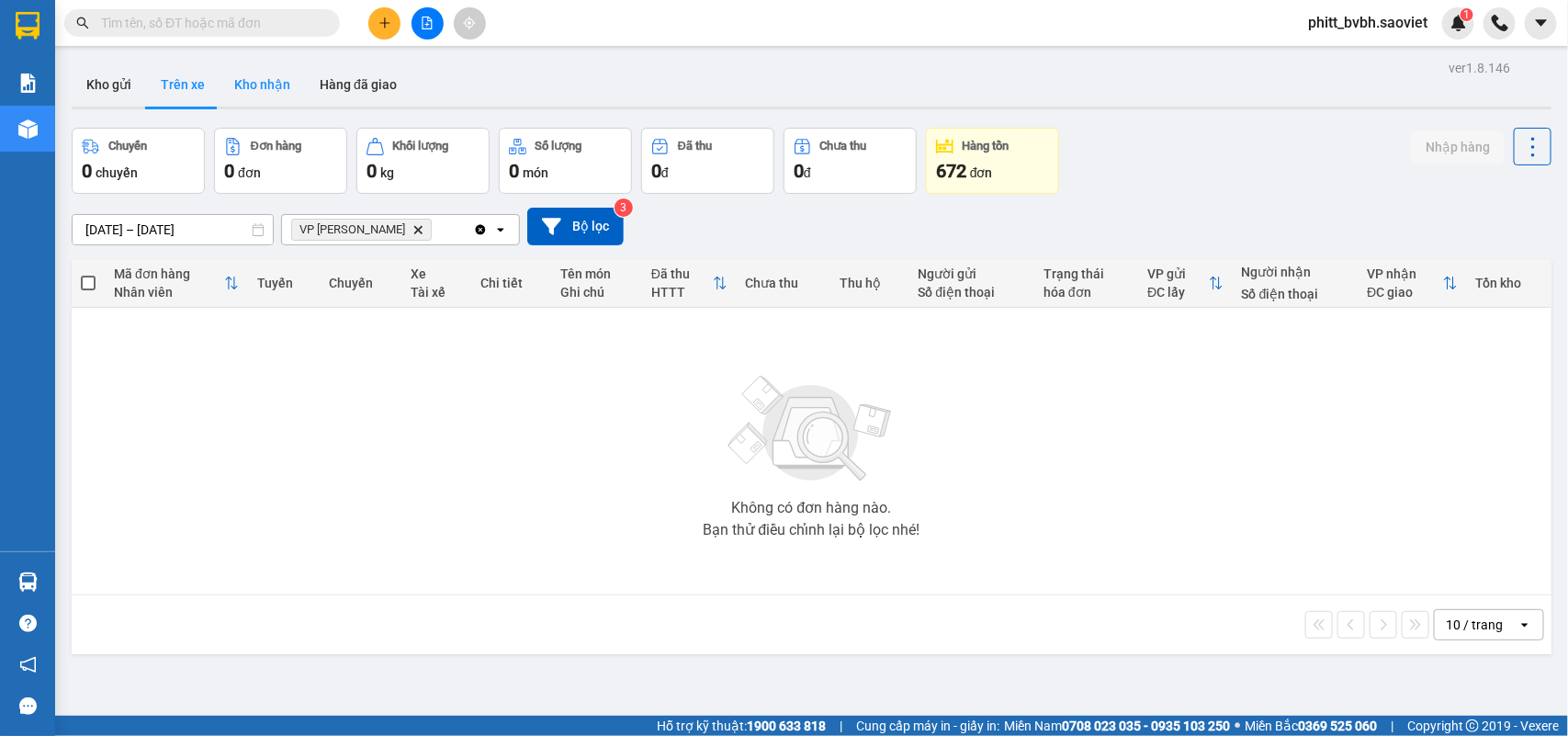
click at [251, 83] on button "Kho nhận" at bounding box center [262, 85] width 86 height 44
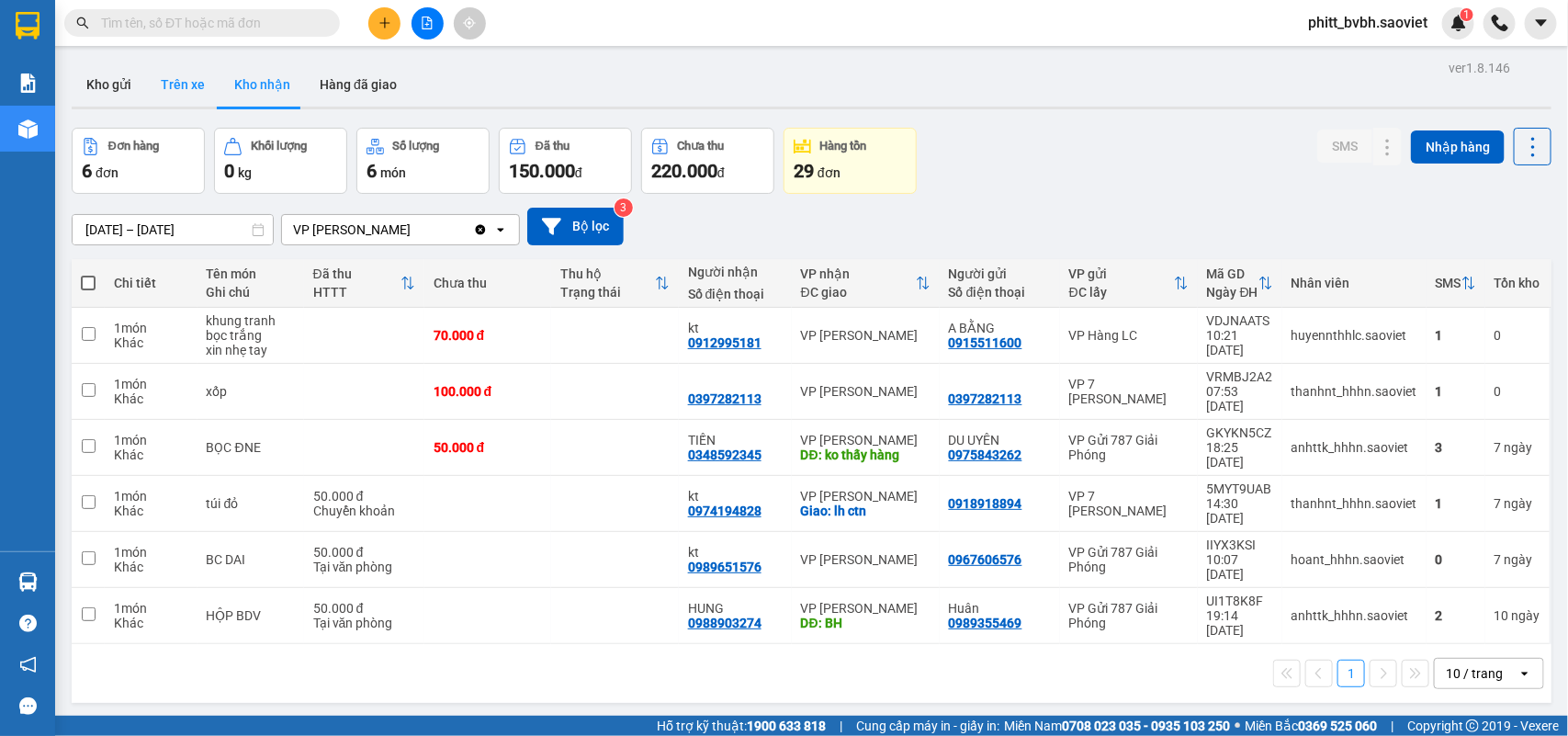
click at [180, 92] on button "Trên xe" at bounding box center [182, 85] width 73 height 44
type input "[DATE] – [DATE]"
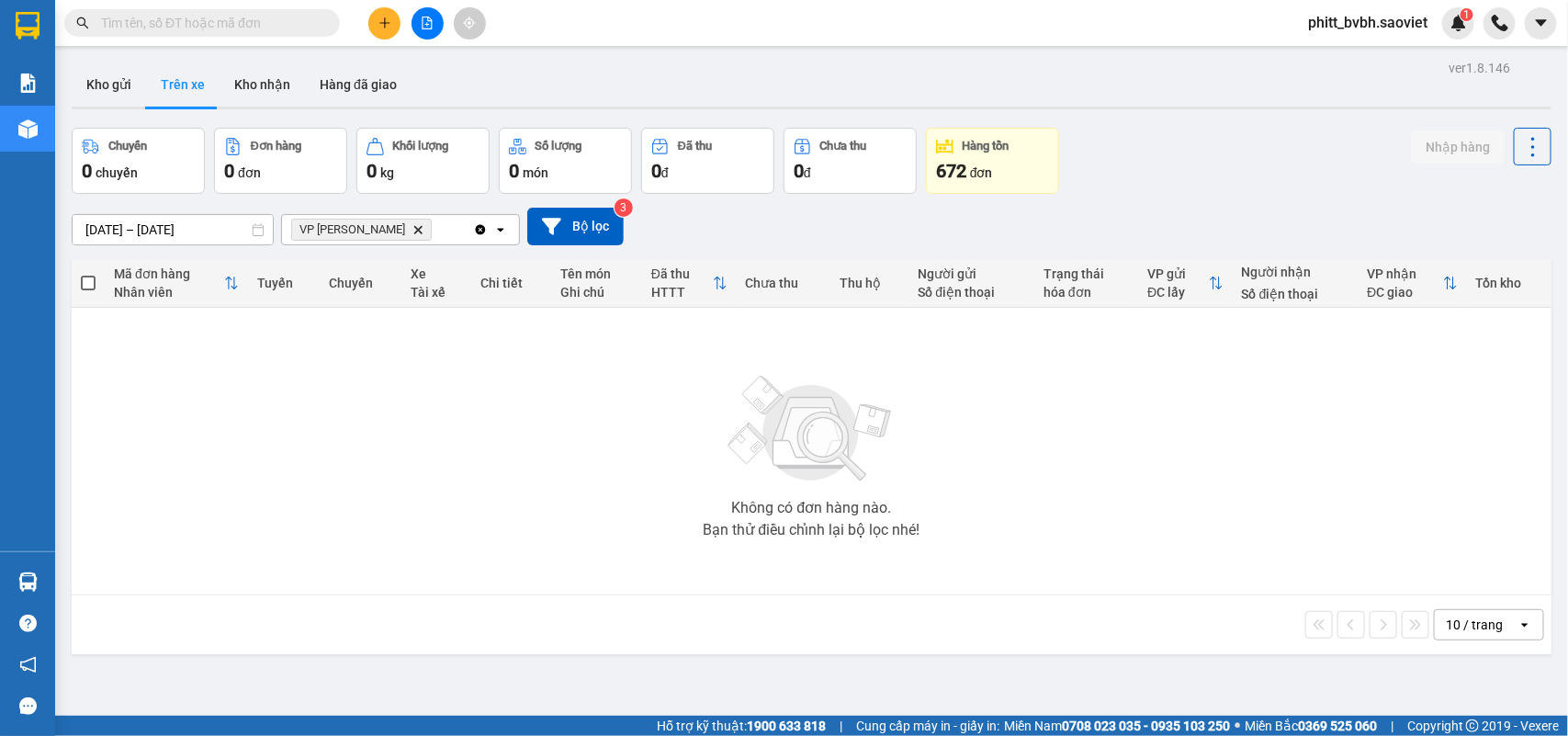
click at [213, 23] on input "text" at bounding box center [209, 22] width 217 height 20
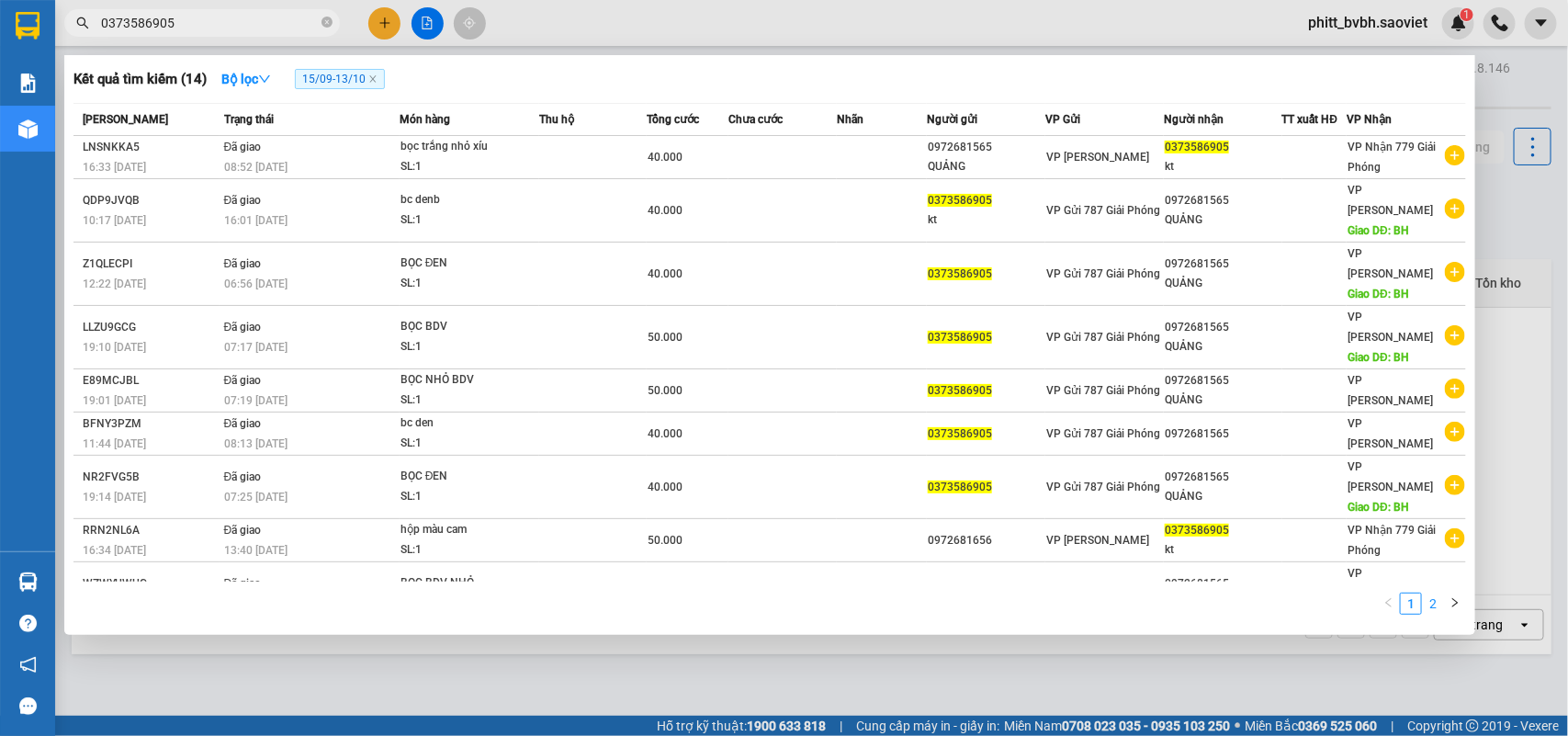
type input "0373586905"
click at [1424, 593] on link "2" at bounding box center [1433, 603] width 20 height 20
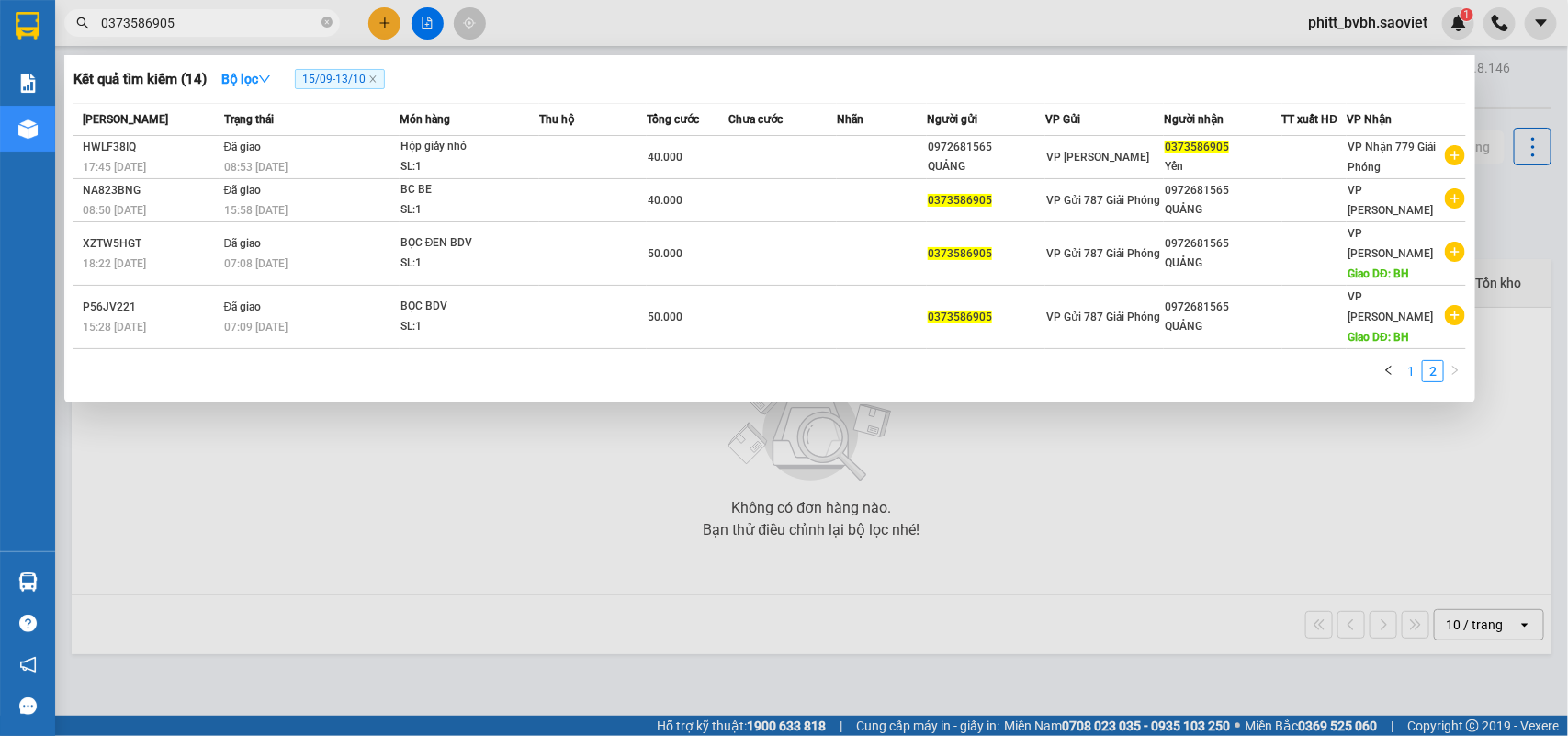
click at [1409, 361] on link "1" at bounding box center [1411, 370] width 20 height 20
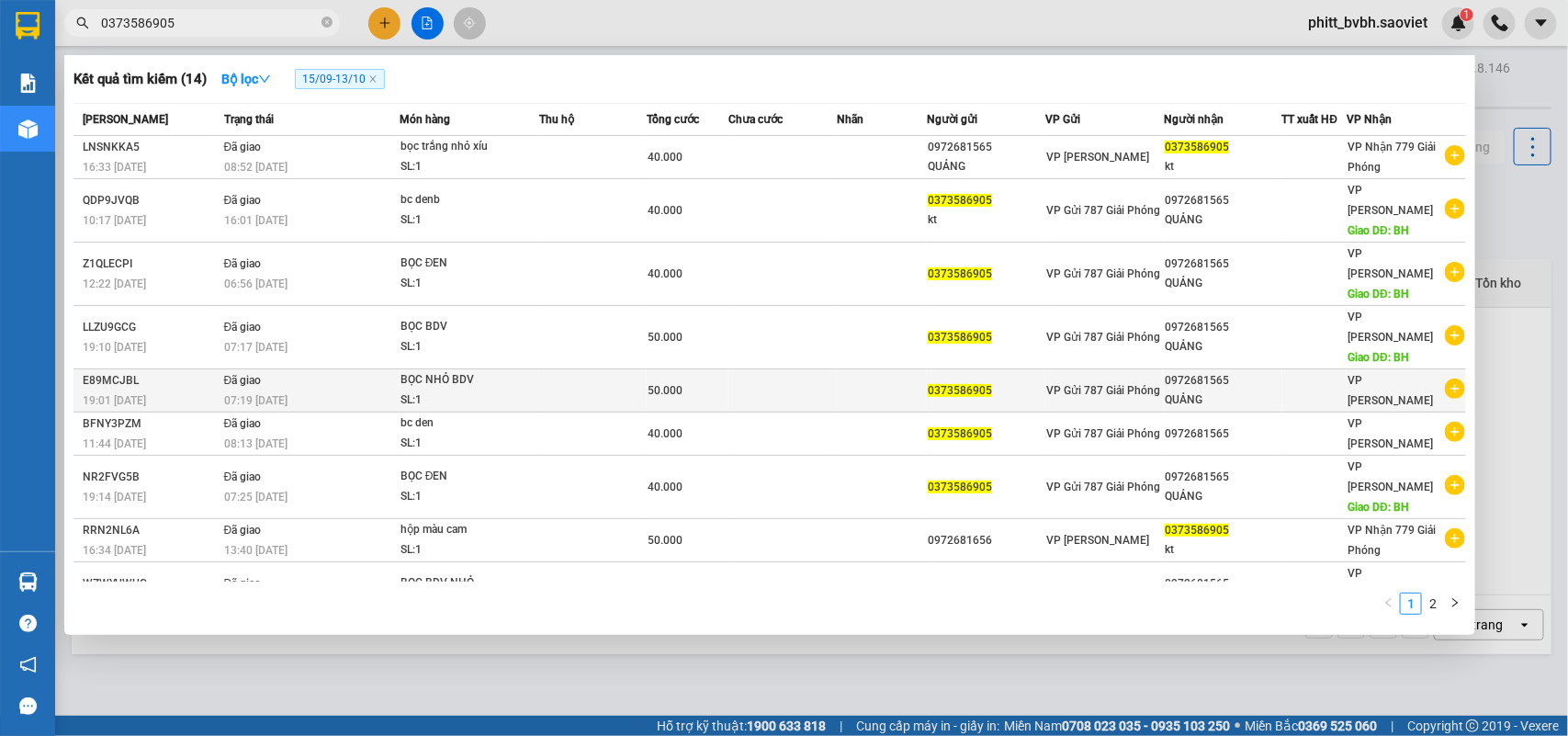
click at [1271, 371] on div "0972681565" at bounding box center [1223, 381] width 117 height 19
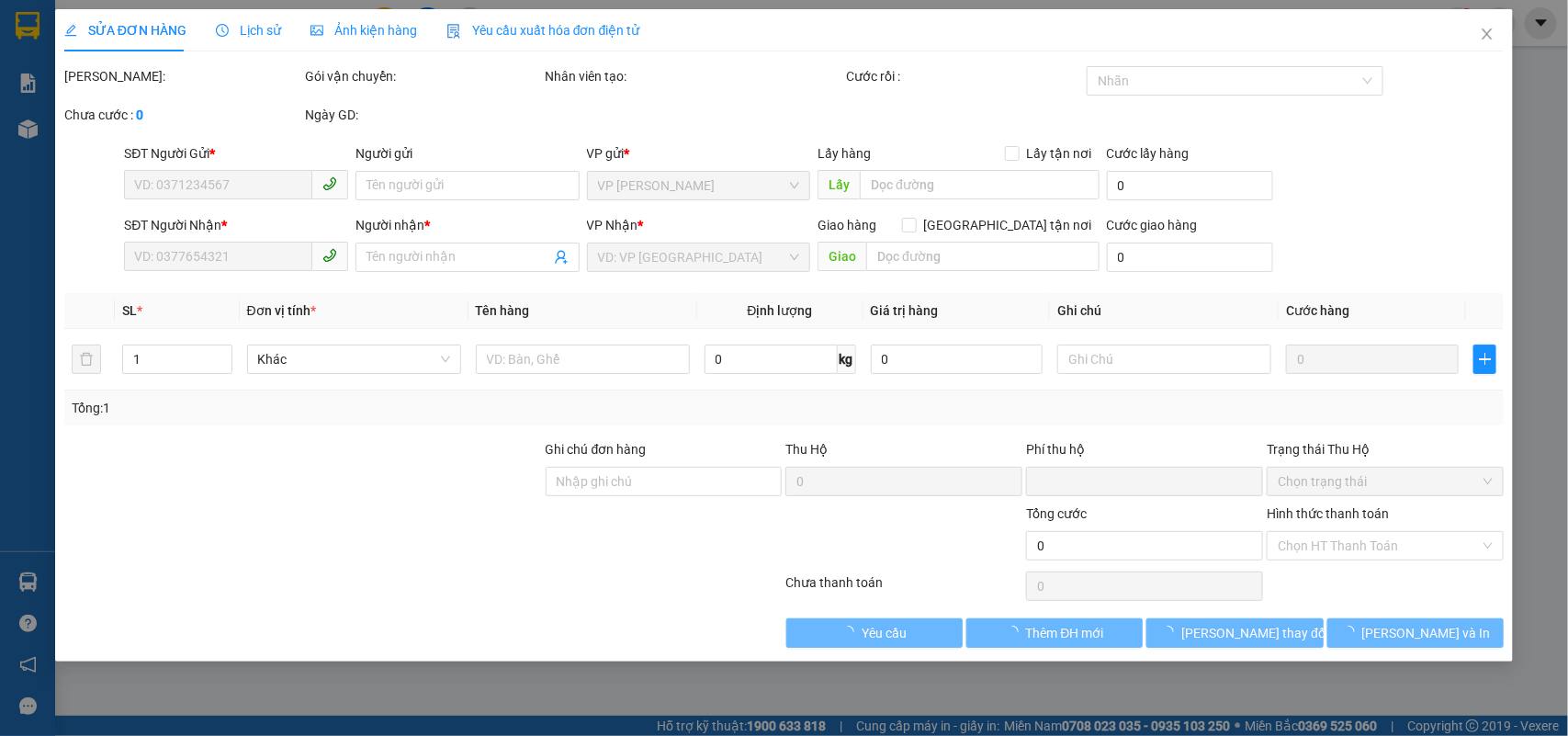
type input "0373586905"
type input "0972681565"
type input "QUẢNG"
type input "0"
type input "50.000"
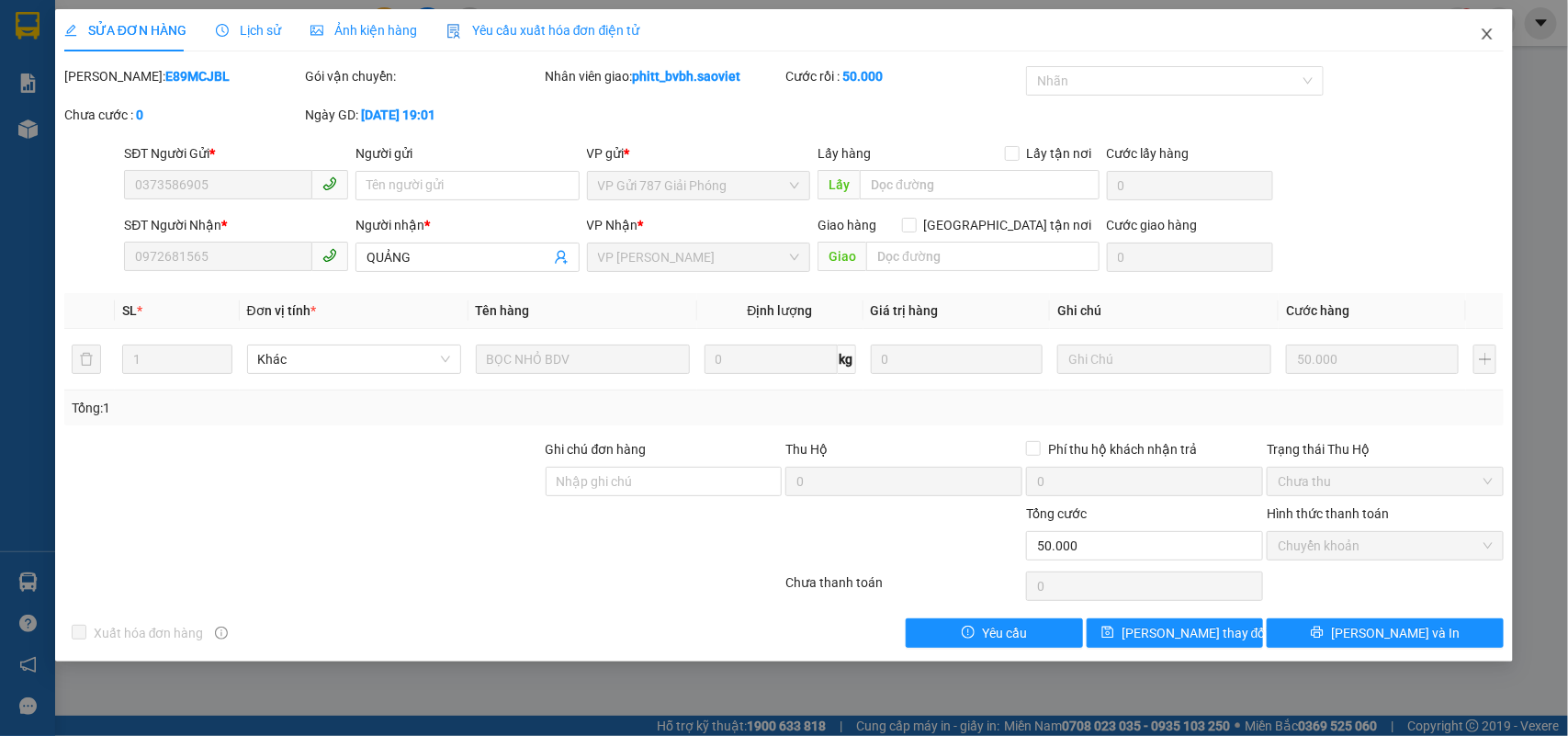
click at [1486, 30] on icon "close" at bounding box center [1487, 34] width 14 height 14
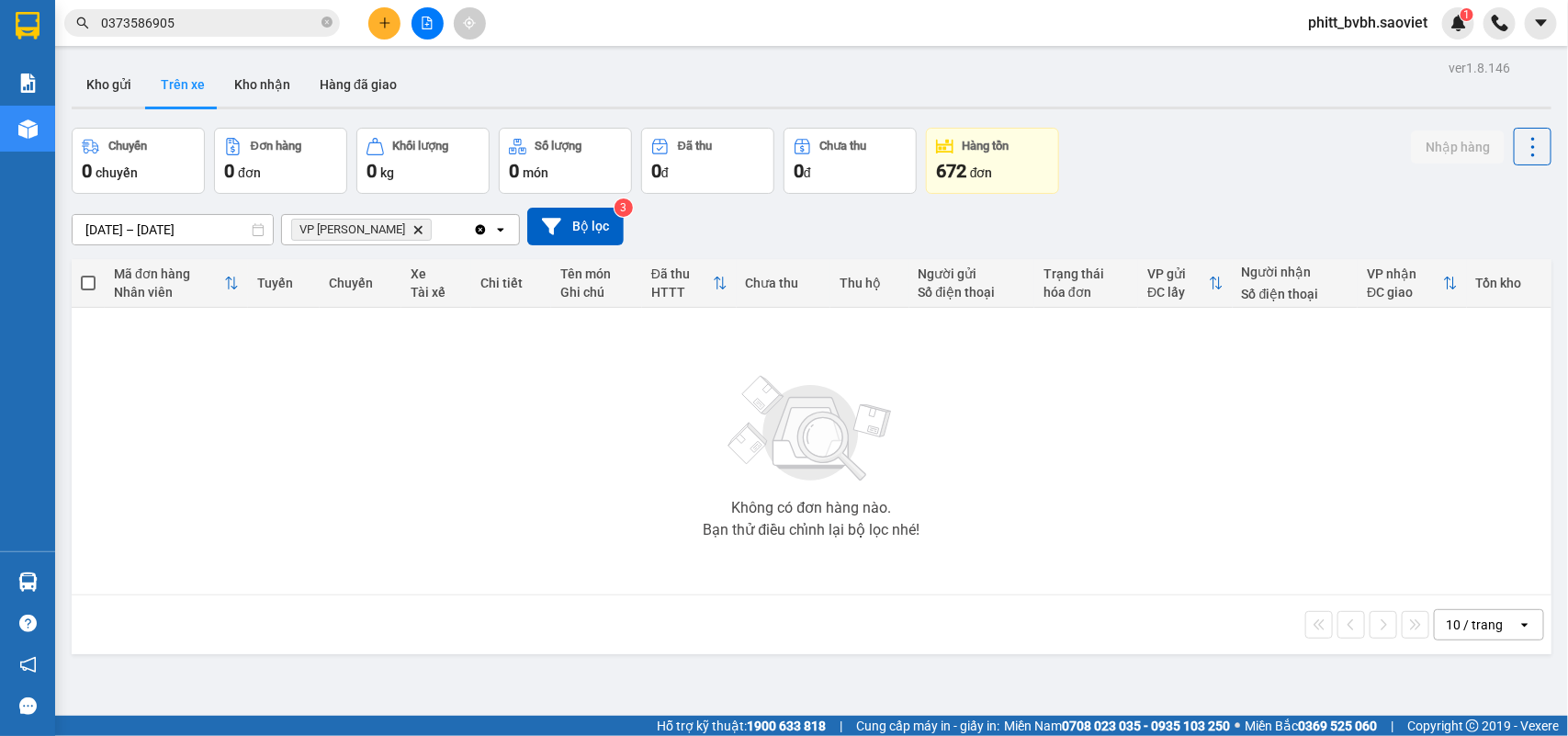
click at [246, 24] on input "0373586905" at bounding box center [209, 22] width 217 height 20
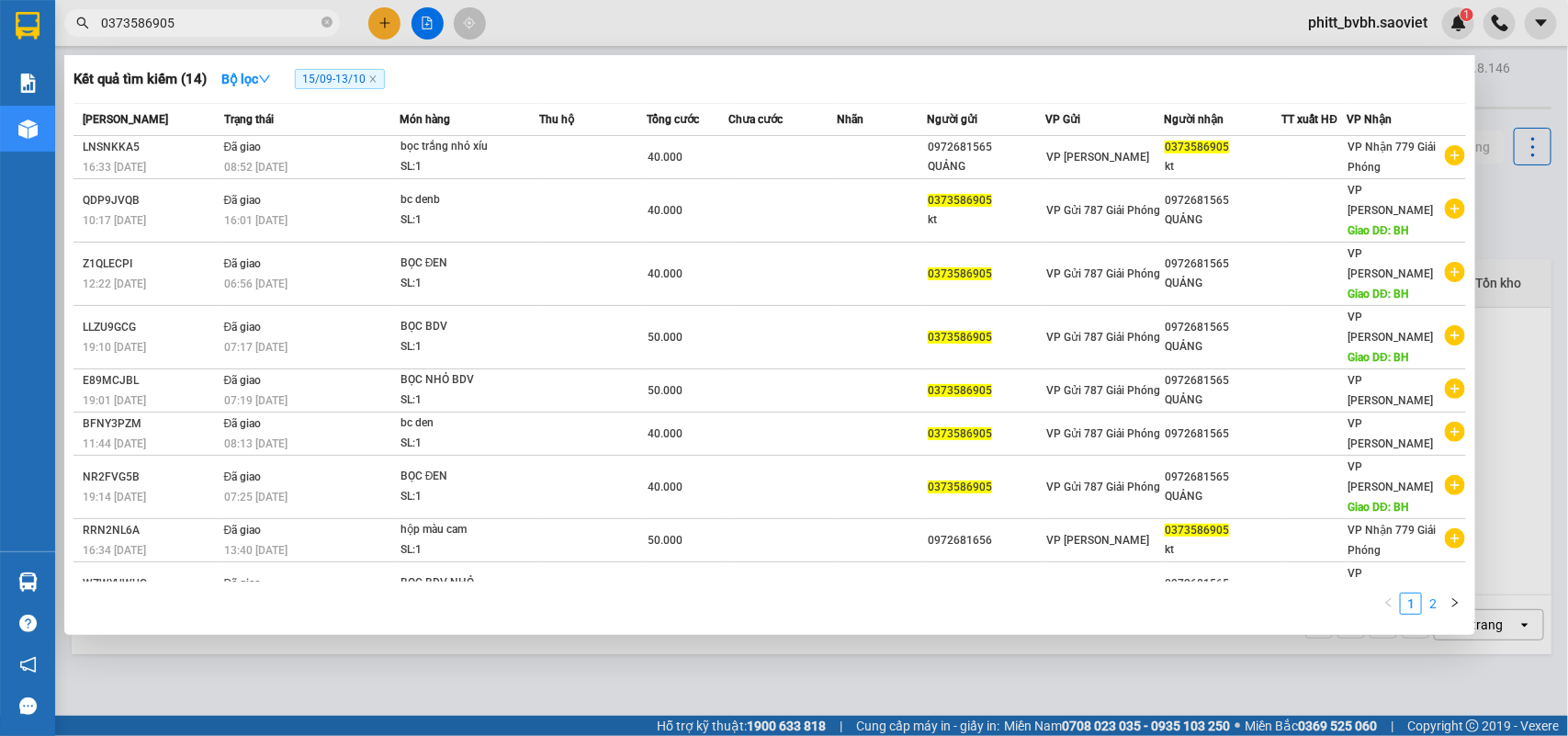
click at [1430, 593] on link "2" at bounding box center [1433, 603] width 20 height 20
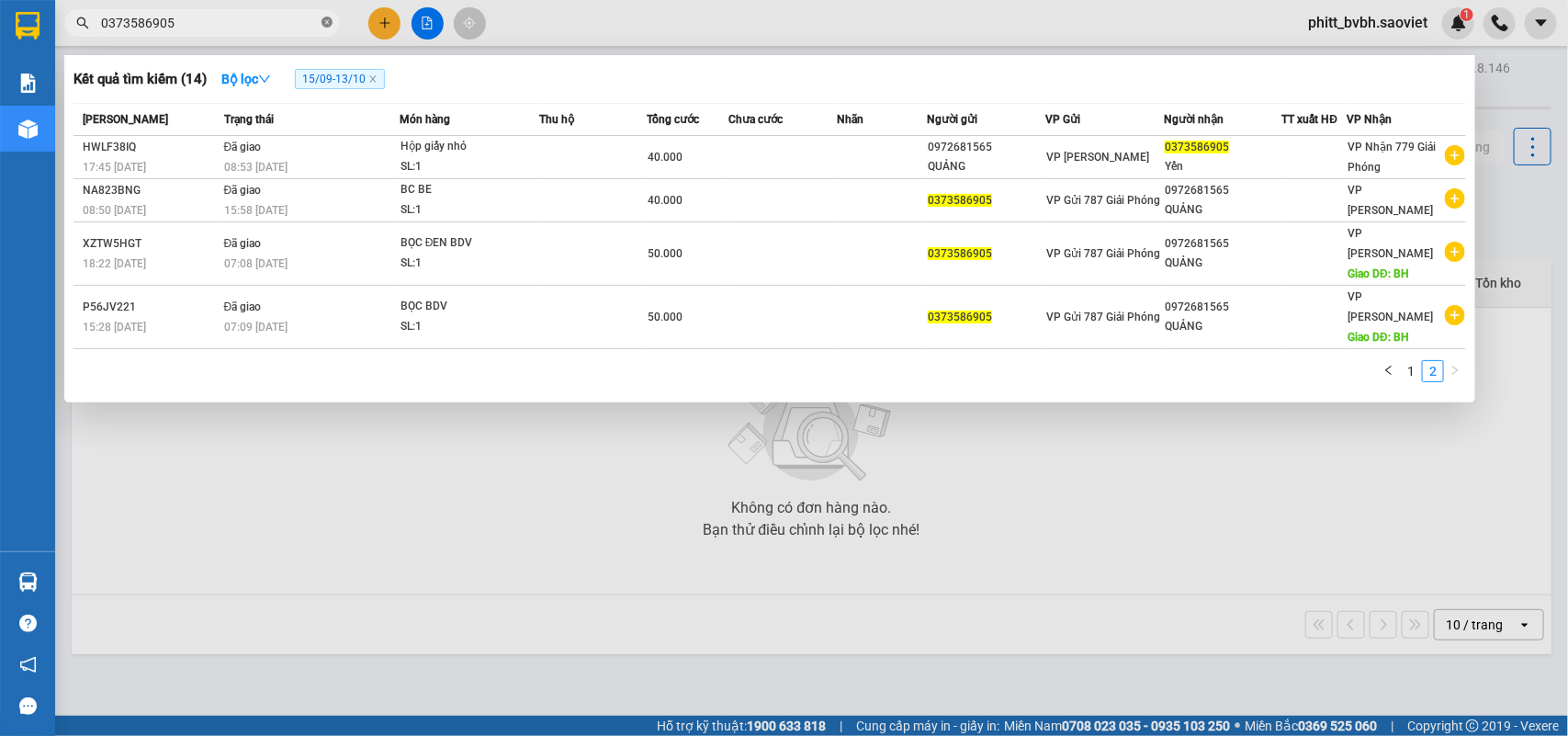
click at [324, 23] on icon "close-circle" at bounding box center [326, 21] width 11 height 11
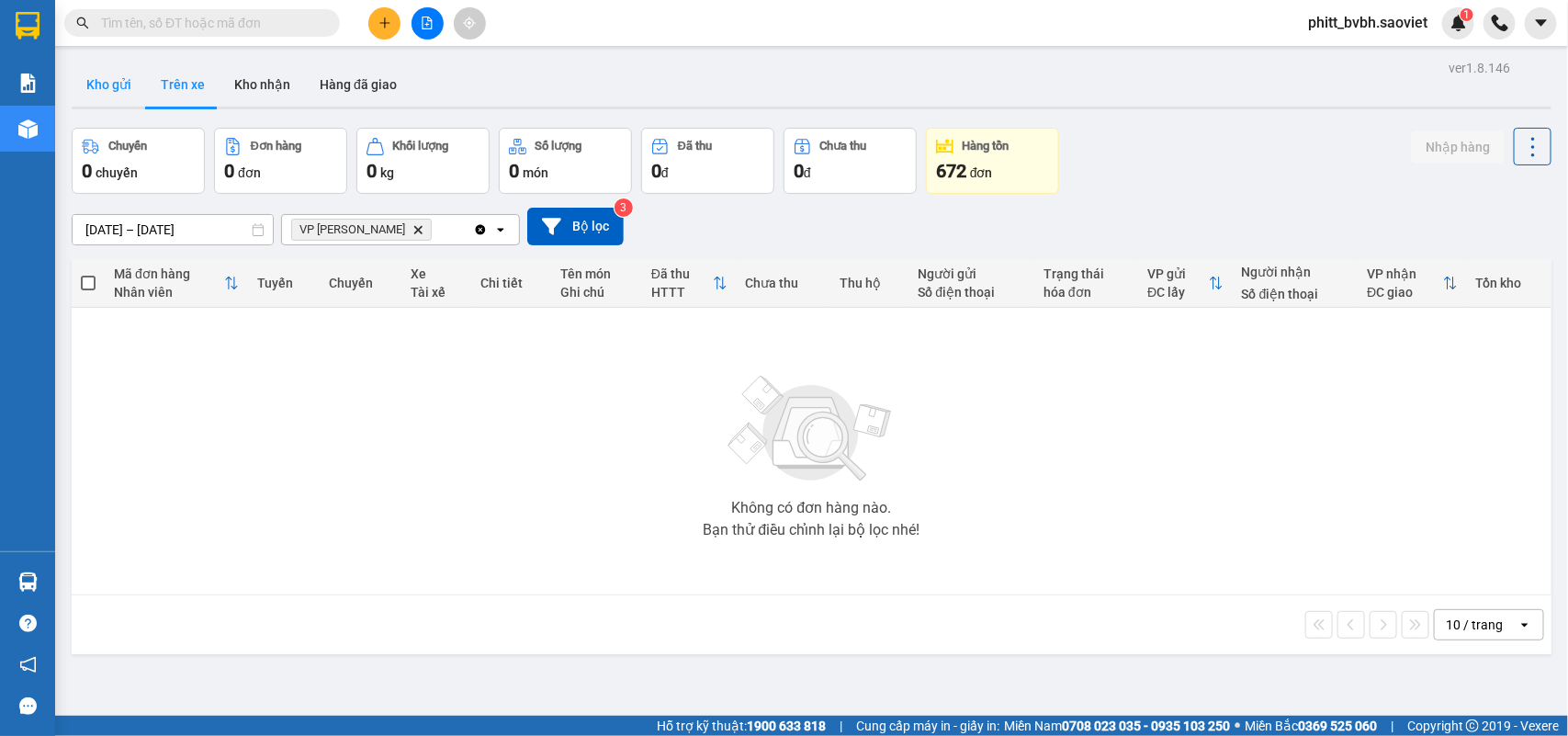
click at [118, 85] on button "Kho gửi" at bounding box center [108, 85] width 74 height 44
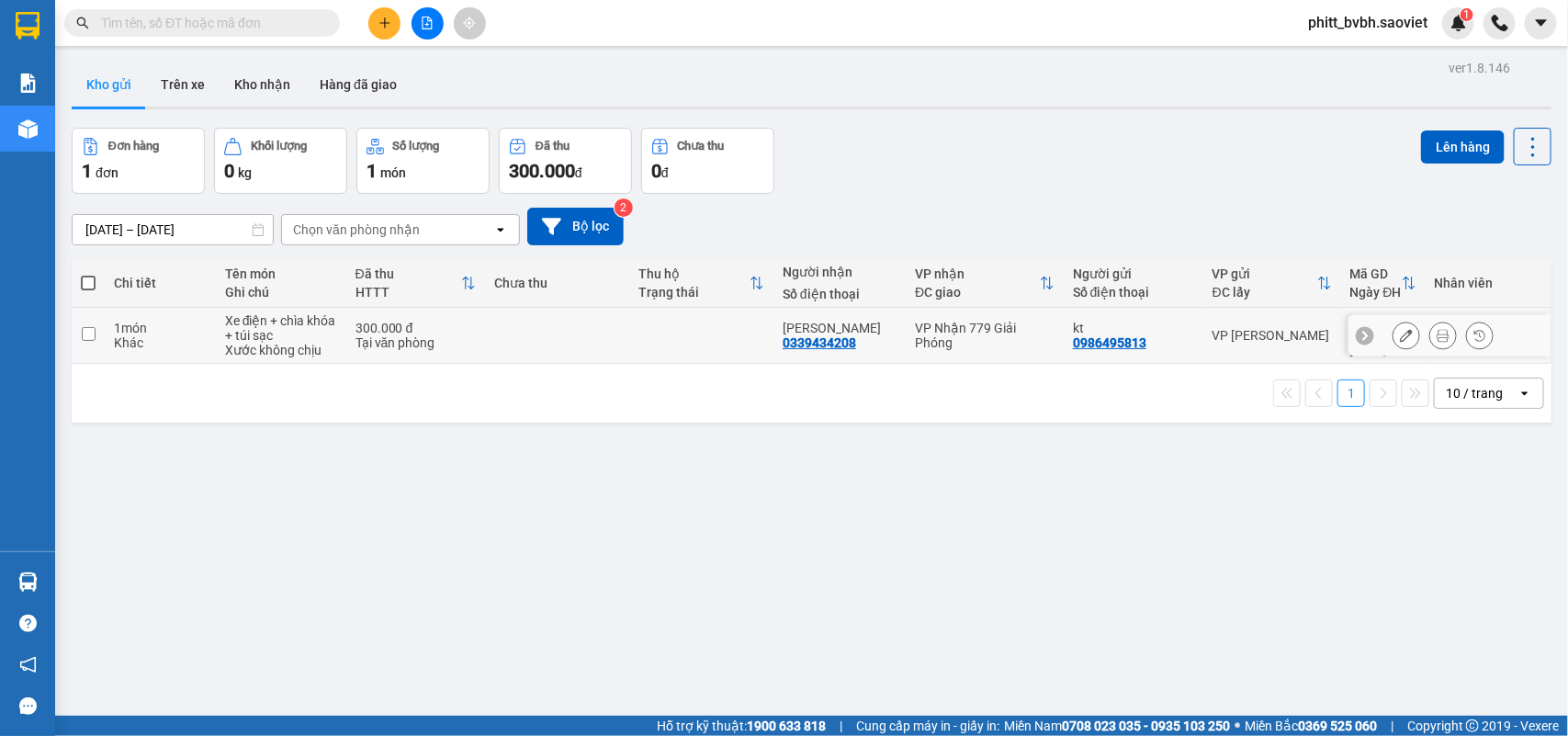
click at [452, 350] on div "Tại văn phòng" at bounding box center [417, 342] width 122 height 14
checkbox input "true"
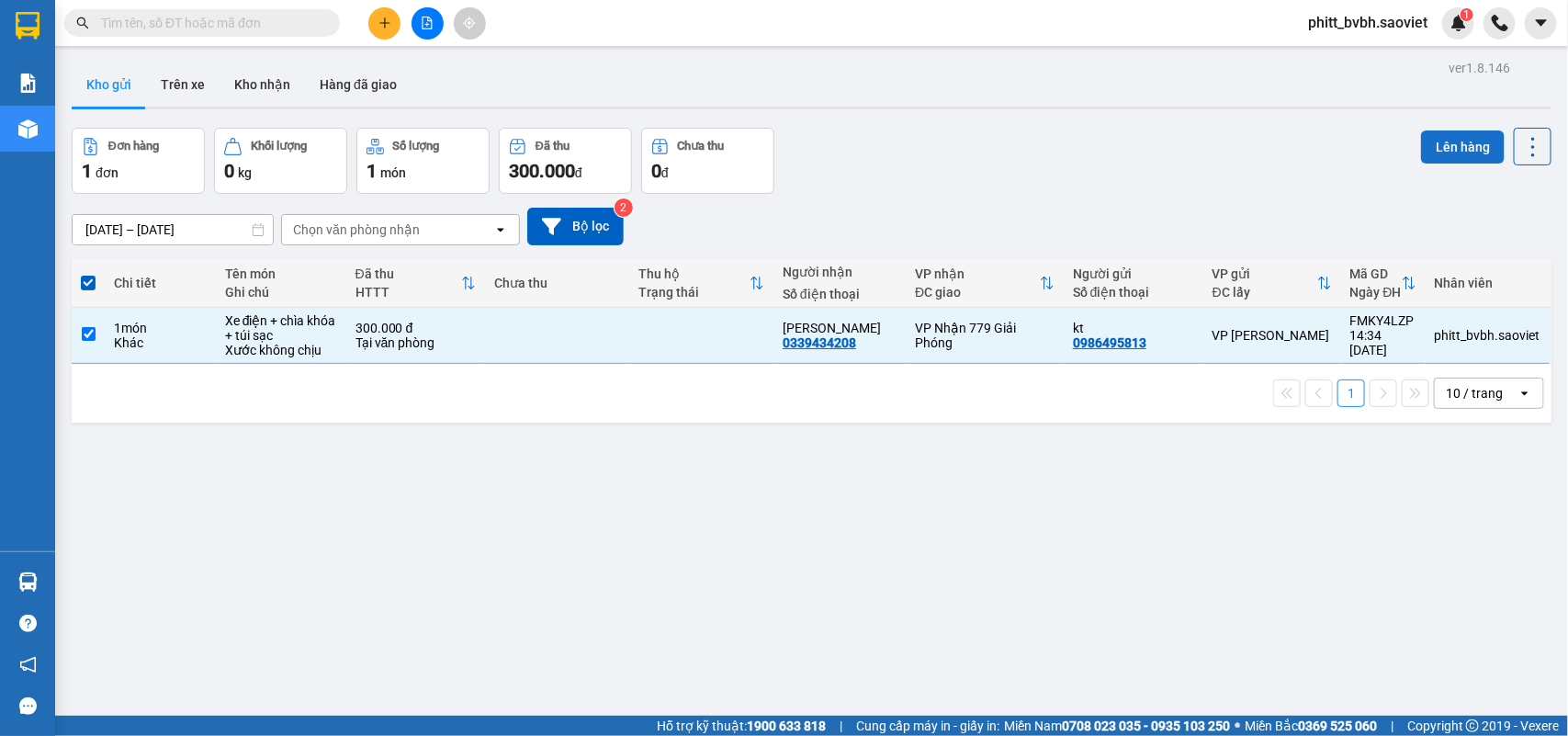
click at [1440, 148] on button "Lên hàng" at bounding box center [1463, 147] width 84 height 33
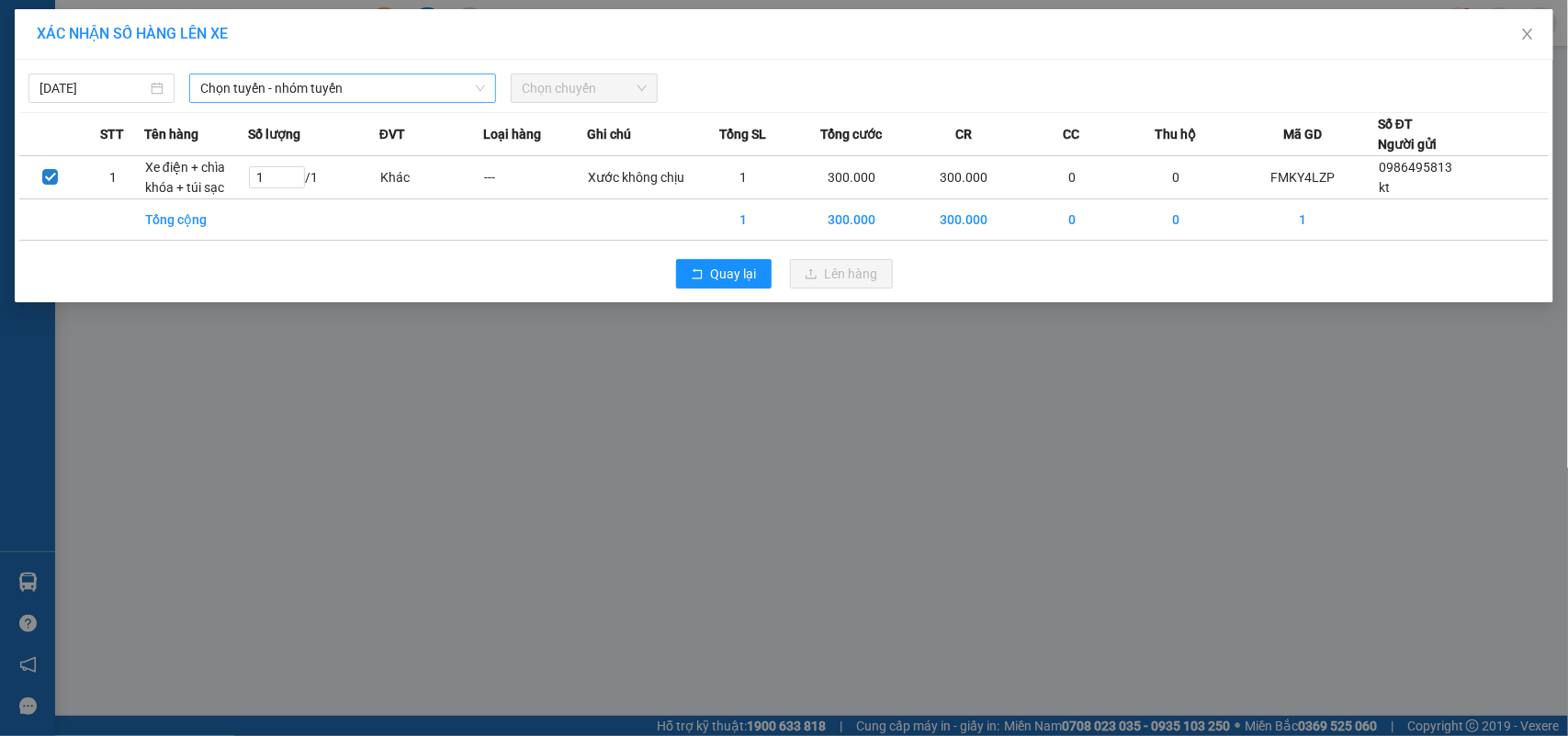
click at [301, 79] on span "Chọn tuyến - nhóm tuyến" at bounding box center [342, 88] width 284 height 28
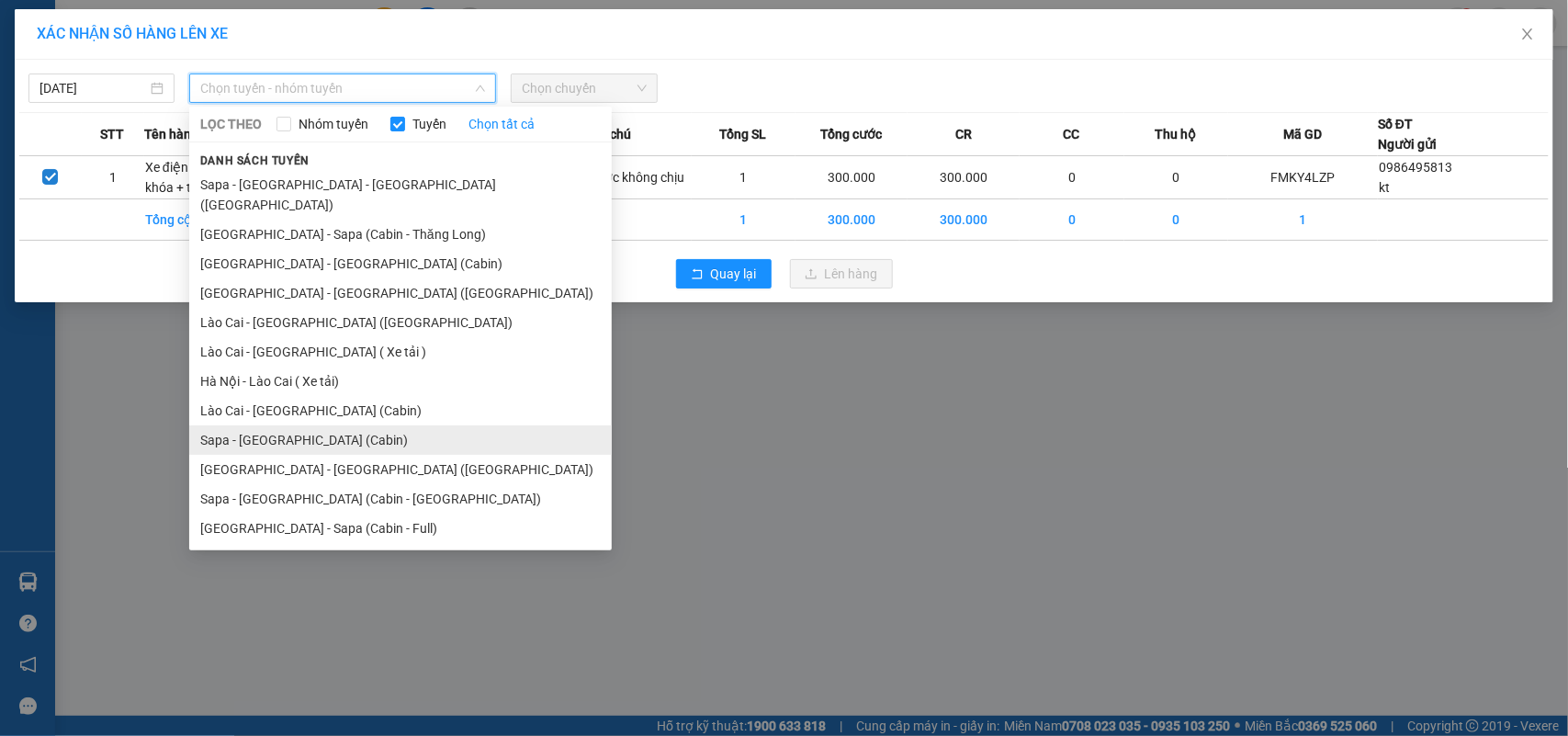
click at [314, 425] on li "Sapa - Hà Nội (Cabin)" at bounding box center [400, 440] width 422 height 29
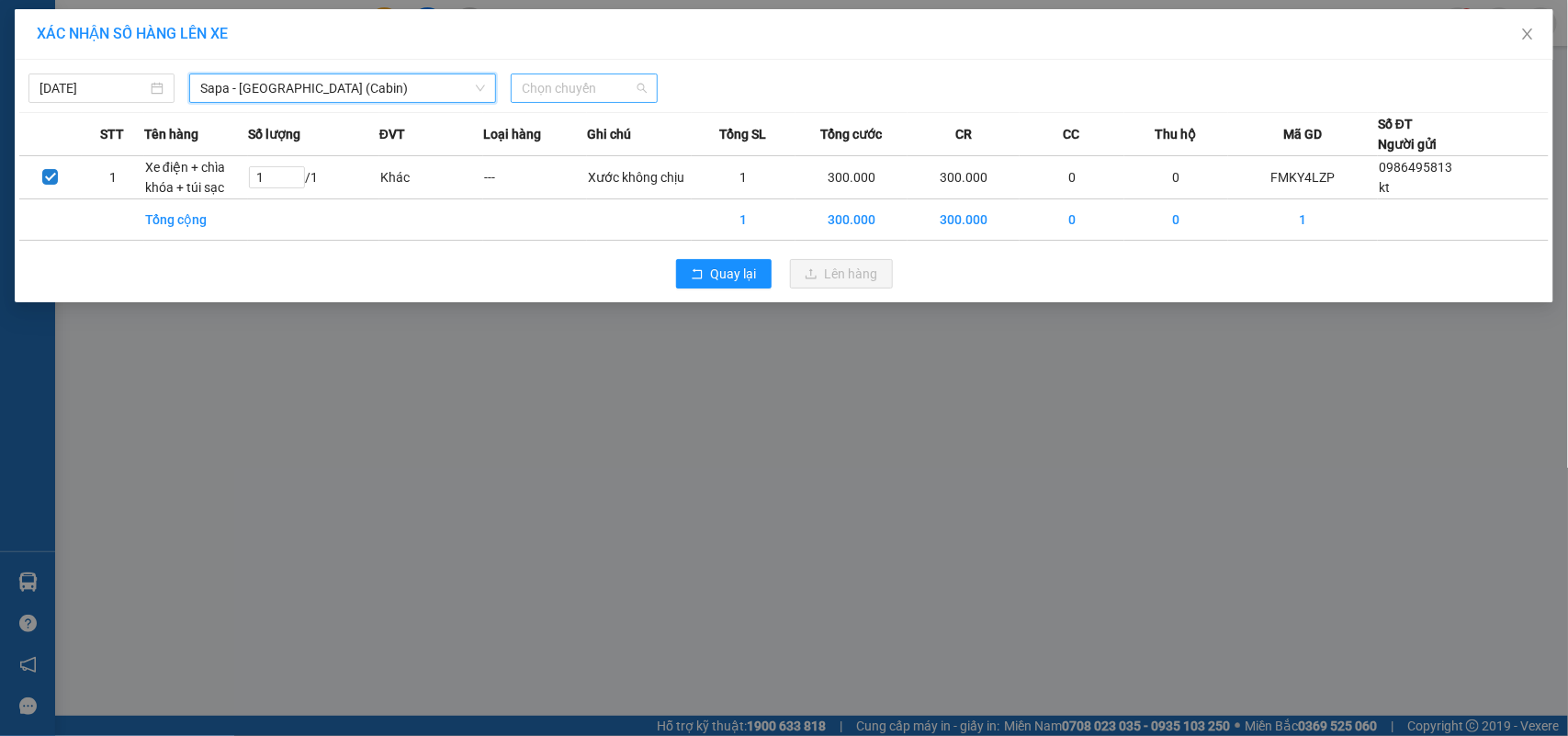
click at [581, 94] on span "Chọn chuyến" at bounding box center [583, 88] width 124 height 28
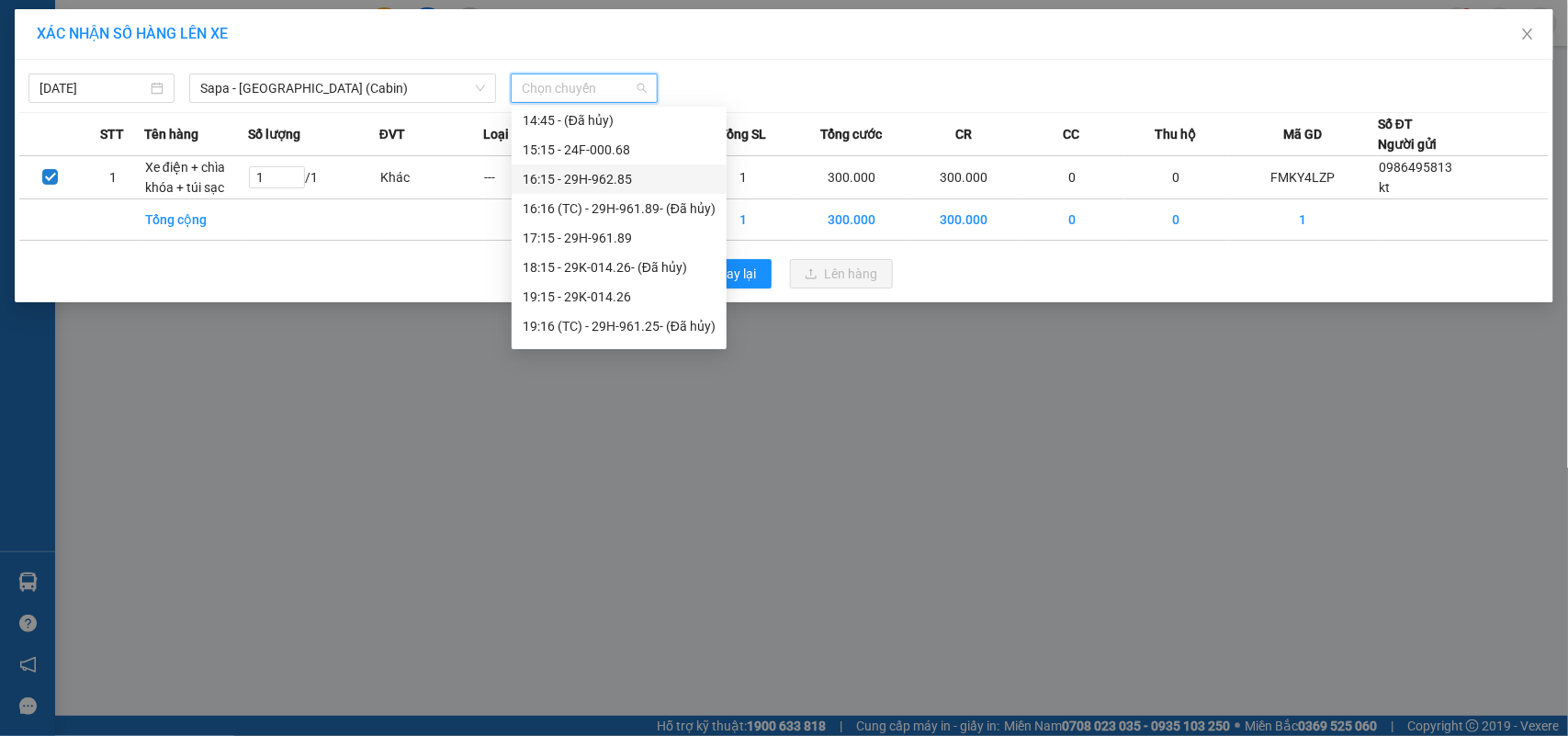
scroll to position [331, 0]
click at [646, 177] on div "14:15 - 29H-898.39" at bounding box center [619, 176] width 193 height 20
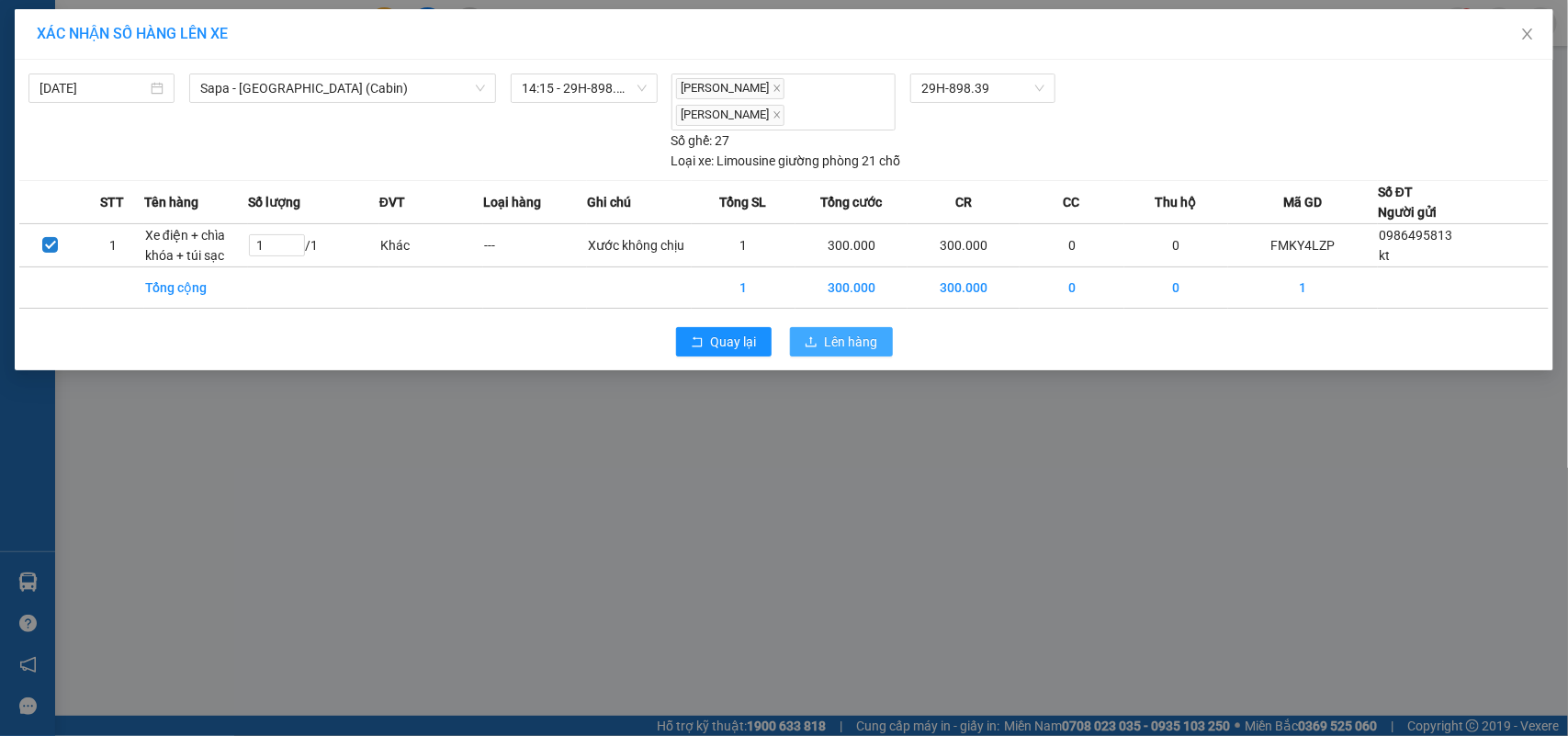
click at [836, 342] on span "Lên hàng" at bounding box center [852, 341] width 53 height 20
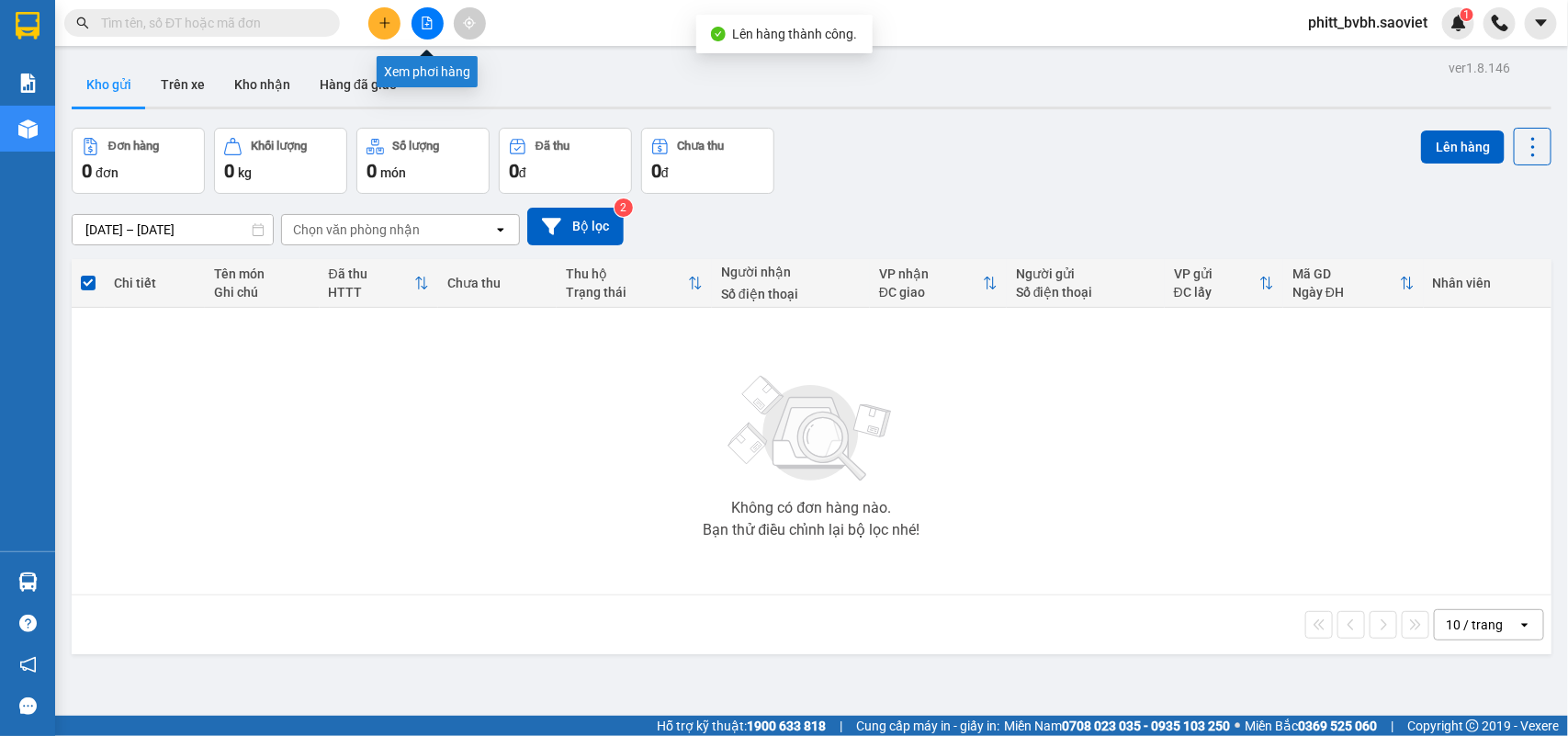
click at [428, 18] on icon "file-add" at bounding box center [427, 22] width 10 height 13
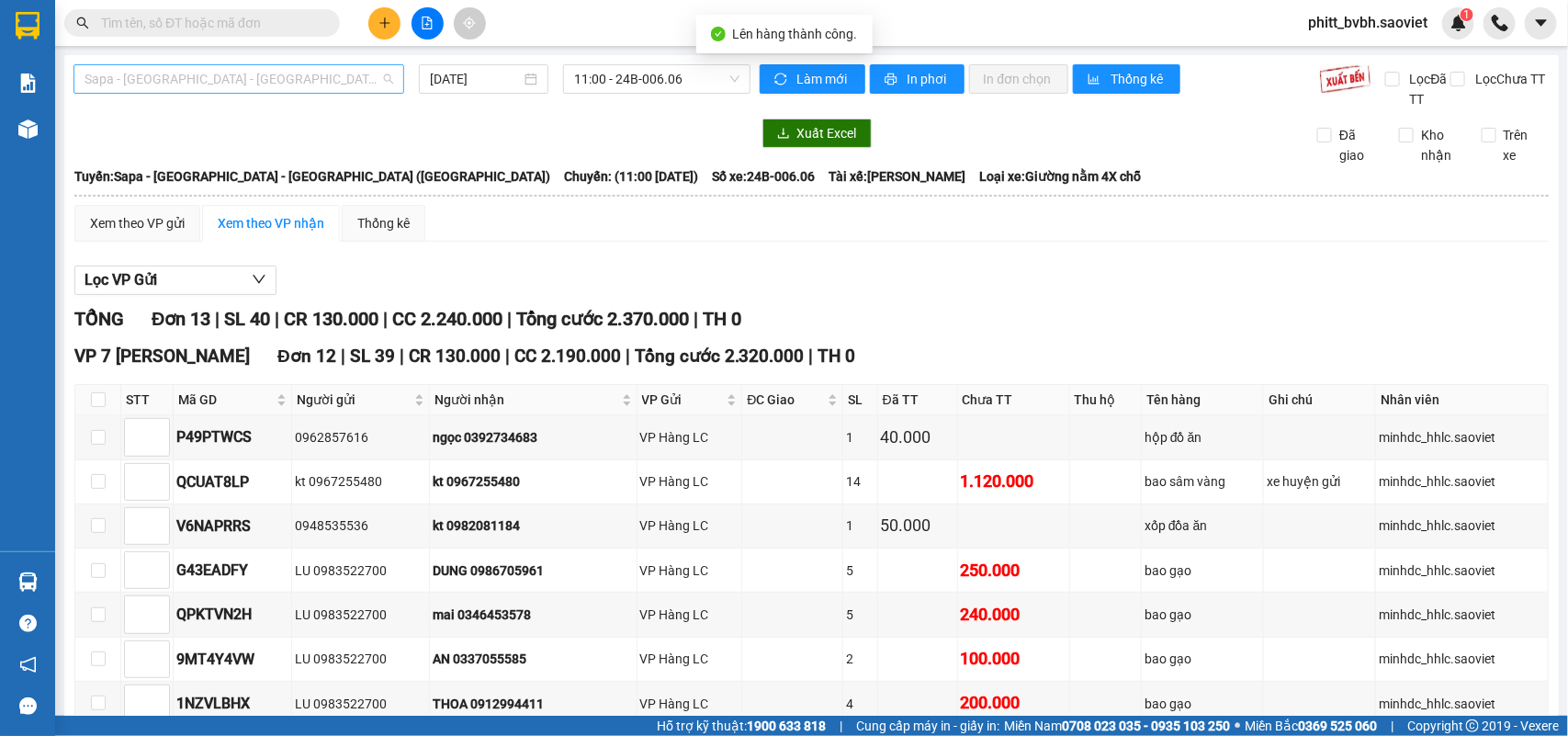
click at [268, 78] on span "Sapa - [GEOGRAPHIC_DATA] - [GEOGRAPHIC_DATA] ([GEOGRAPHIC_DATA])" at bounding box center [239, 79] width 309 height 28
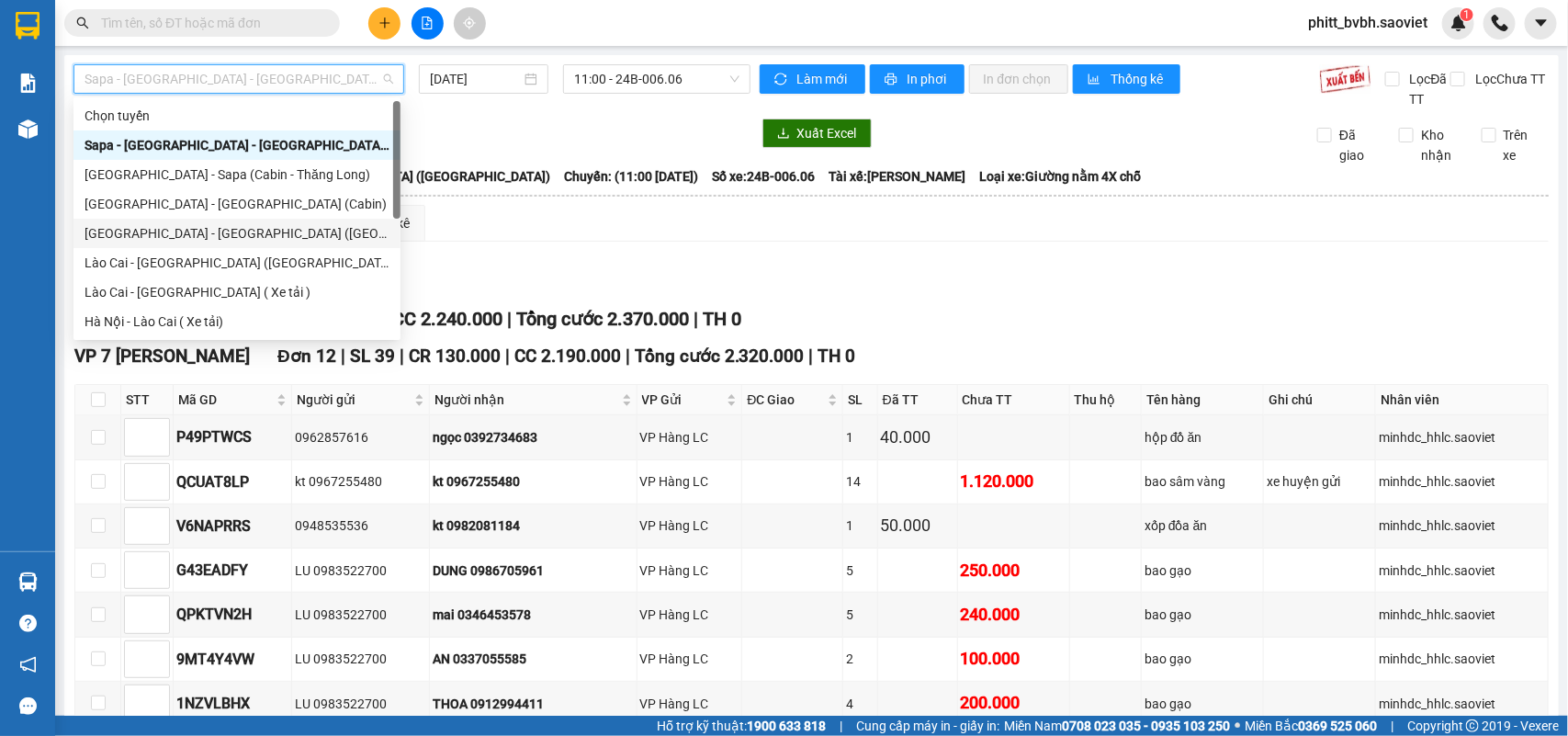
scroll to position [147, 0]
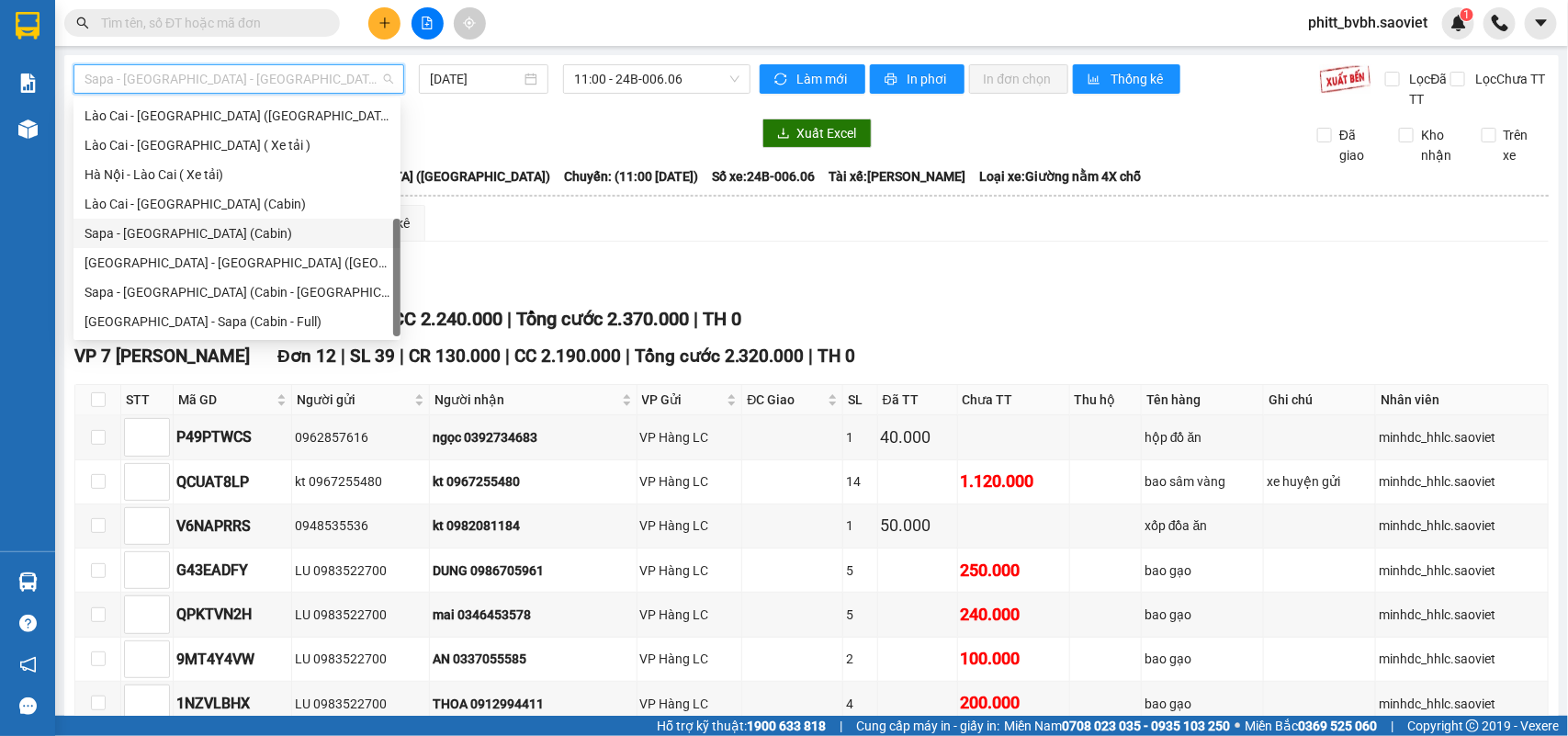
click at [153, 232] on div "Sapa - Hà Nội (Cabin)" at bounding box center [237, 233] width 305 height 20
type input "13/10/2025"
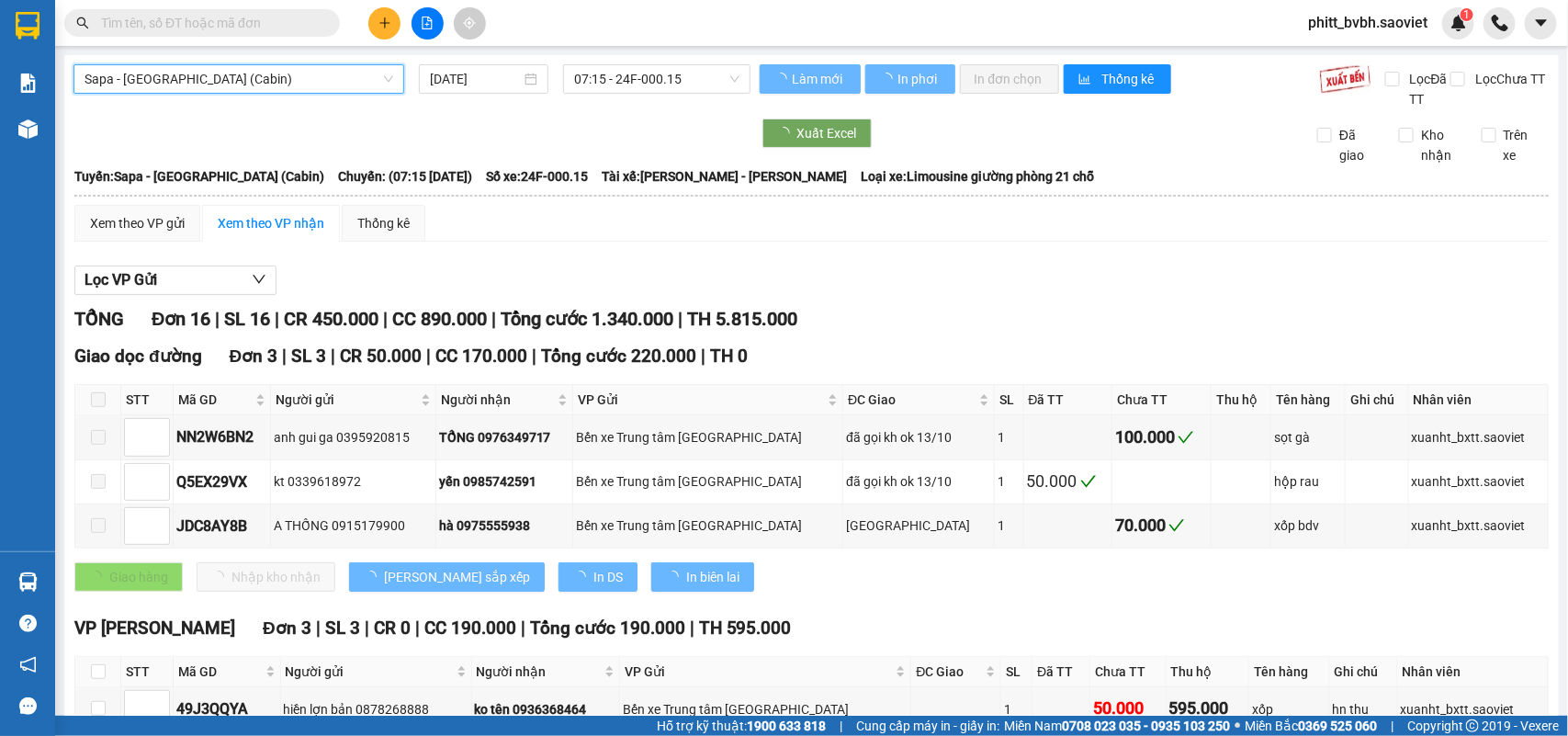
click at [671, 80] on span "07:15 - 24F-000.15" at bounding box center [656, 79] width 165 height 28
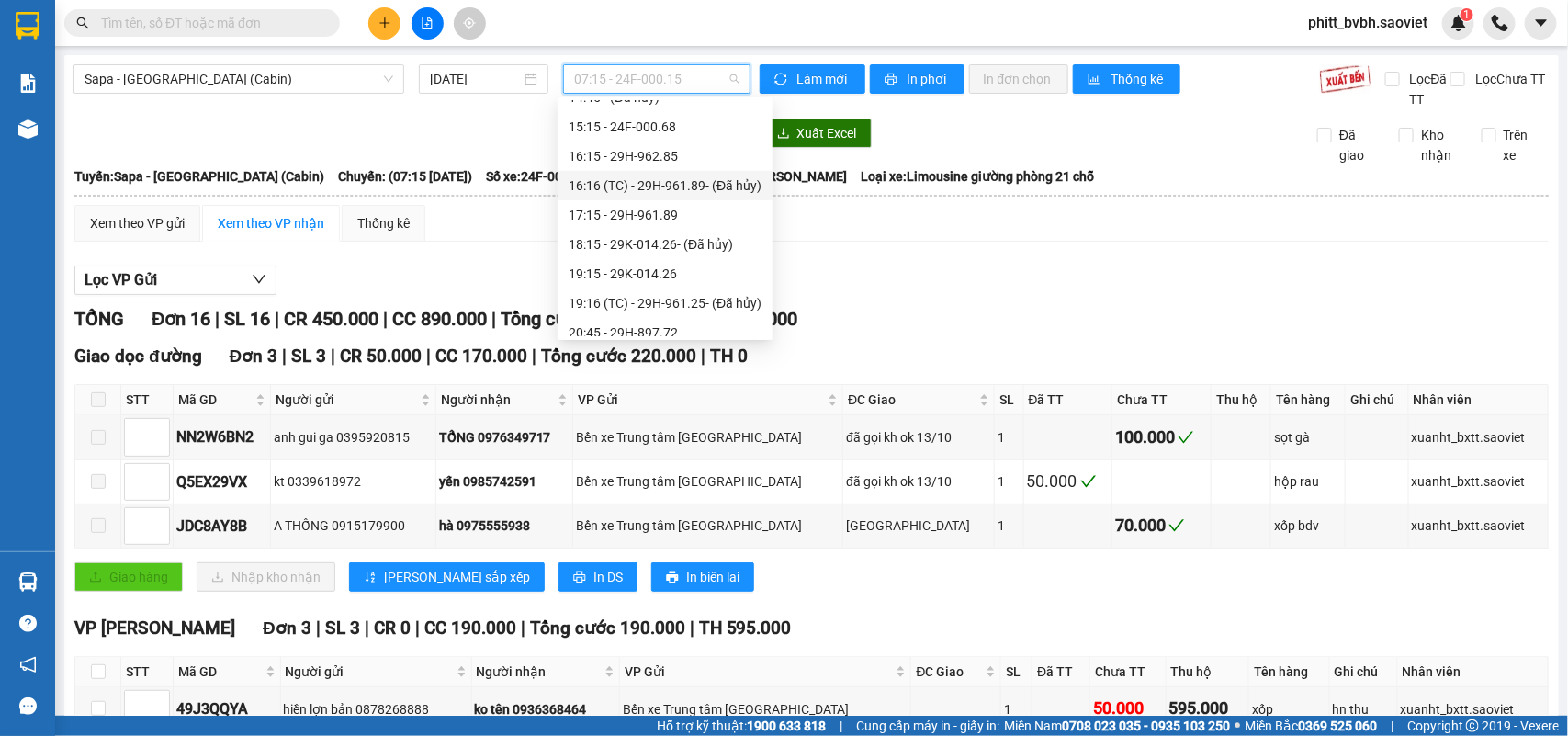
scroll to position [344, 0]
click at [687, 144] on div "14:15 - 29H-898.39" at bounding box center [665, 153] width 193 height 20
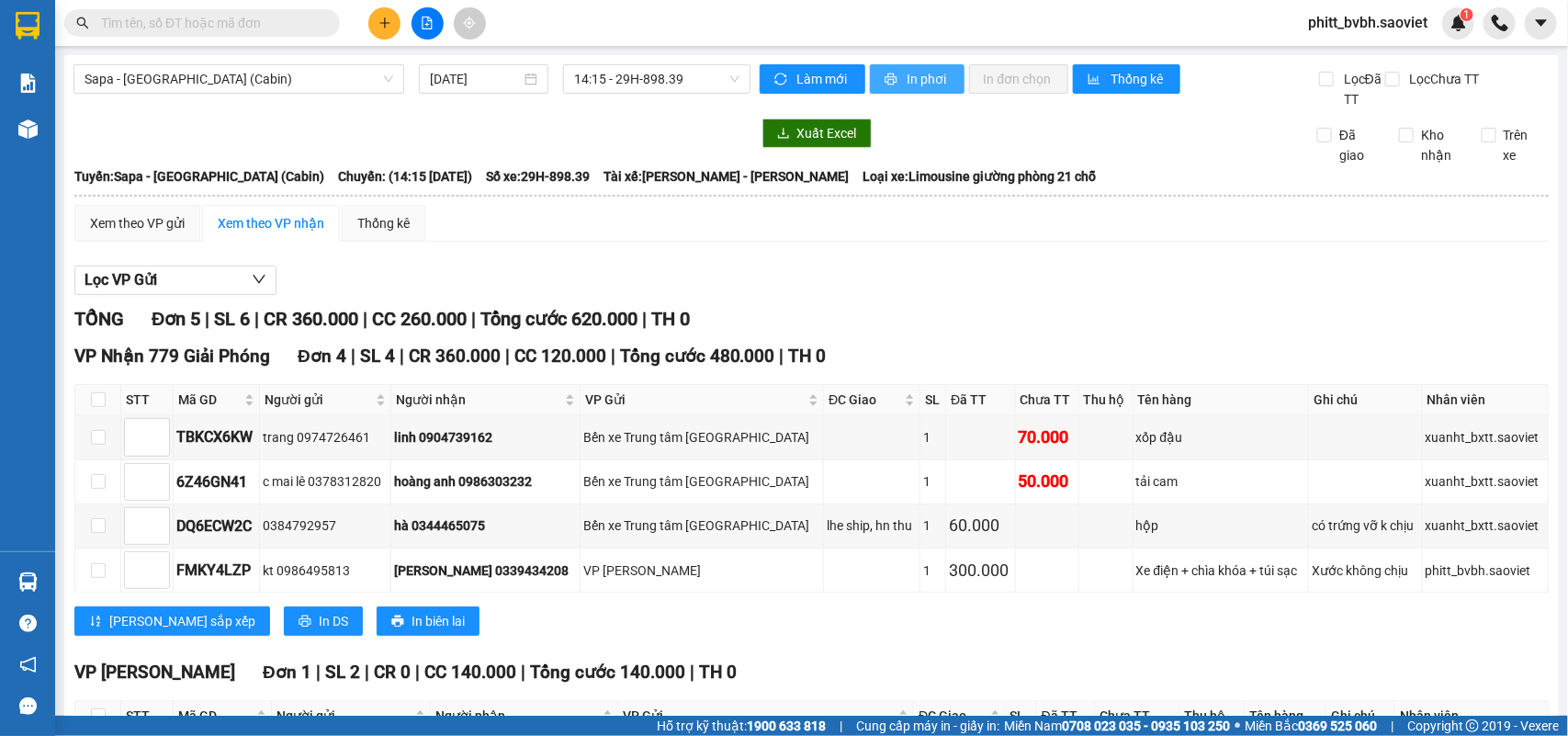
click at [925, 76] on span "In phơi" at bounding box center [929, 78] width 42 height 20
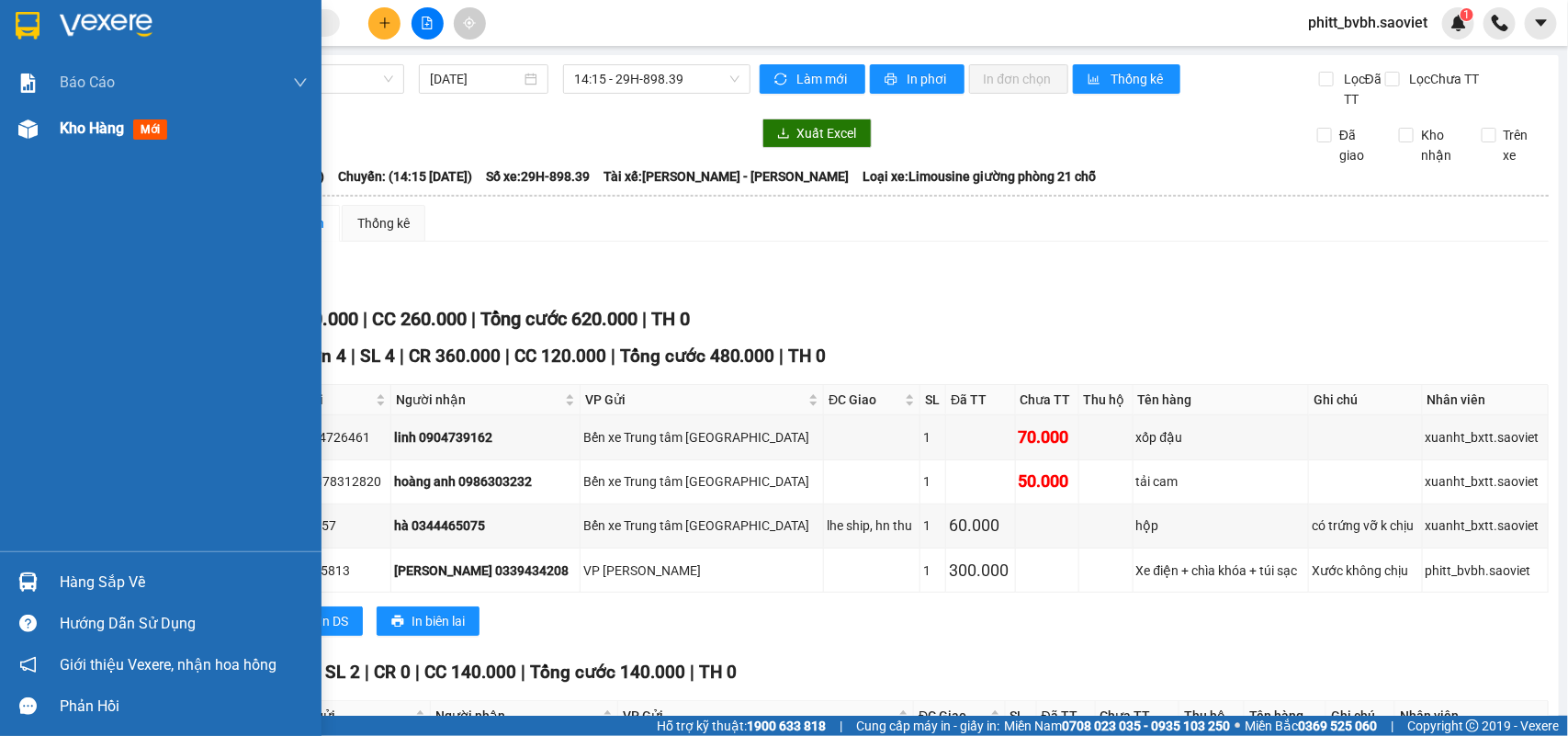
click at [80, 126] on span "Kho hàng" at bounding box center [92, 128] width 65 height 17
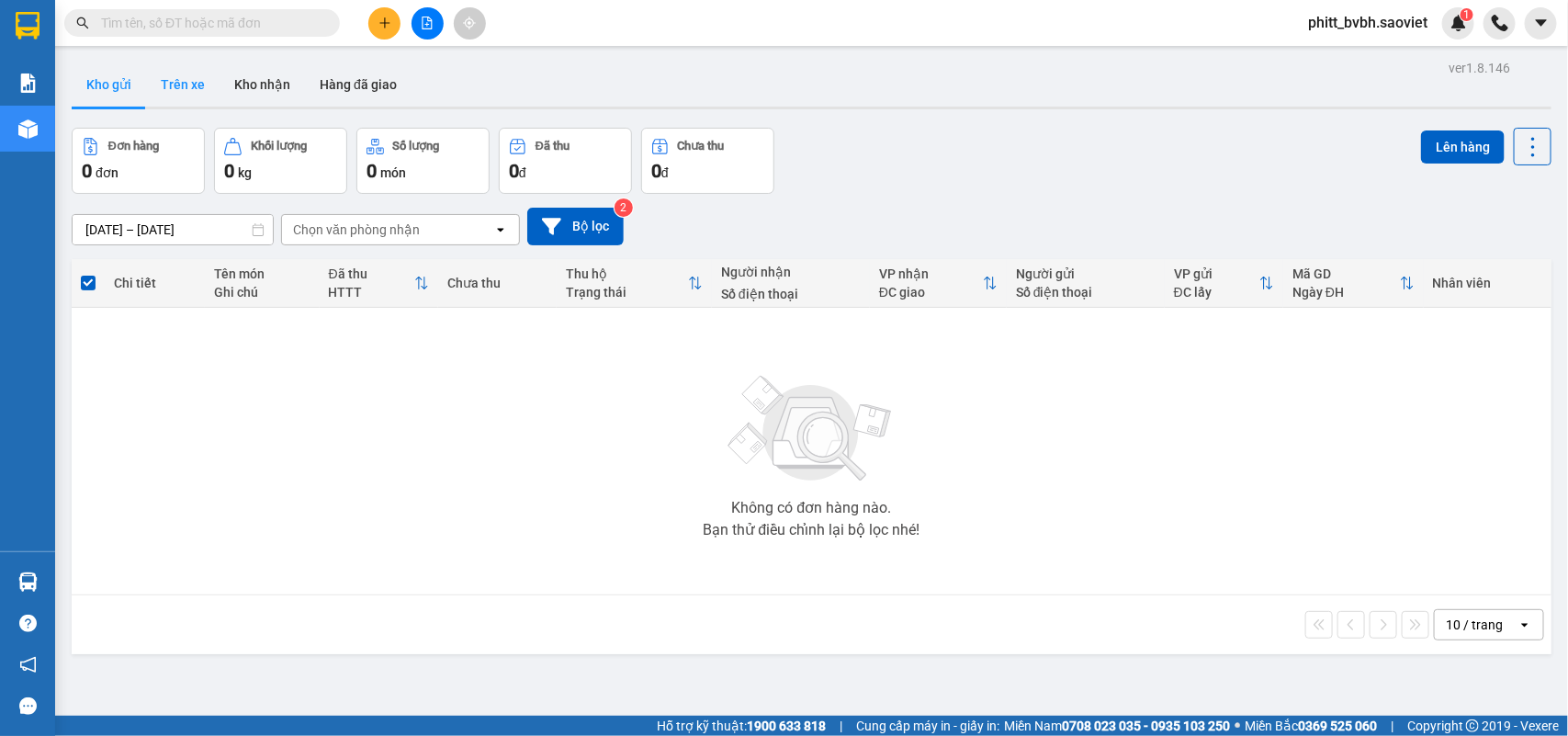
click at [186, 75] on button "Trên xe" at bounding box center [182, 85] width 73 height 44
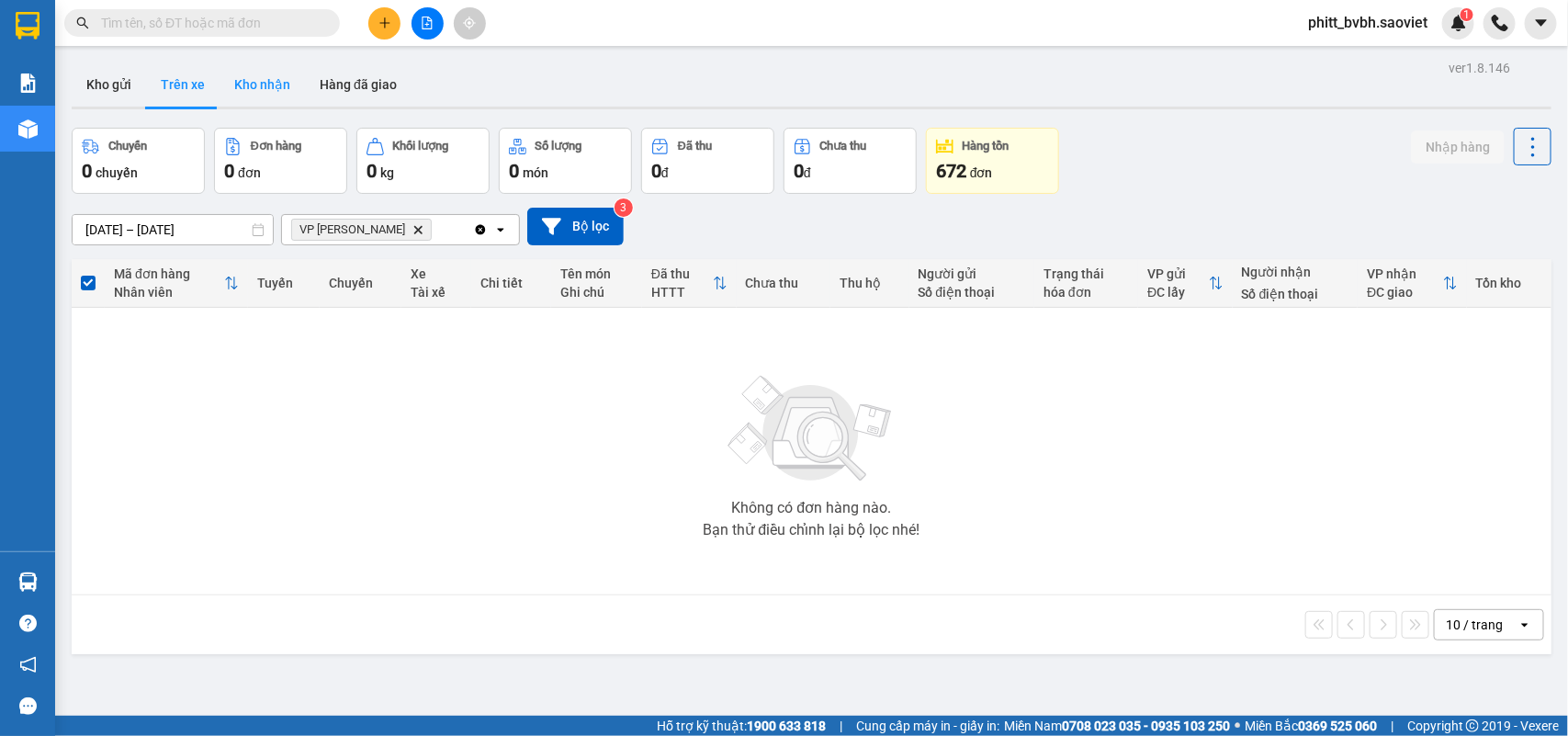
click at [262, 93] on button "Kho nhận" at bounding box center [262, 85] width 86 height 44
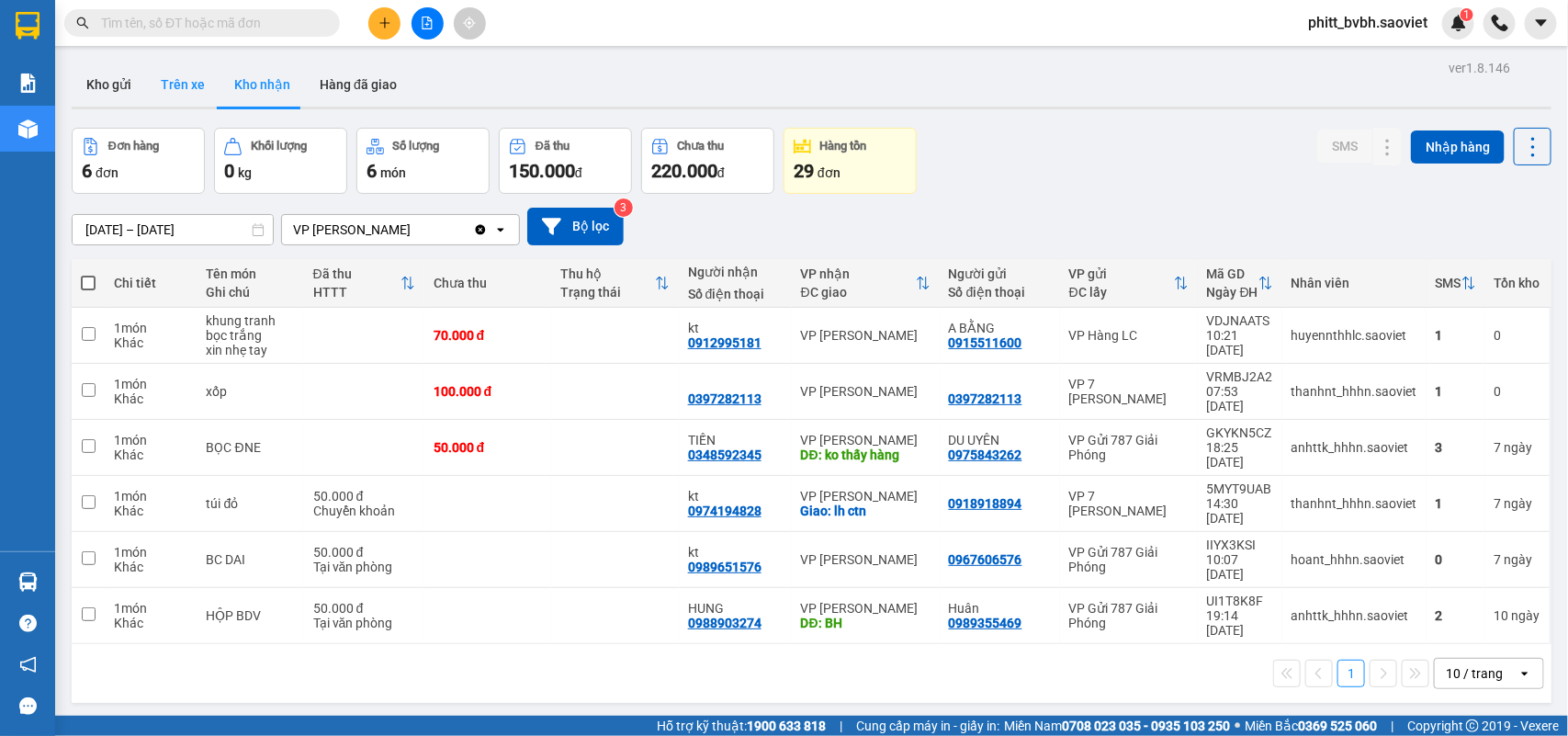
click at [179, 81] on button "Trên xe" at bounding box center [182, 85] width 73 height 44
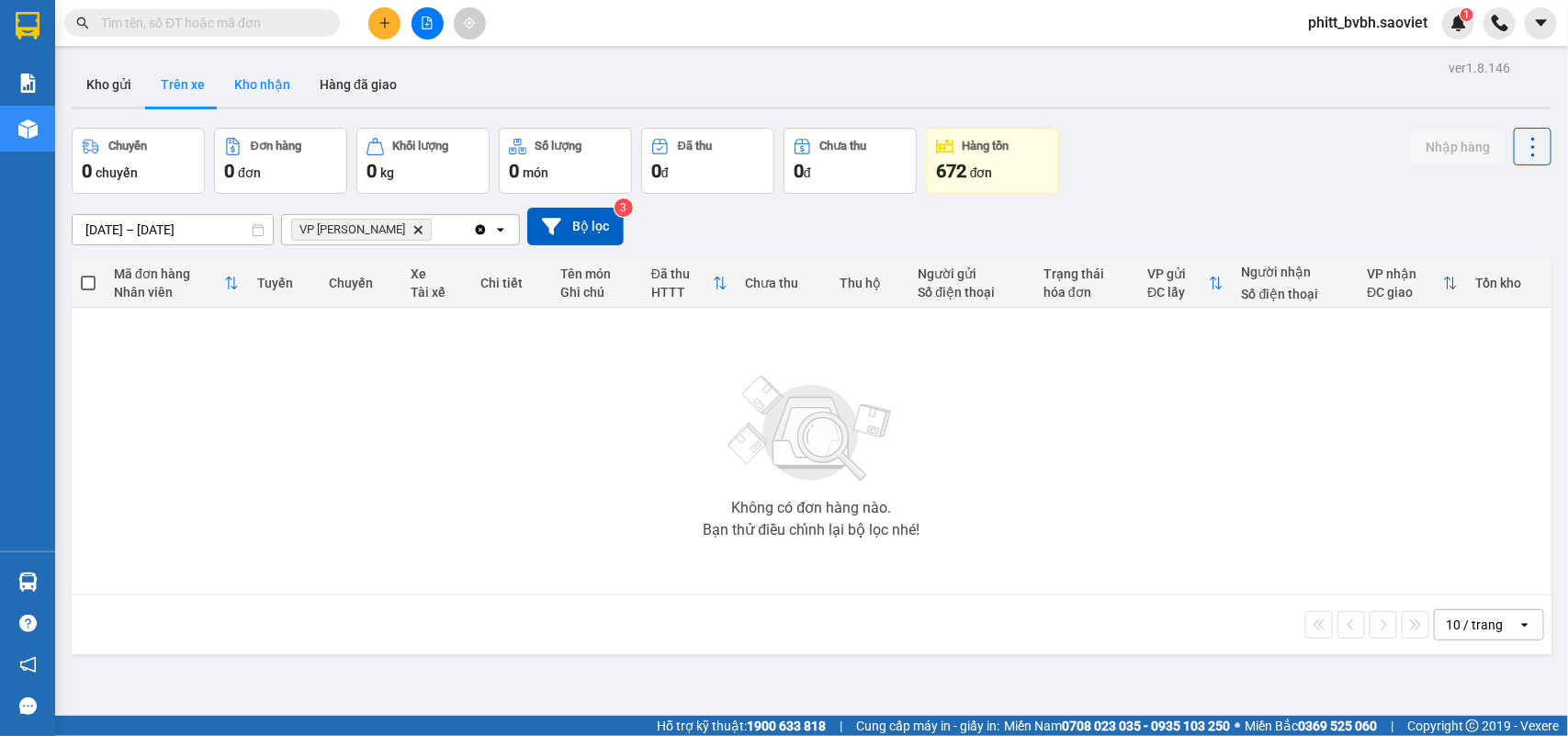
click at [271, 85] on button "Kho nhận" at bounding box center [262, 85] width 86 height 44
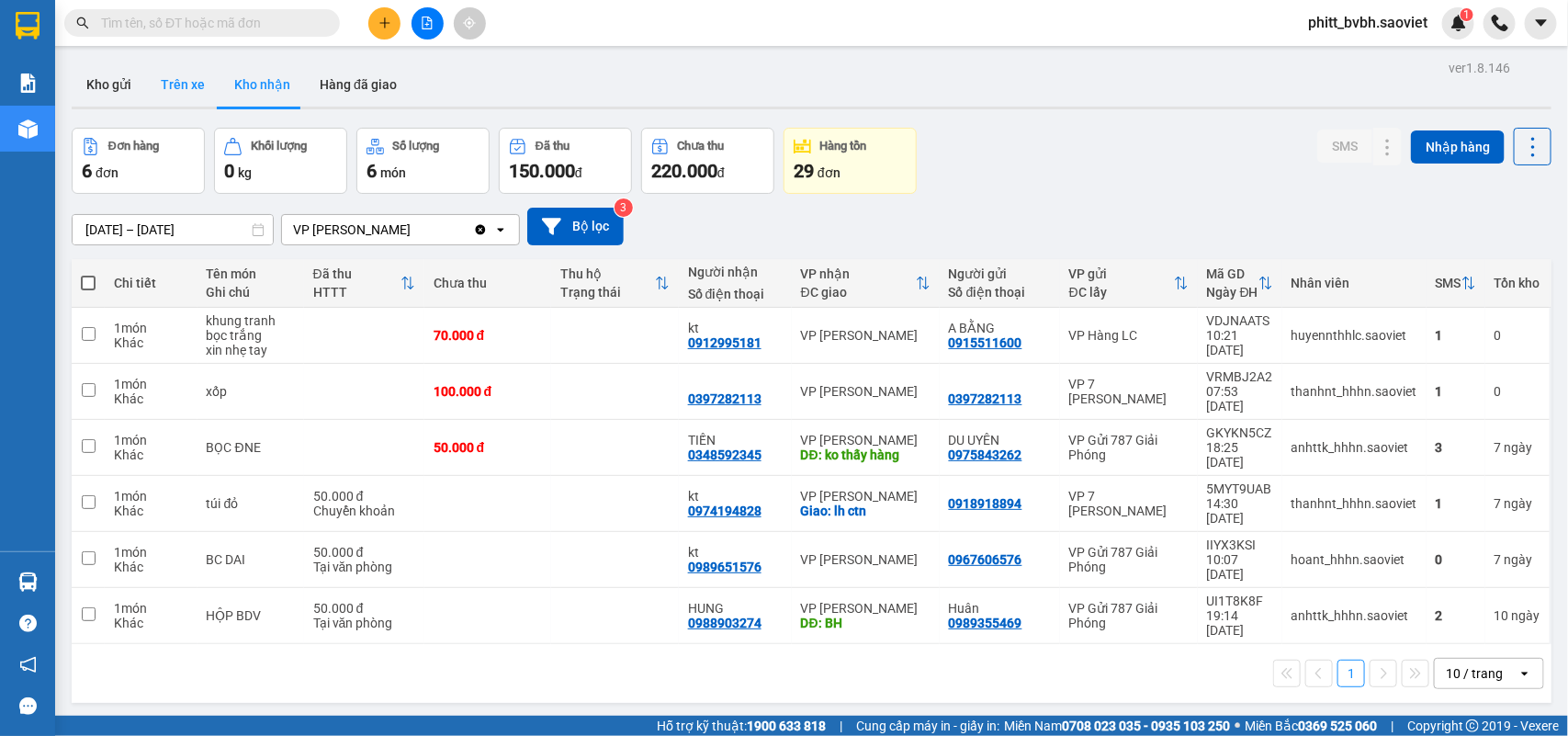
click at [194, 86] on button "Trên xe" at bounding box center [182, 85] width 73 height 44
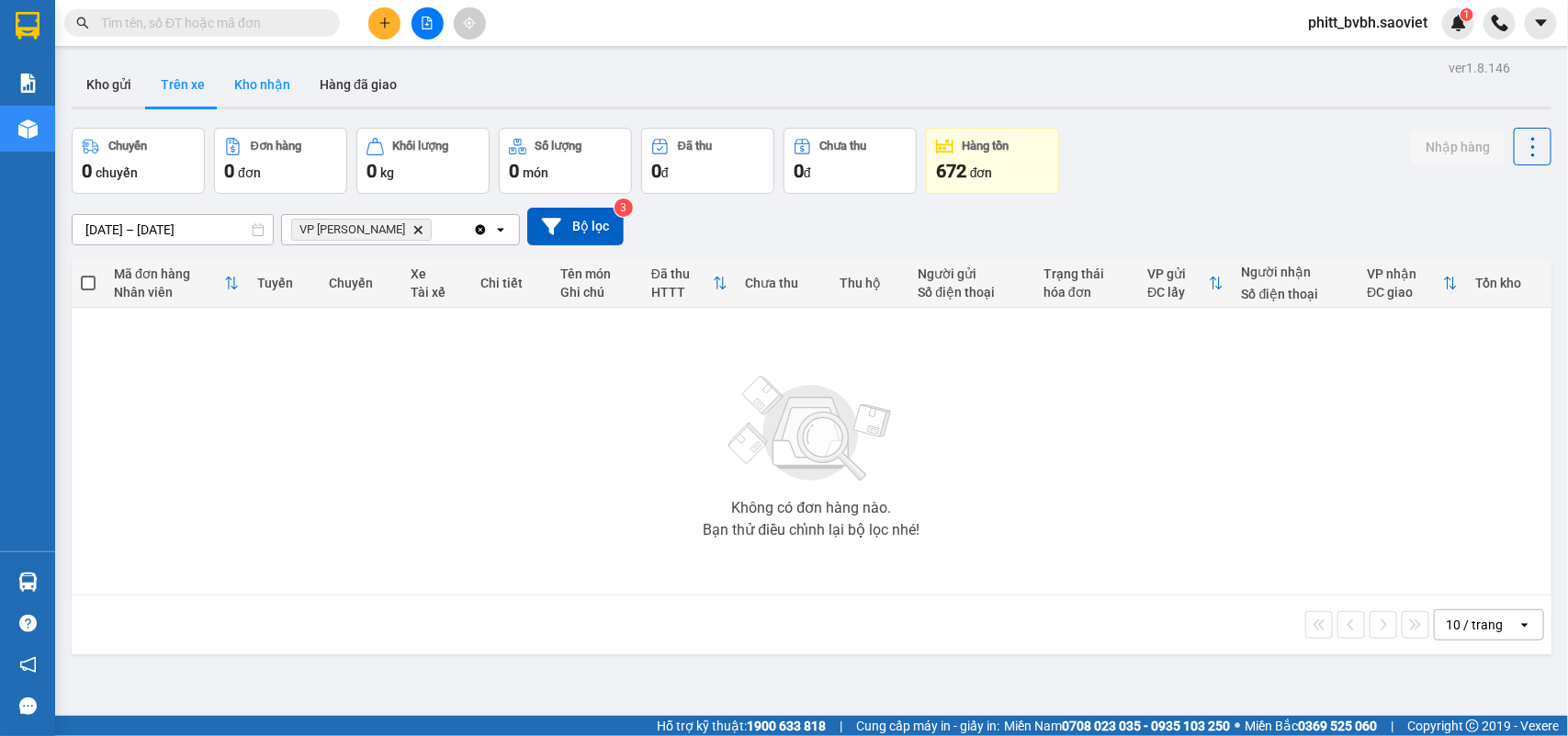
click at [281, 68] on button "Kho nhận" at bounding box center [262, 85] width 86 height 44
type input "[DATE] – [DATE]"
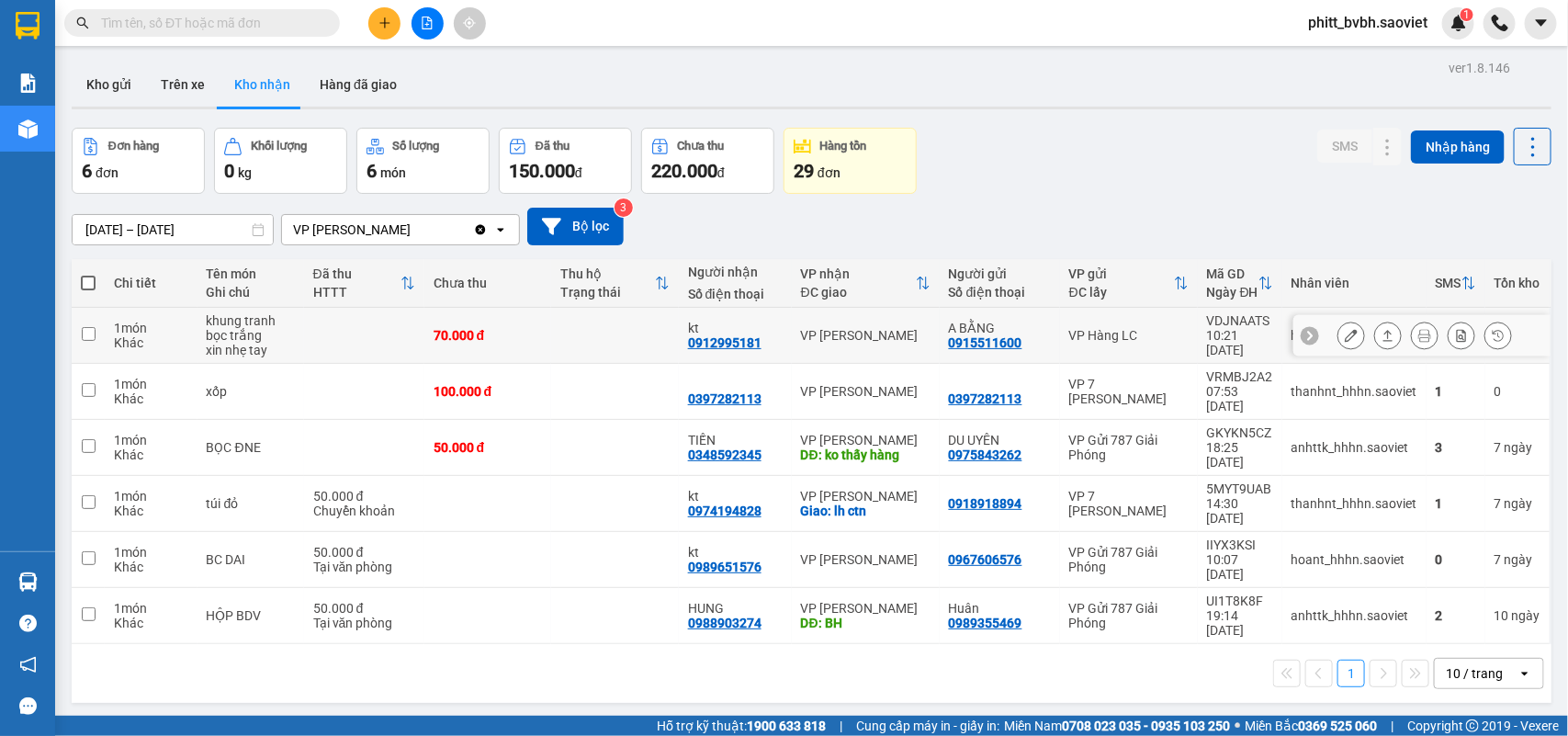
click at [742, 341] on div "0912995181" at bounding box center [725, 342] width 73 height 14
click at [1345, 337] on icon at bounding box center [1351, 335] width 13 height 13
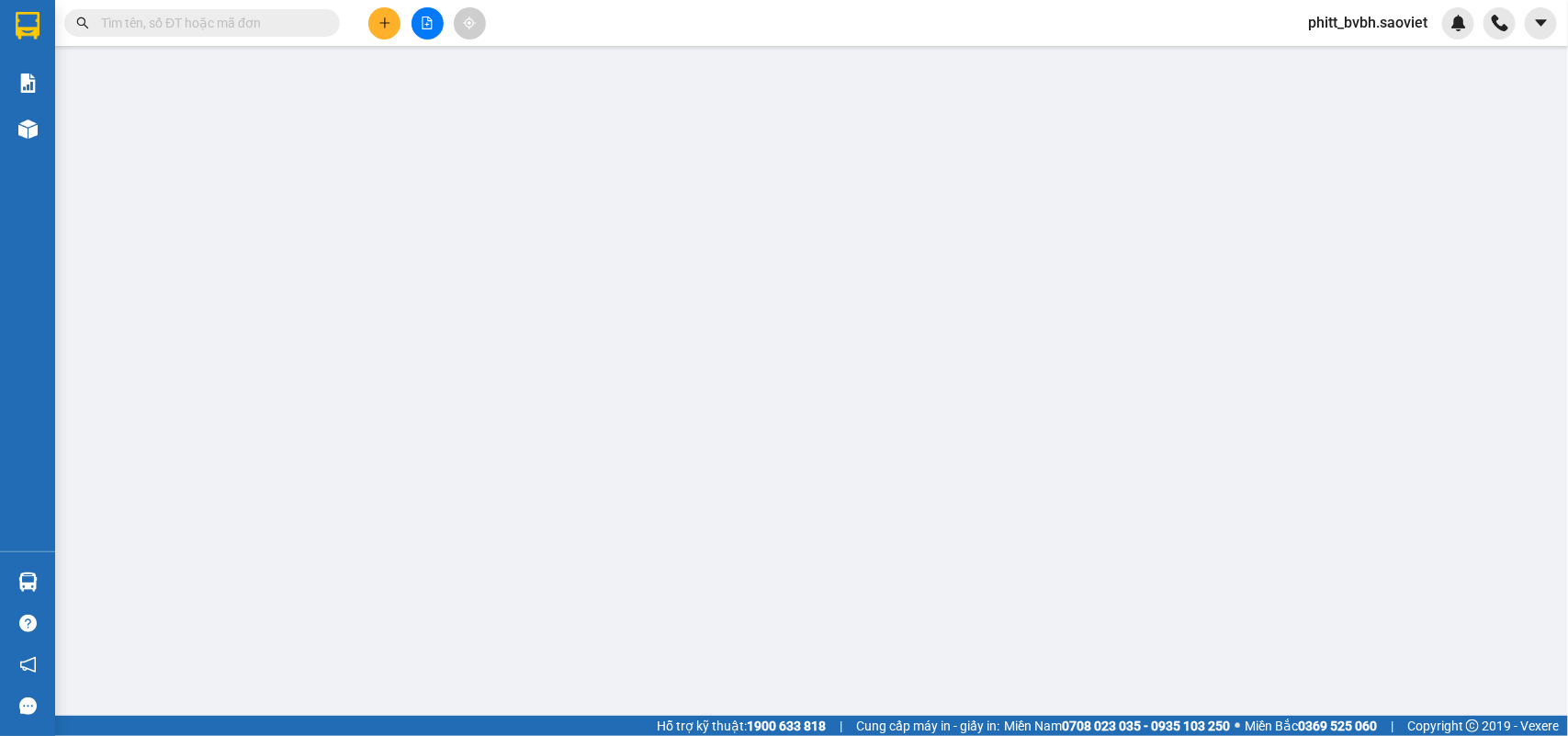
type input "0915511600"
type input "A BẰNG"
type input "0912995181"
type input "kt"
type input "0"
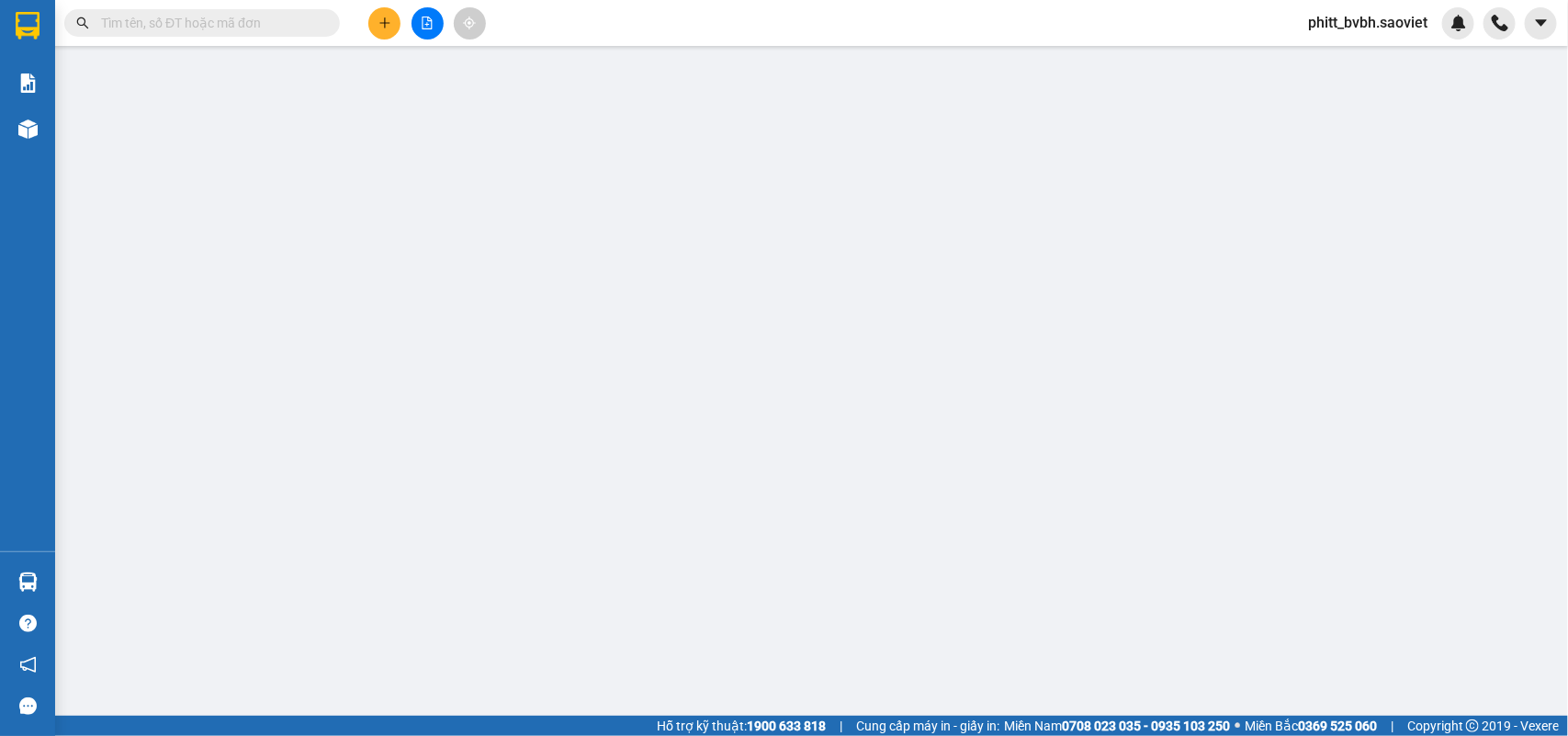
type input "70.000"
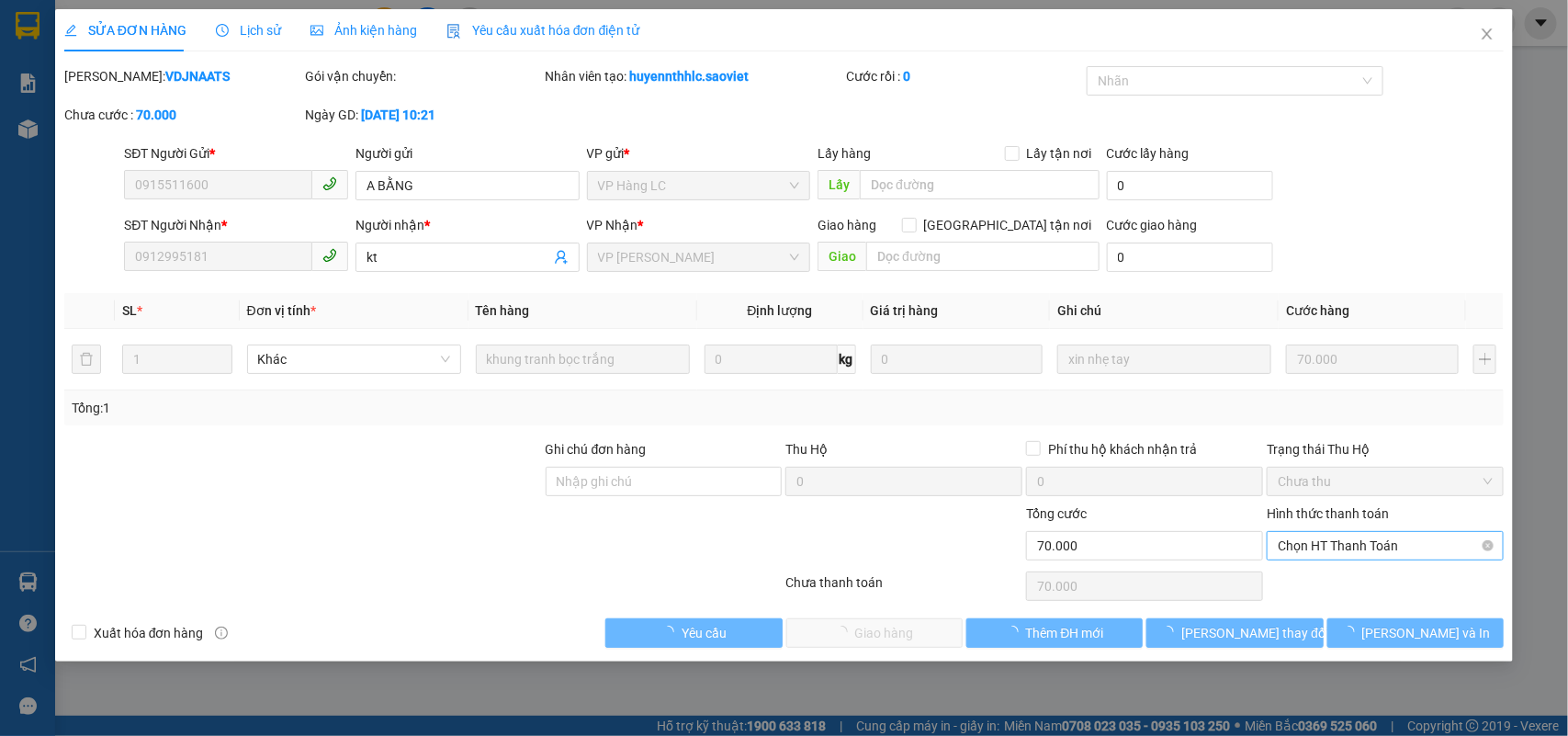
click at [1328, 547] on span "Chọn HT Thanh Toán" at bounding box center [1385, 546] width 215 height 28
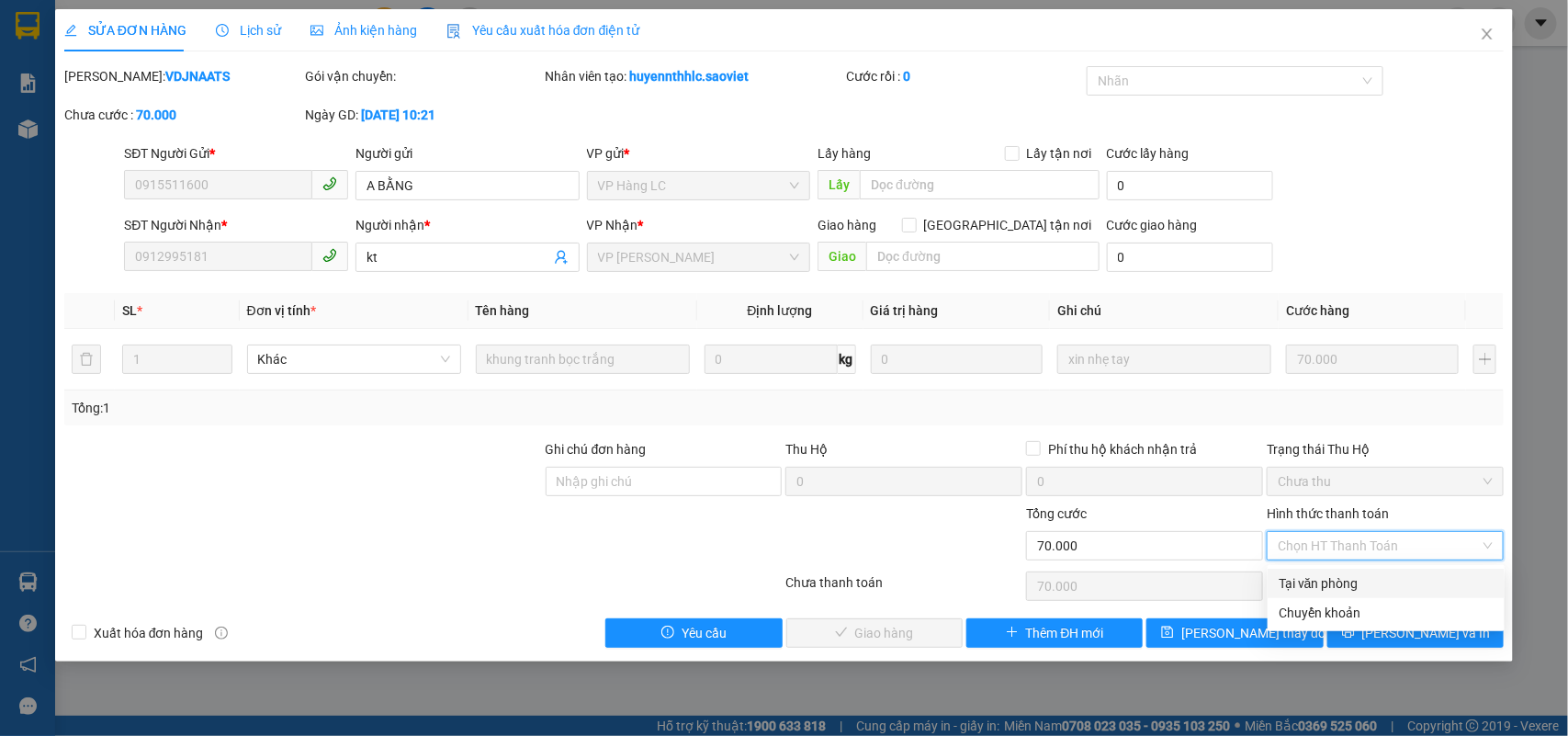
click at [1323, 579] on div "Tại văn phòng" at bounding box center [1386, 584] width 215 height 20
type input "0"
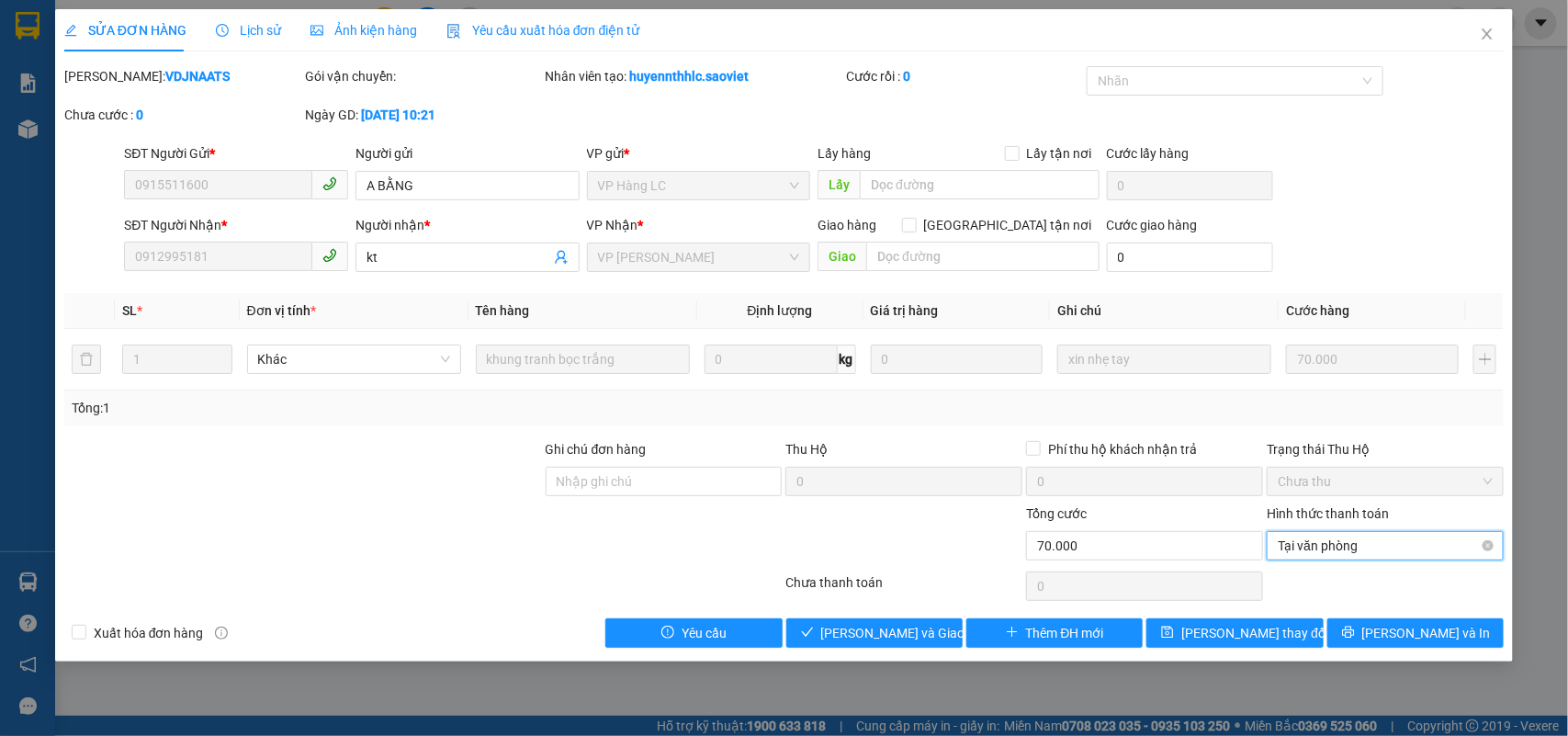
click at [1338, 556] on span "Tại văn phòng" at bounding box center [1385, 546] width 215 height 28
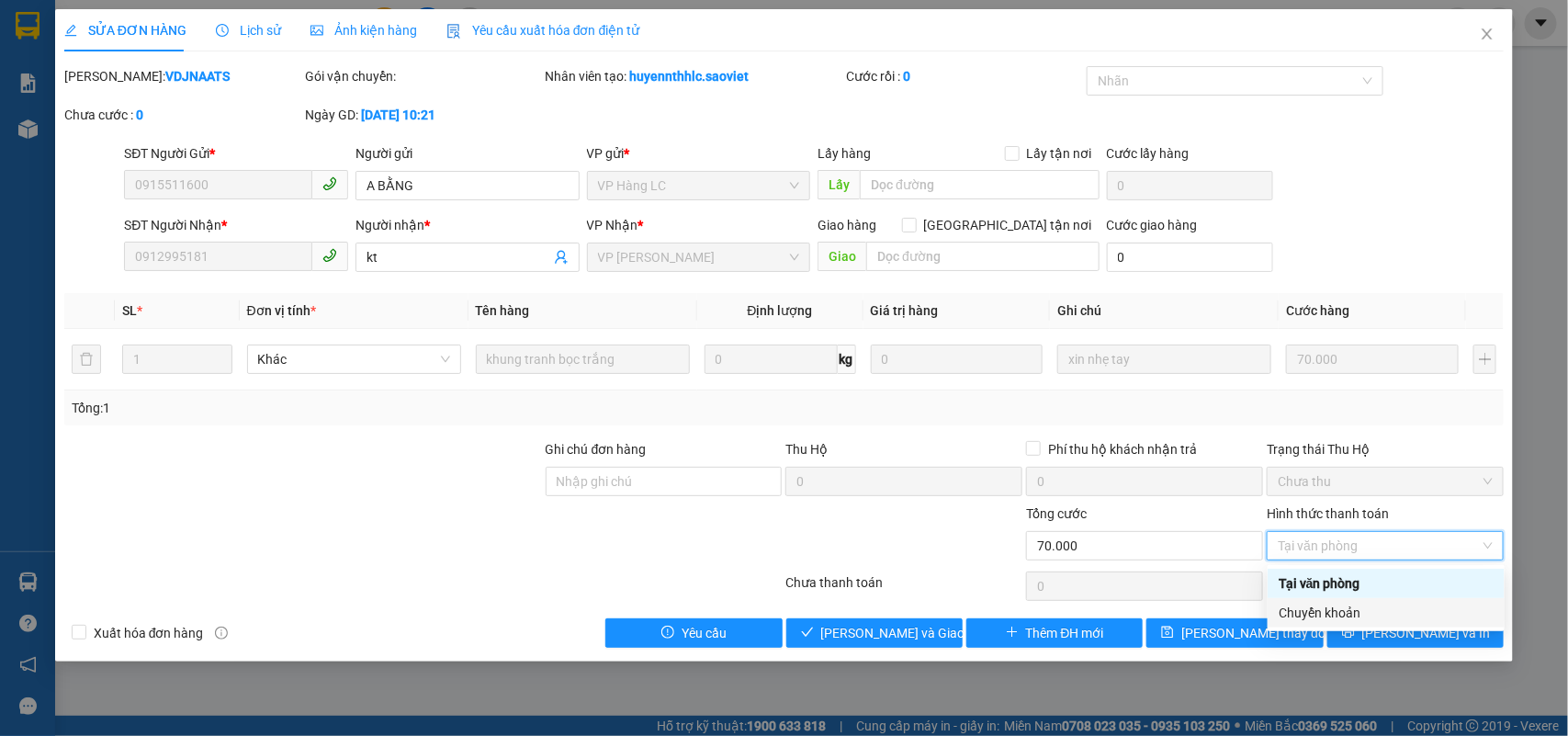
click at [1328, 609] on div "Chuyển khoản" at bounding box center [1386, 613] width 215 height 20
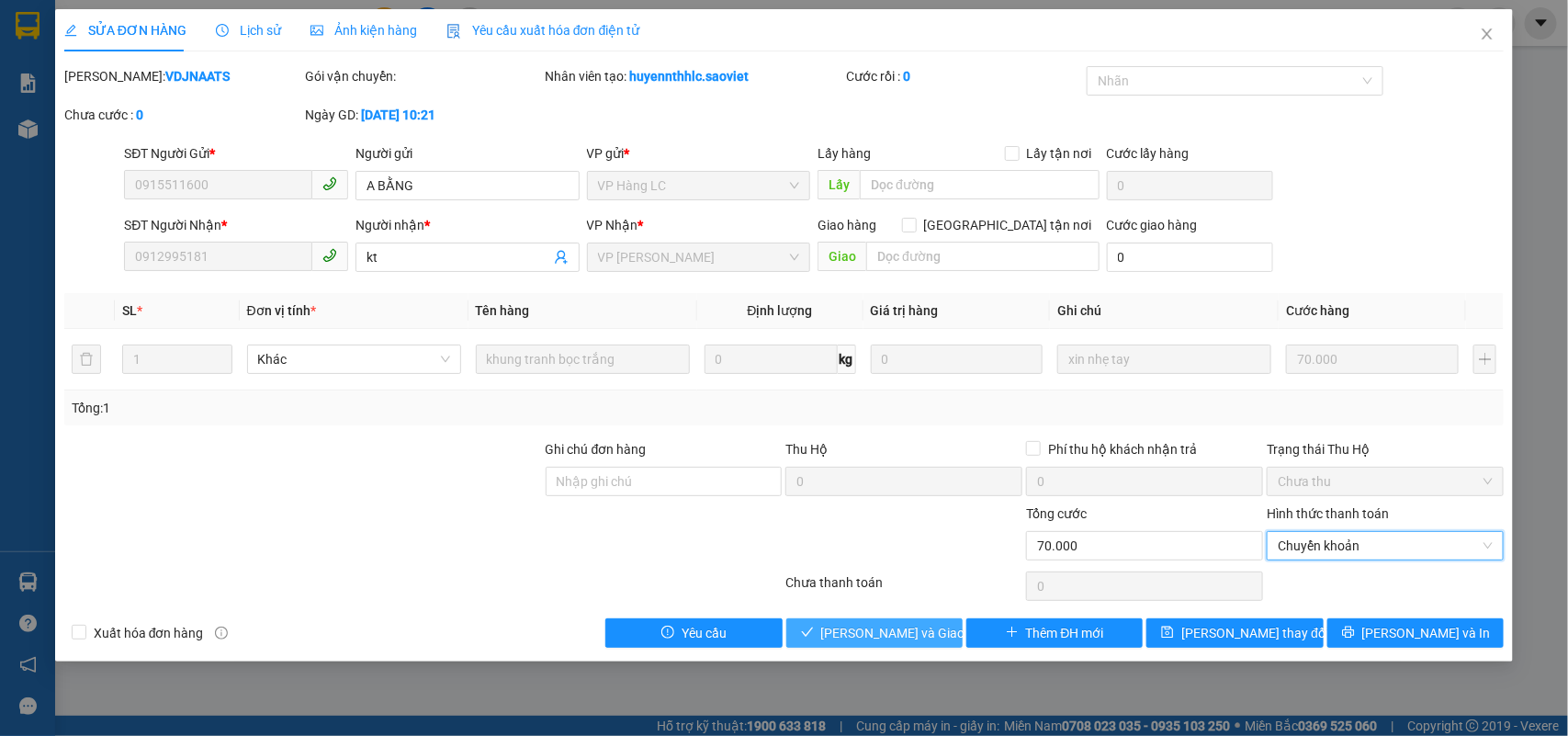
click at [919, 627] on span "Lưu và Giao hàng" at bounding box center [909, 633] width 176 height 20
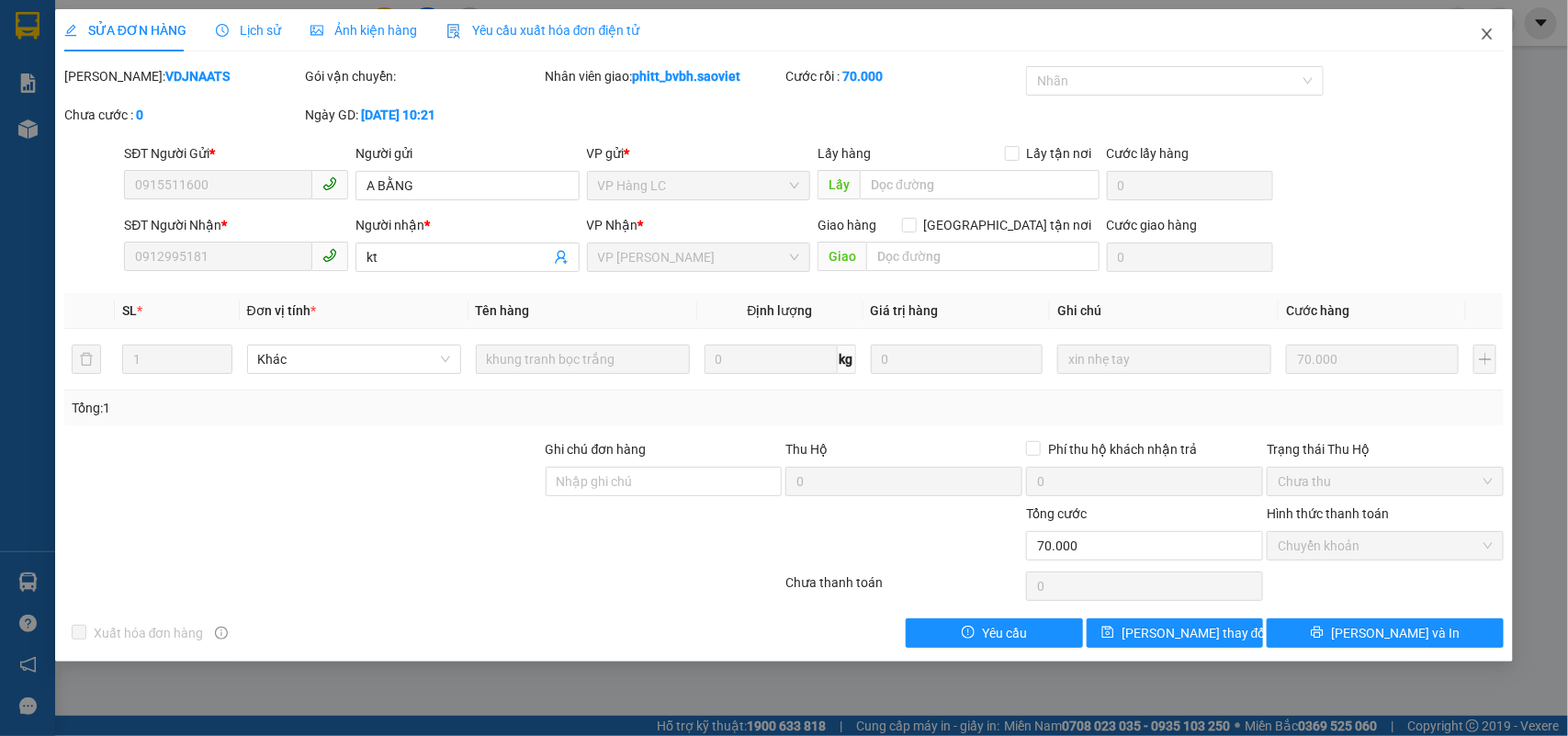
click at [1480, 29] on icon "close" at bounding box center [1487, 34] width 14 height 14
